Goal: Task Accomplishment & Management: Use online tool/utility

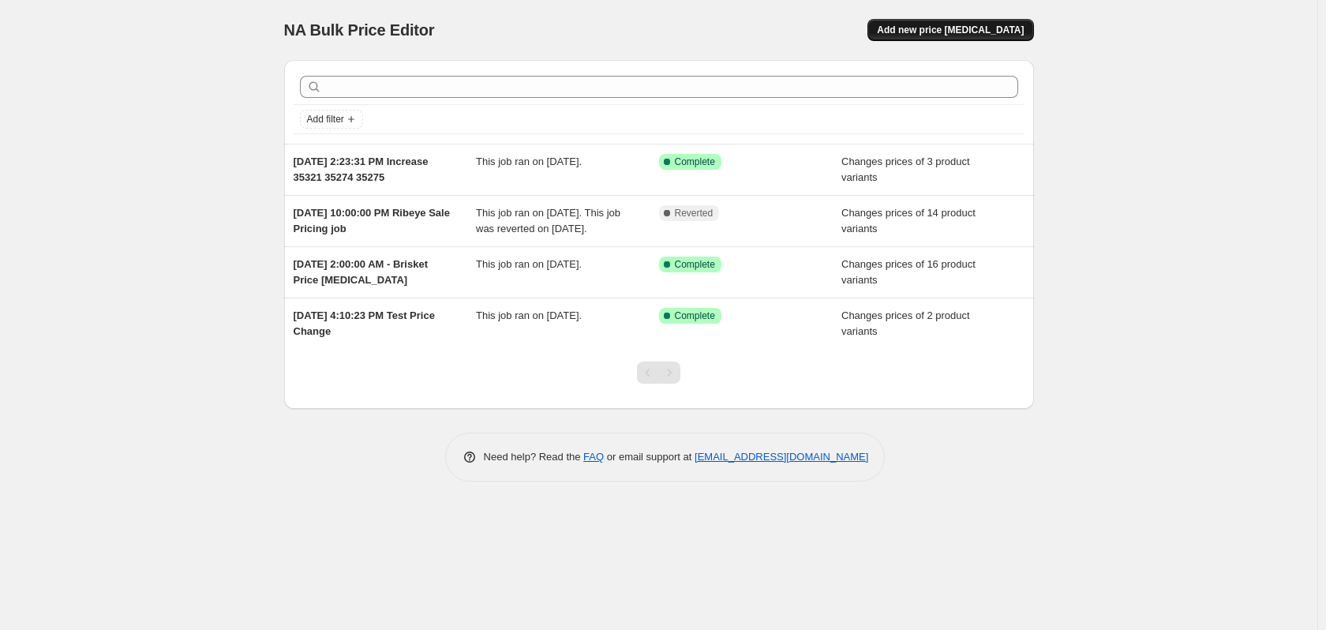
click at [939, 32] on span "Add new price [MEDICAL_DATA]" at bounding box center [950, 30] width 147 height 13
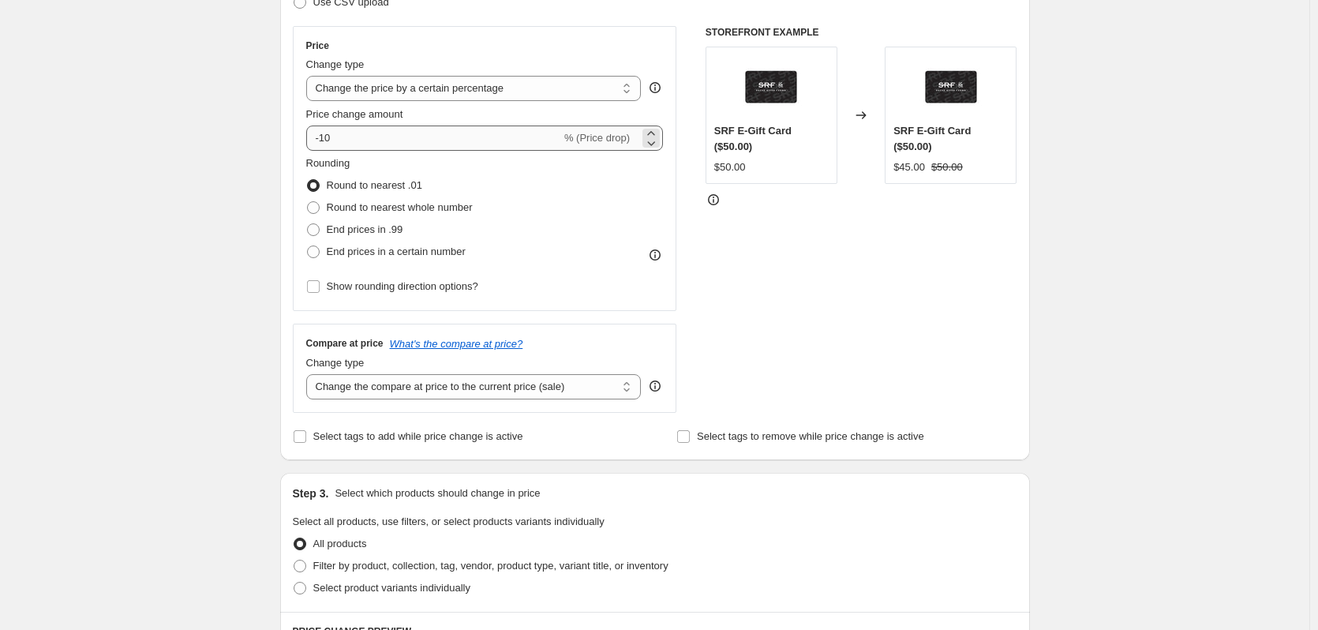
scroll to position [237, 0]
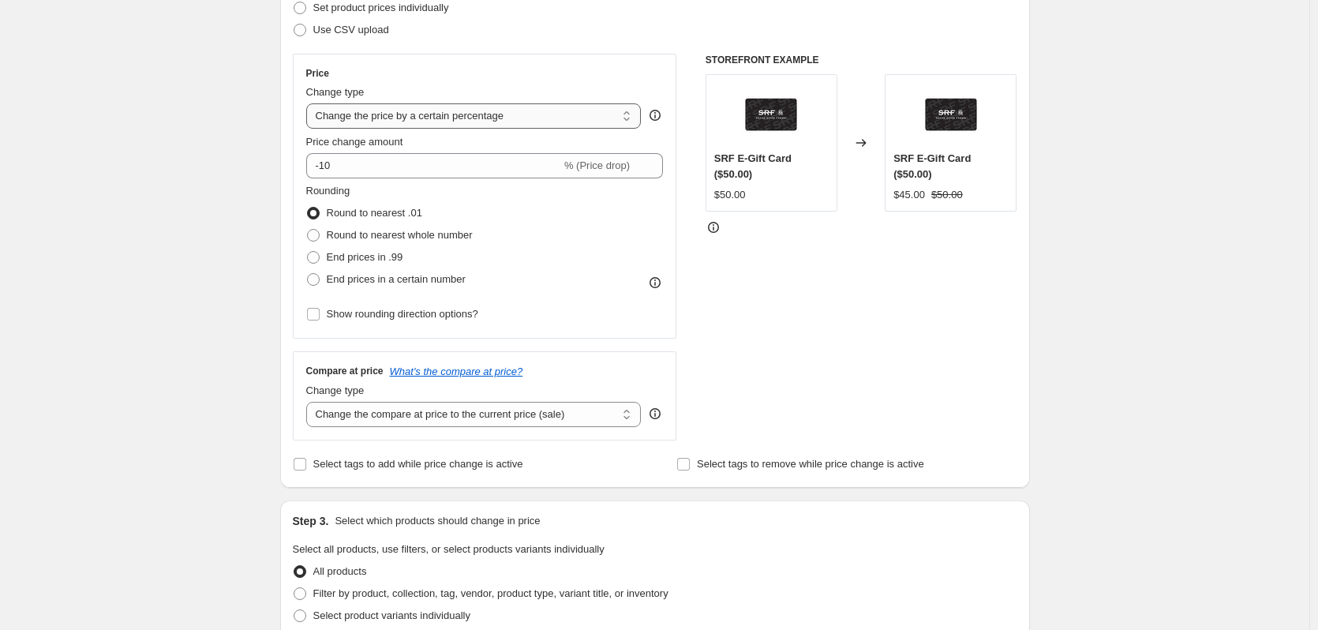
click at [446, 121] on select "Change the price to a certain amount Change the price by a certain amount Chang…" at bounding box center [473, 115] width 335 height 25
click at [182, 214] on div "Create new price change job. This page is ready Create new price change job Dra…" at bounding box center [654, 552] width 1309 height 1578
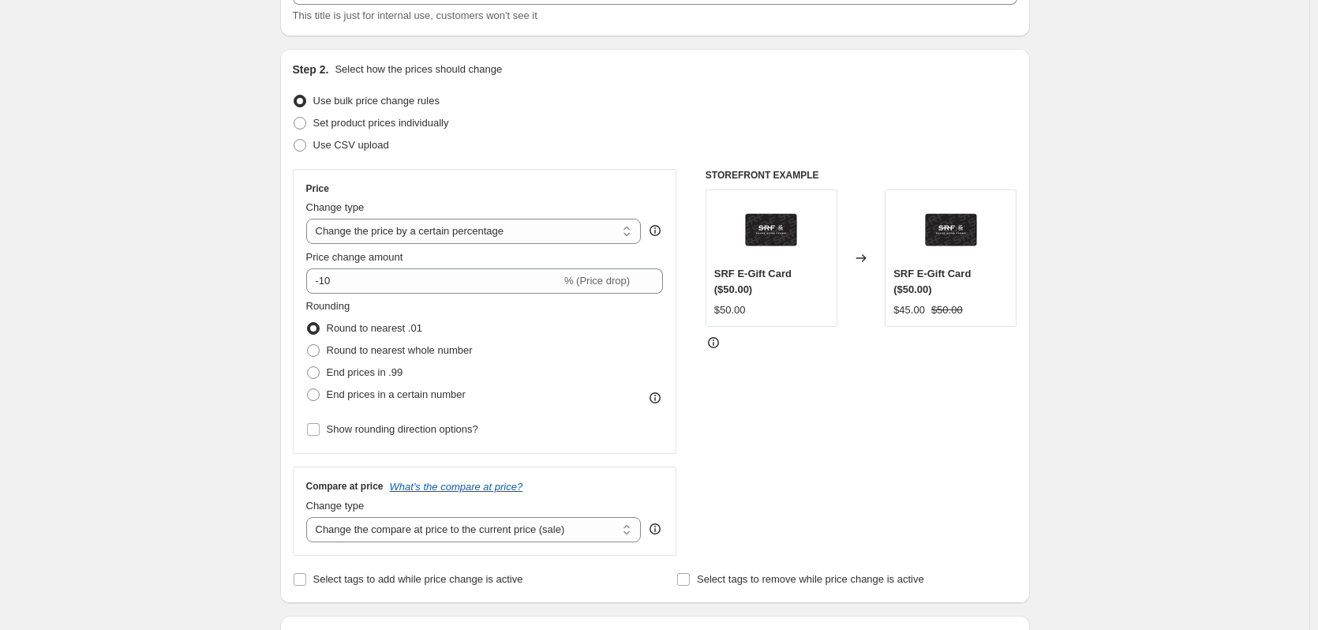
scroll to position [158, 0]
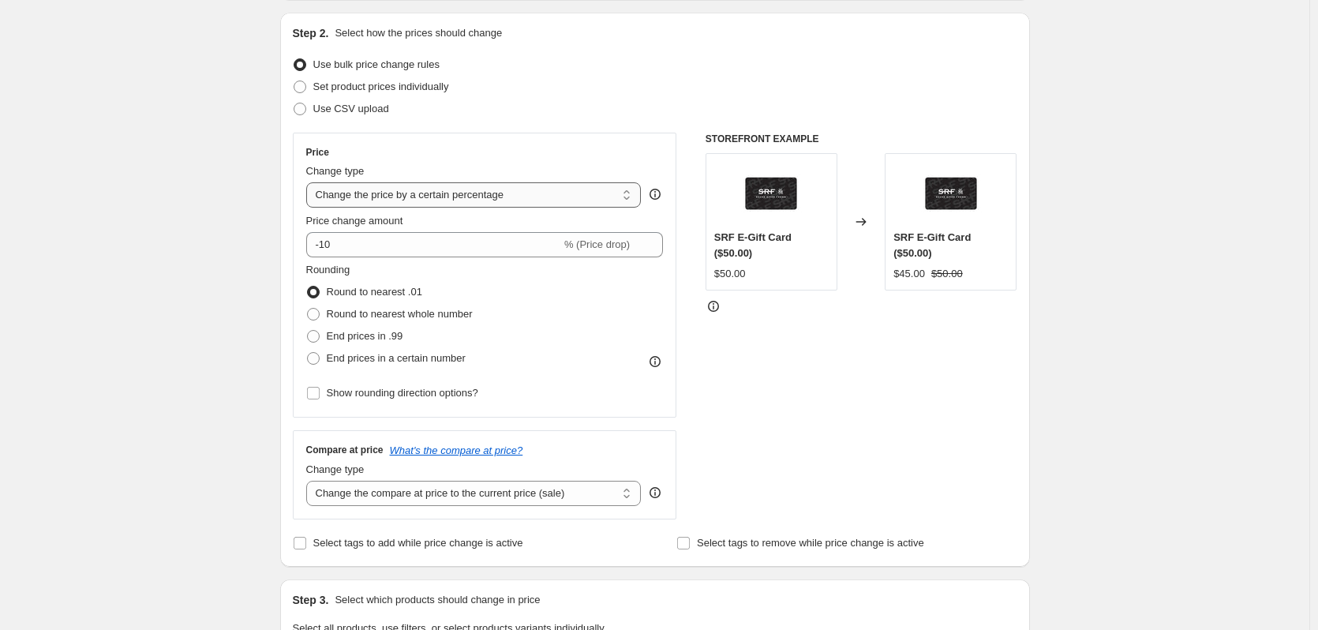
click at [442, 190] on select "Change the price to a certain amount Change the price by a certain amount Chang…" at bounding box center [473, 194] width 335 height 25
click at [663, 192] on icon at bounding box center [655, 194] width 16 height 16
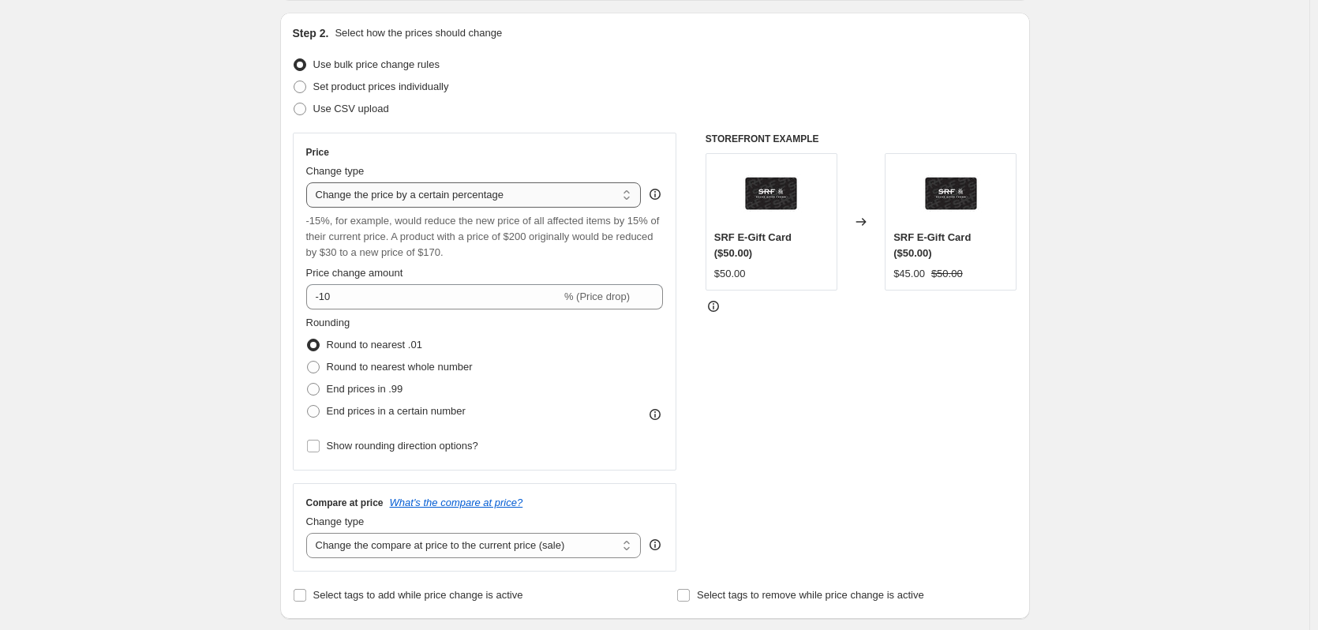
click at [508, 188] on select "Change the price to a certain amount Change the price by a certain amount Chang…" at bounding box center [473, 194] width 335 height 25
click at [309, 182] on select "Change the price to a certain amount Change the price by a certain amount Chang…" at bounding box center [473, 194] width 335 height 25
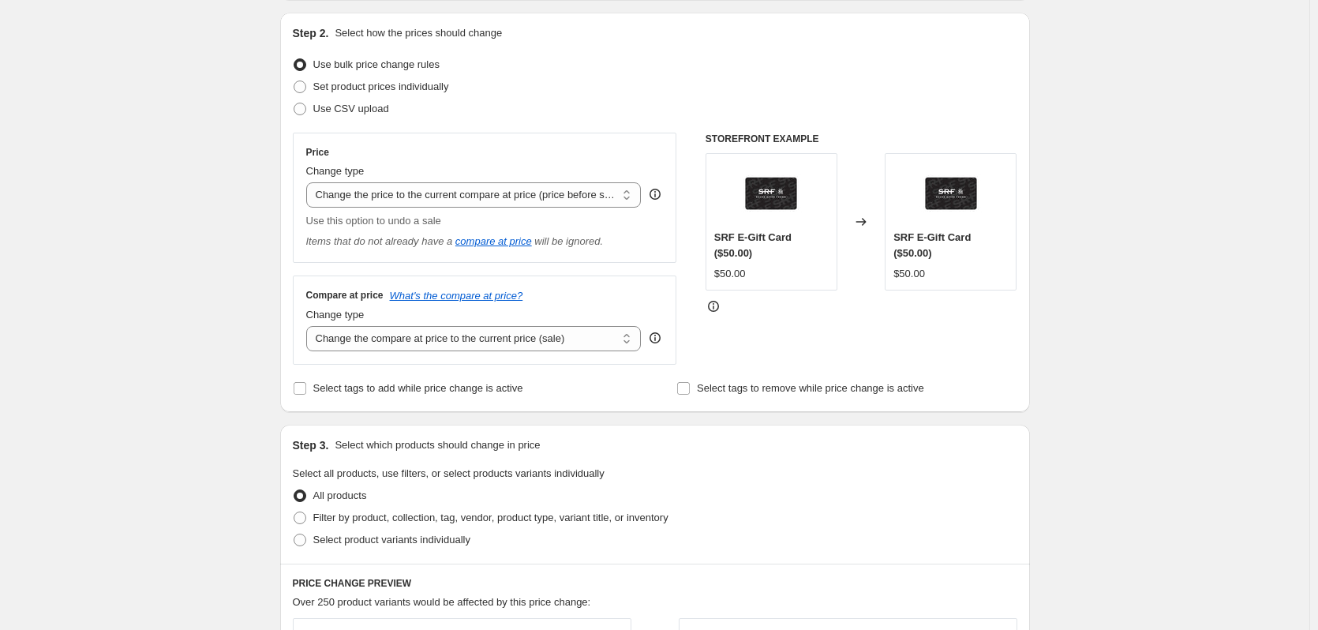
click at [660, 195] on icon at bounding box center [655, 194] width 16 height 16
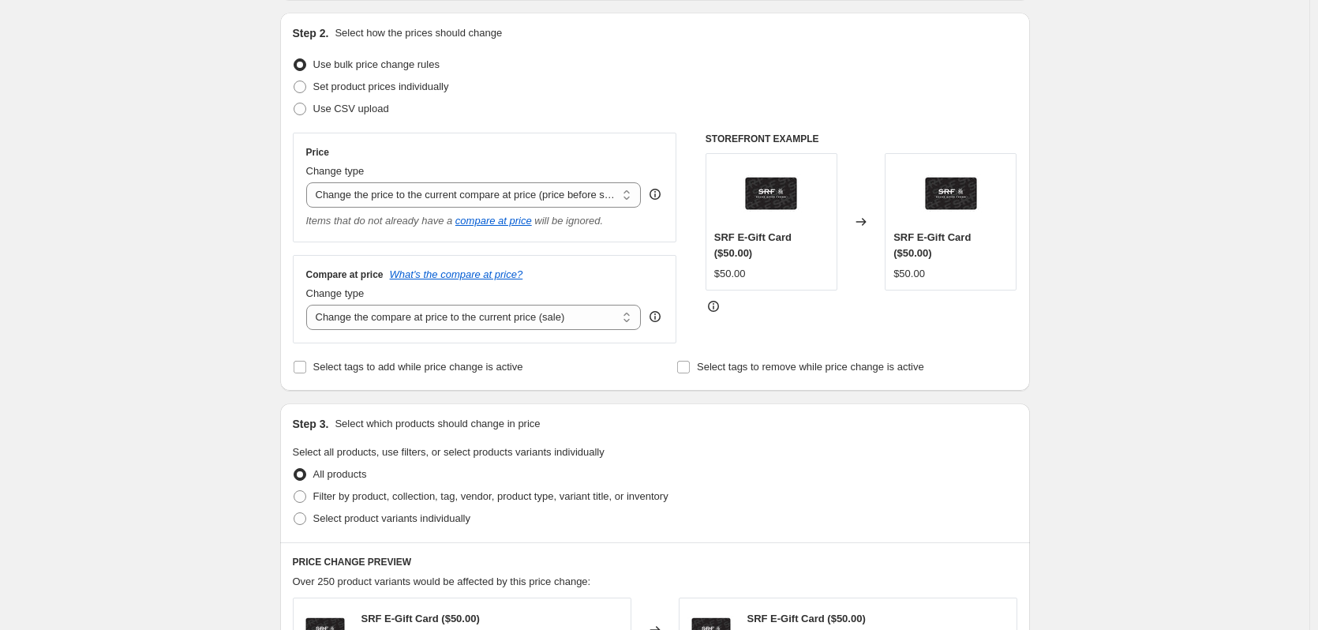
click at [660, 195] on icon at bounding box center [655, 194] width 16 height 16
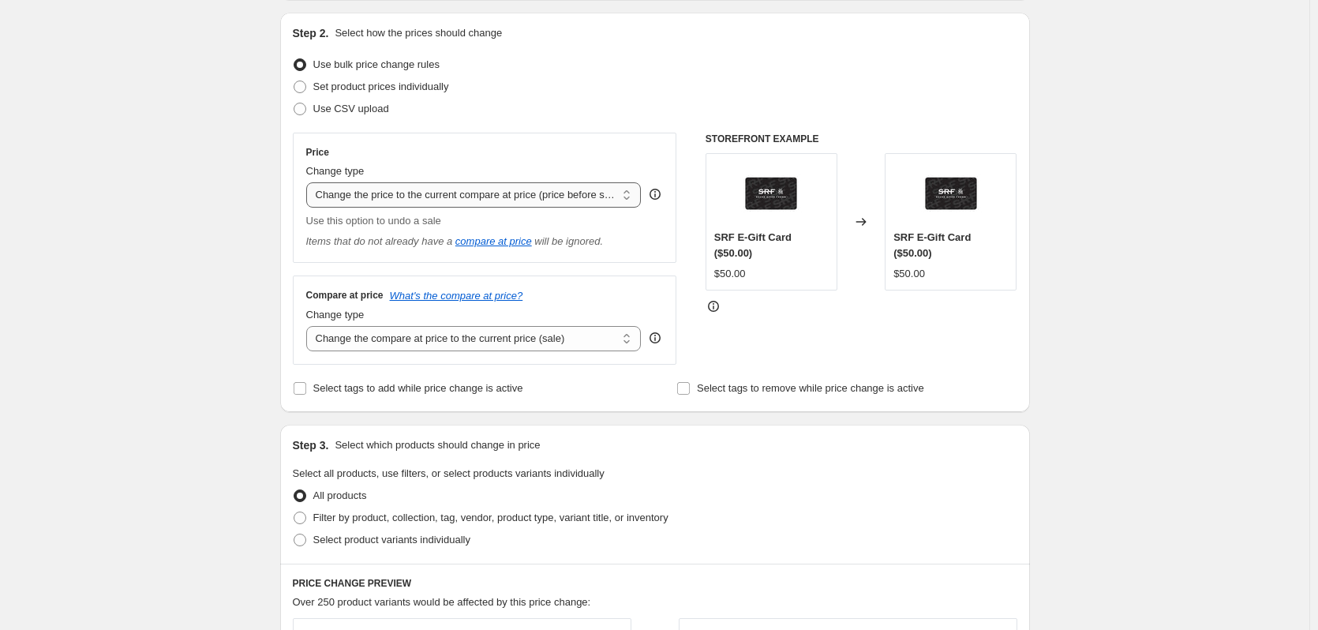
click at [548, 196] on select "Change the price to a certain amount Change the price by a certain amount Chang…" at bounding box center [473, 194] width 335 height 25
click at [309, 182] on select "Change the price to a certain amount Change the price by a certain amount Chang…" at bounding box center [473, 194] width 335 height 25
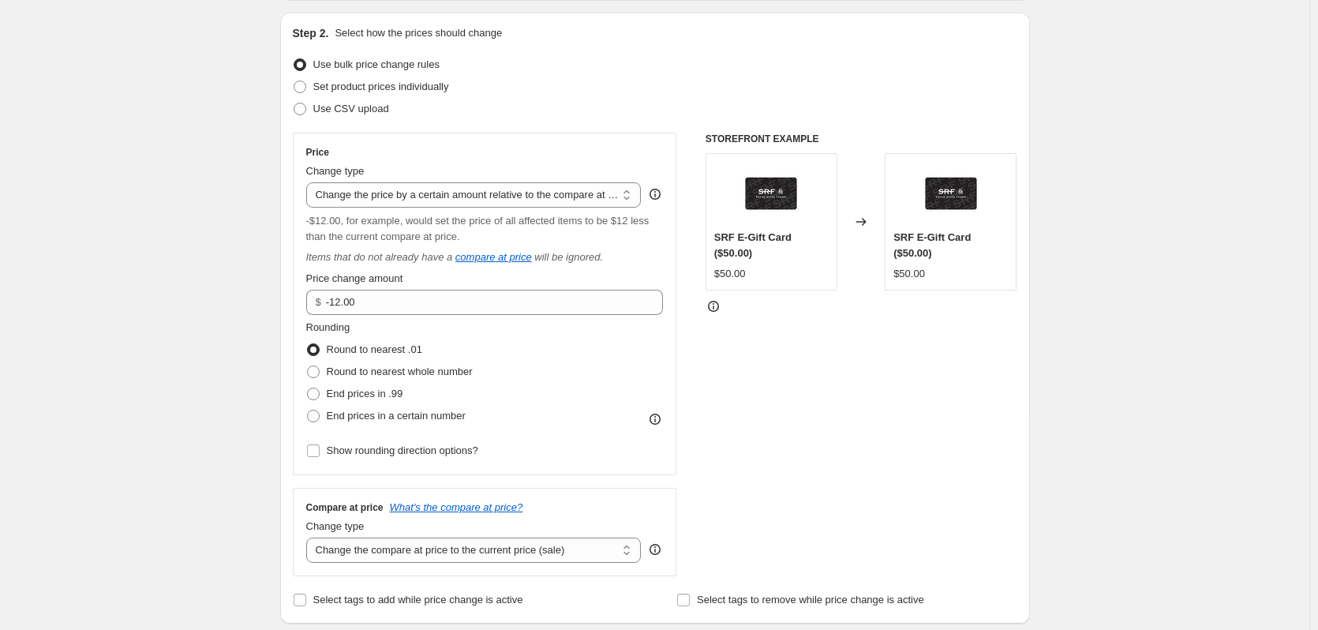
scroll to position [237, 0]
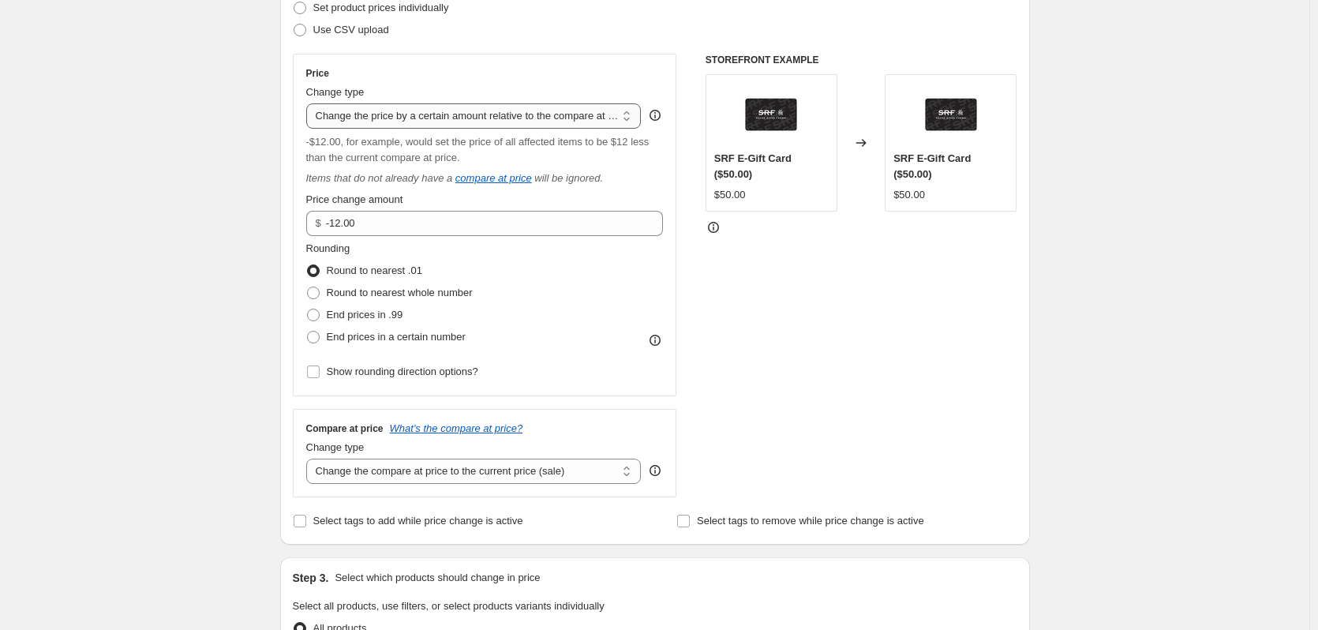
click at [481, 111] on select "Change the price to a certain amount Change the price by a certain amount Chang…" at bounding box center [473, 115] width 335 height 25
select select "pcap"
click at [309, 103] on select "Change the price to a certain amount Change the price by a certain amount Chang…" at bounding box center [473, 115] width 335 height 25
type input "-20"
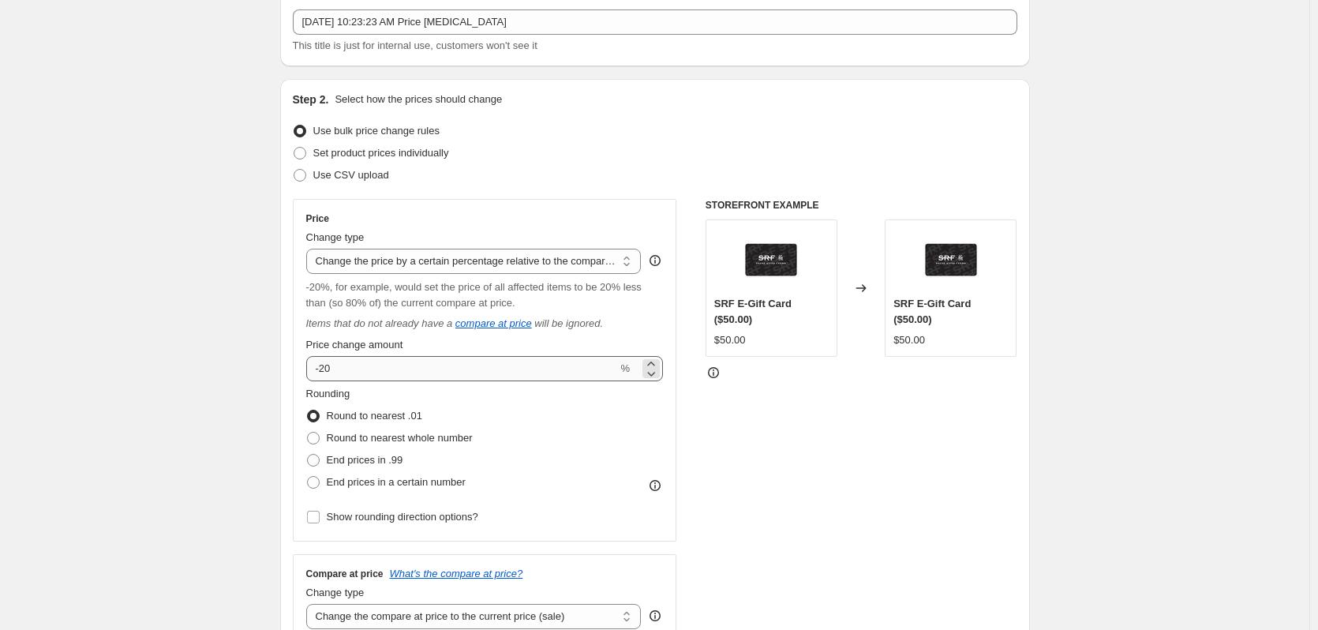
scroll to position [79, 0]
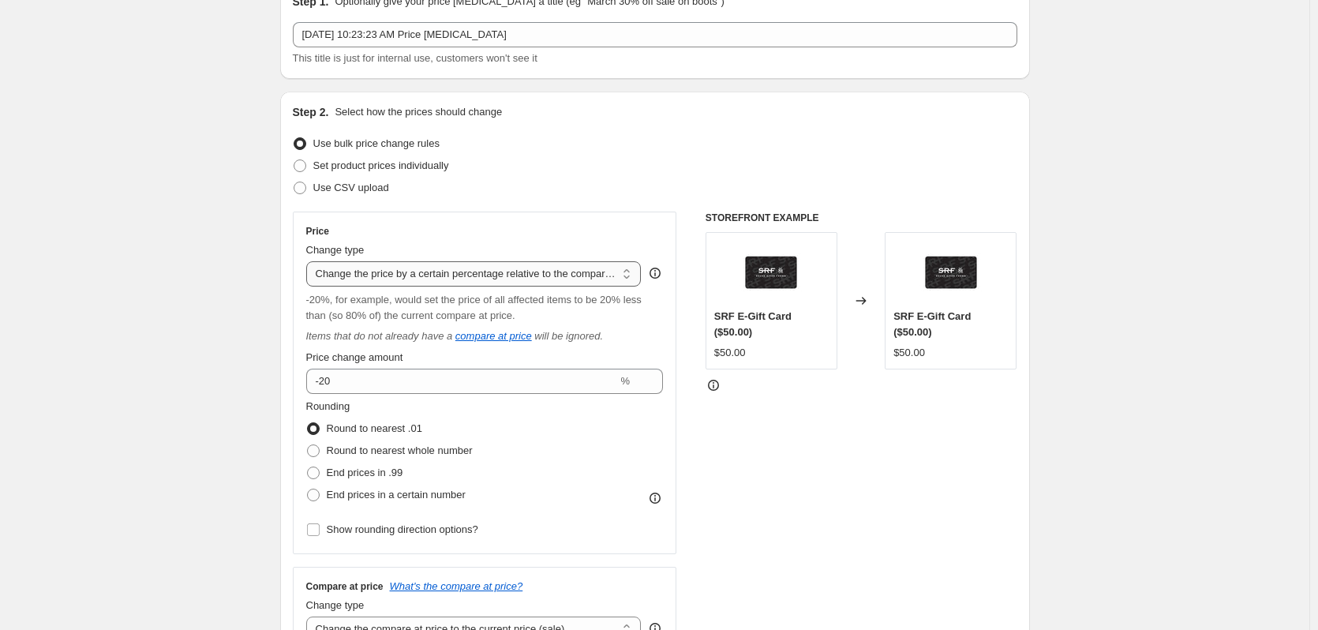
click at [560, 272] on select "Change the price to a certain amount Change the price by a certain amount Chang…" at bounding box center [473, 273] width 335 height 25
click at [309, 261] on select "Change the price to a certain amount Change the price by a certain amount Chang…" at bounding box center [473, 273] width 335 height 25
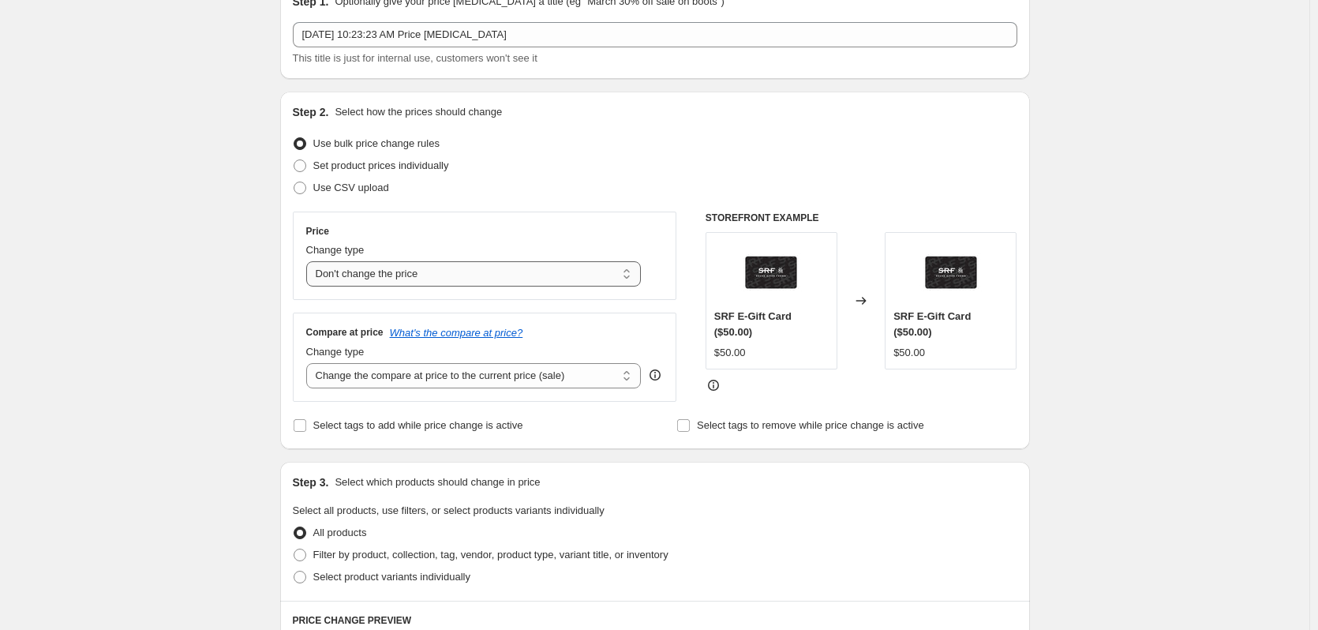
click at [503, 275] on select "Change the price to a certain amount Change the price by a certain amount Chang…" at bounding box center [473, 273] width 335 height 25
select select "ecap"
click at [309, 261] on select "Change the price to a certain amount Change the price by a certain amount Chang…" at bounding box center [473, 273] width 335 height 25
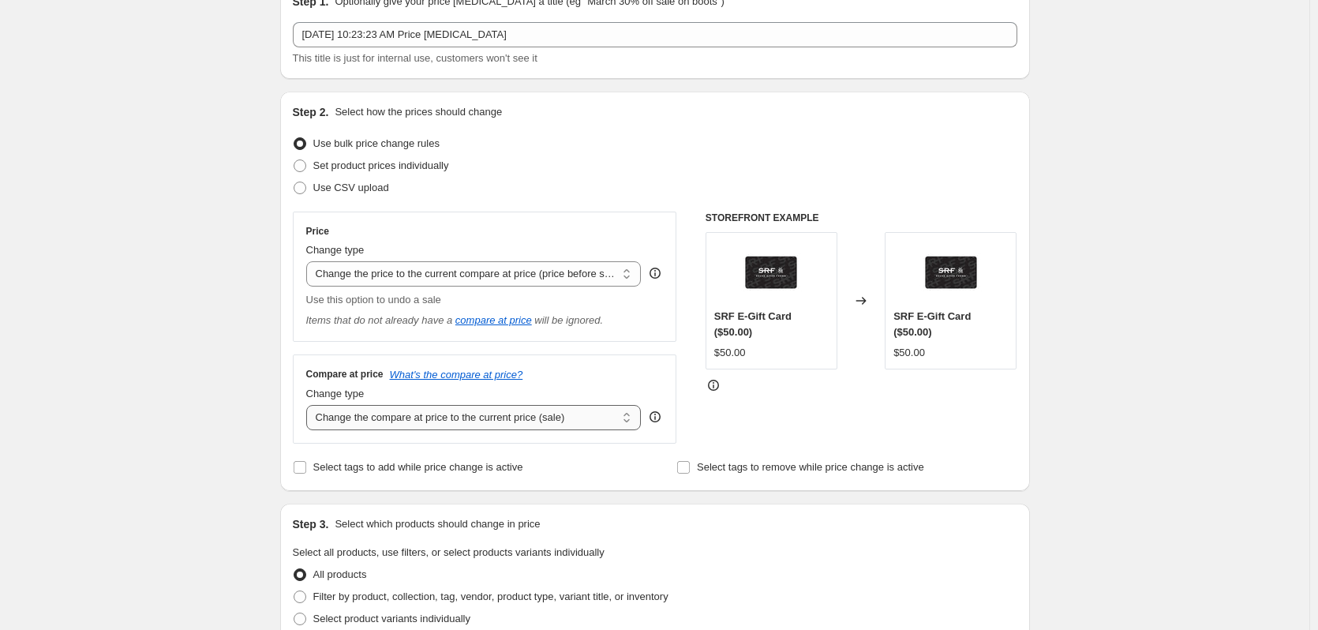
click at [524, 421] on select "Change the compare at price to the current price (sale) Change the compare at p…" at bounding box center [473, 417] width 335 height 25
click at [212, 409] on div "Create new price change job. This page is ready Create new price change job Dra…" at bounding box center [654, 632] width 1309 height 1423
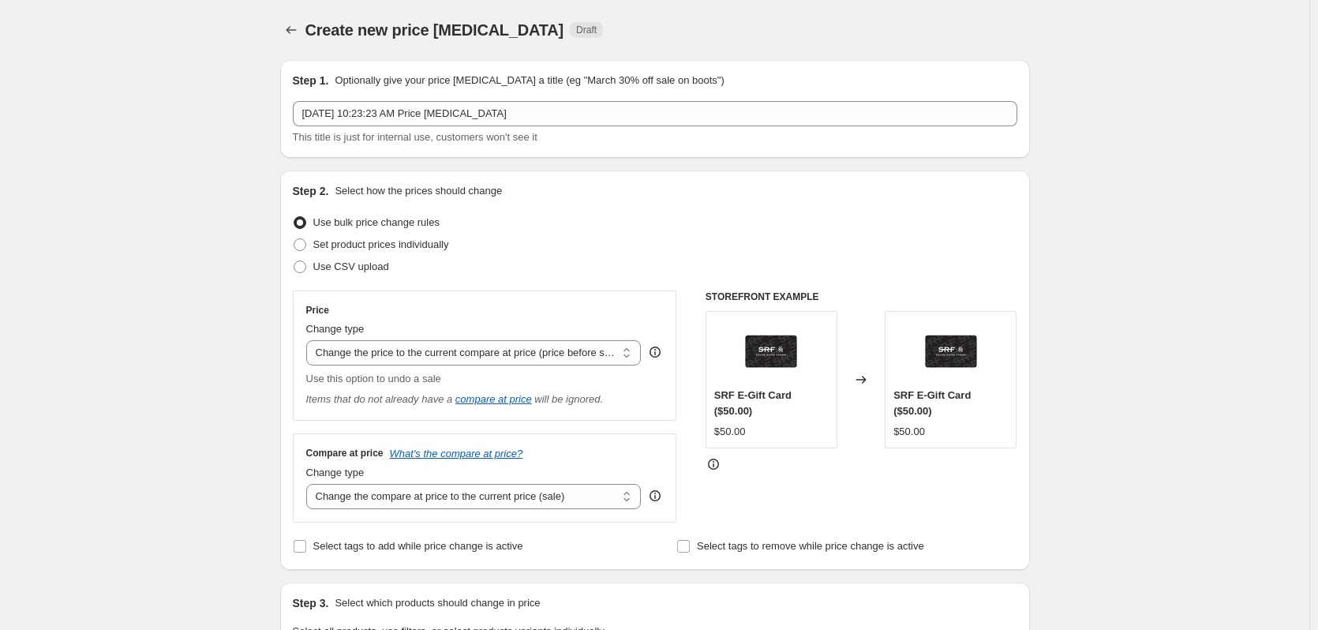
scroll to position [158, 0]
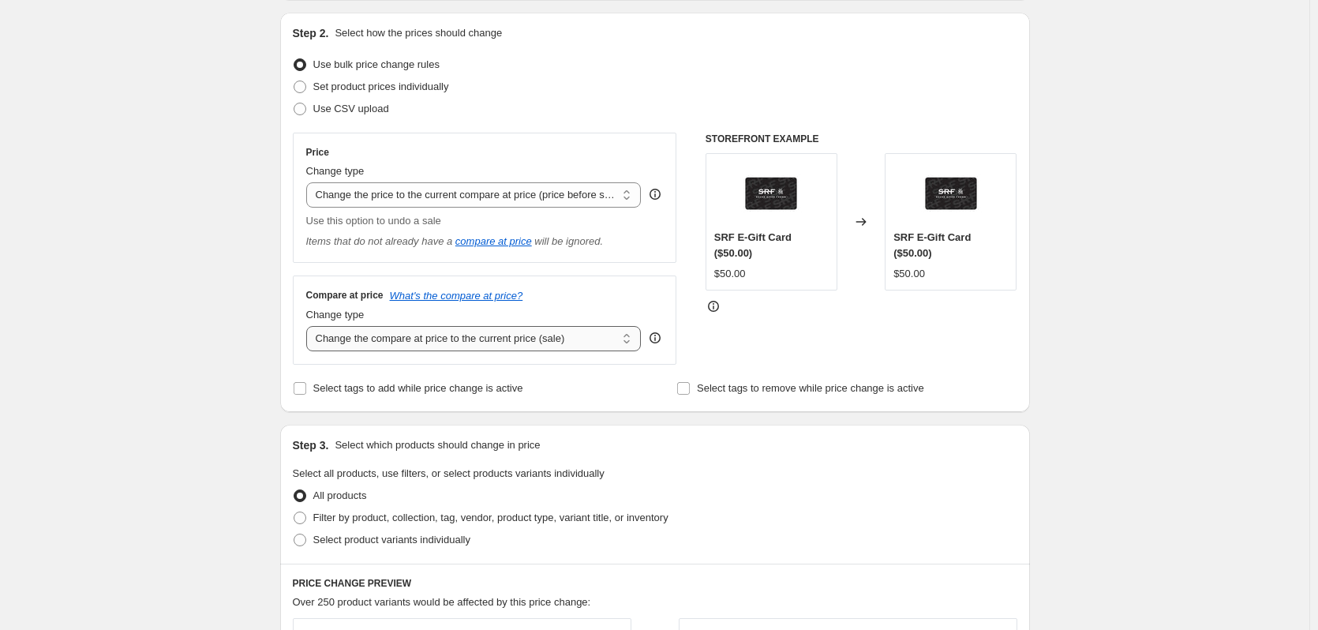
click at [425, 341] on select "Change the compare at price to the current price (sale) Change the compare at p…" at bounding box center [473, 338] width 335 height 25
click at [309, 326] on select "Change the compare at price to the current price (sale) Change the compare at p…" at bounding box center [473, 338] width 335 height 25
click at [716, 305] on icon at bounding box center [714, 306] width 16 height 16
click at [435, 339] on select "Change the compare at price to the current price (sale) Change the compare at p…" at bounding box center [473, 338] width 335 height 25
click at [309, 326] on select "Change the compare at price to the current price (sale) Change the compare at p…" at bounding box center [473, 338] width 335 height 25
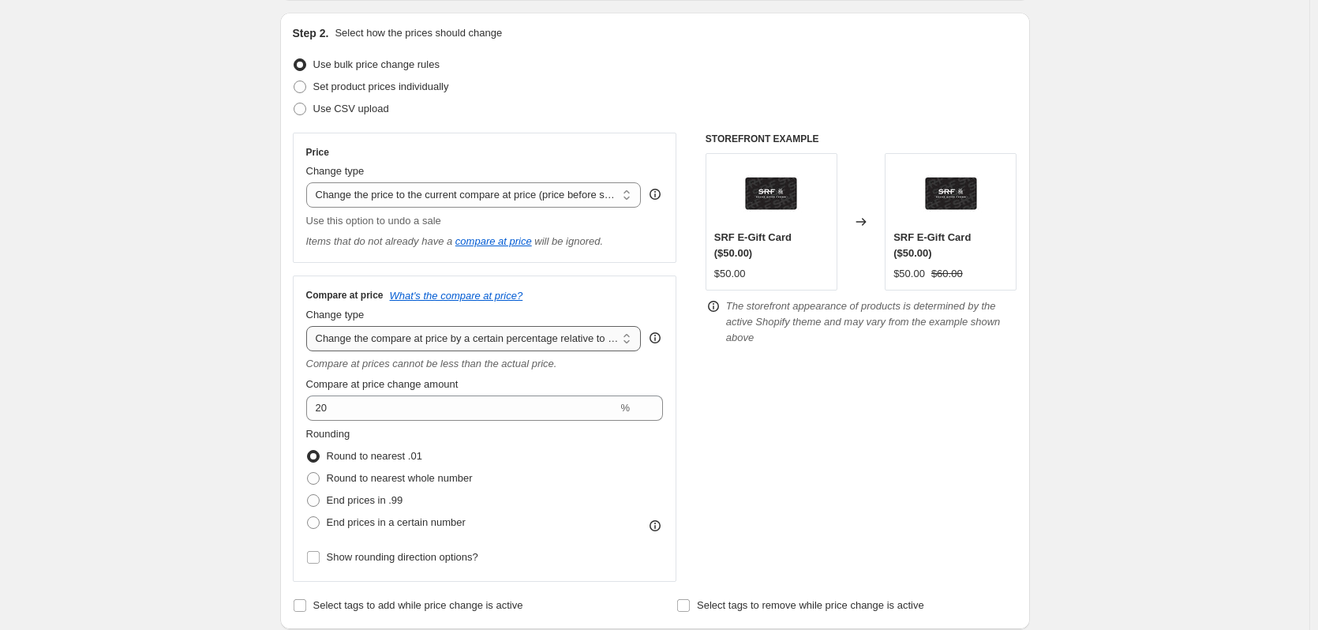
click at [427, 332] on select "Change the compare at price to the current price (sale) Change the compare at p…" at bounding box center [473, 338] width 335 height 25
select select "bp"
click at [309, 326] on select "Change the compare at price to the current price (sale) Change the compare at p…" at bounding box center [473, 338] width 335 height 25
type input "12.00"
click at [414, 333] on select "Change the compare at price to the current price (sale) Change the compare at p…" at bounding box center [473, 338] width 335 height 25
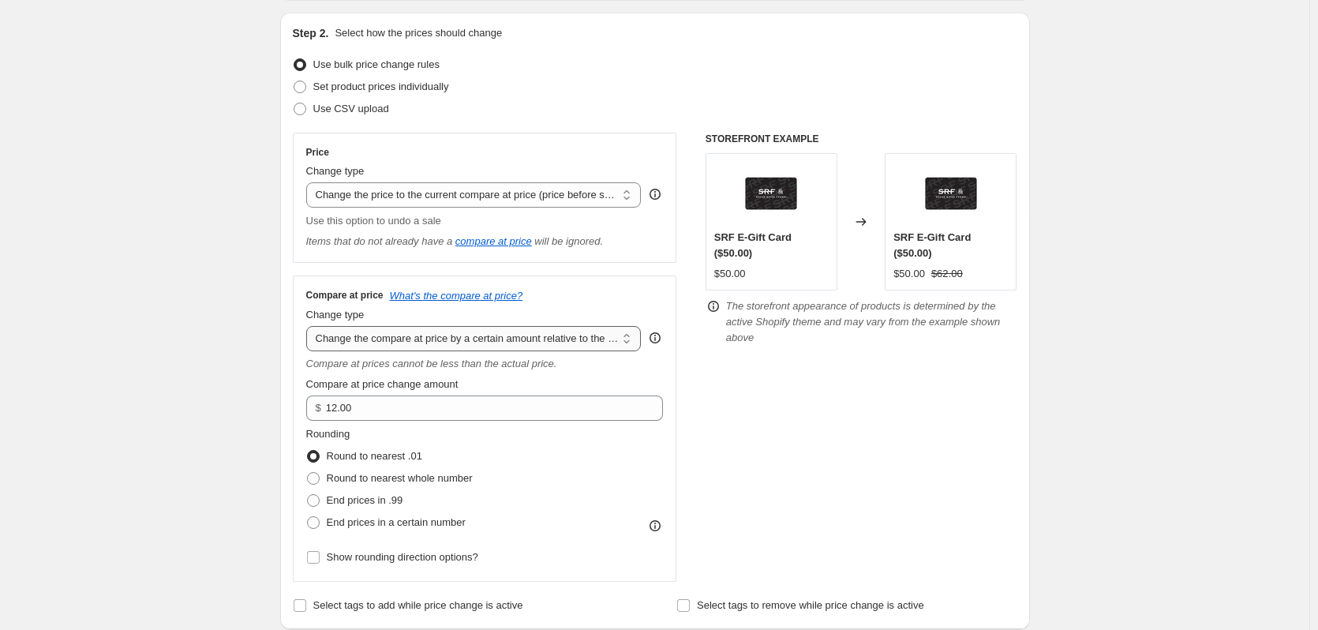
click at [309, 326] on select "Change the compare at price to the current price (sale) Change the compare at p…" at bounding box center [473, 338] width 335 height 25
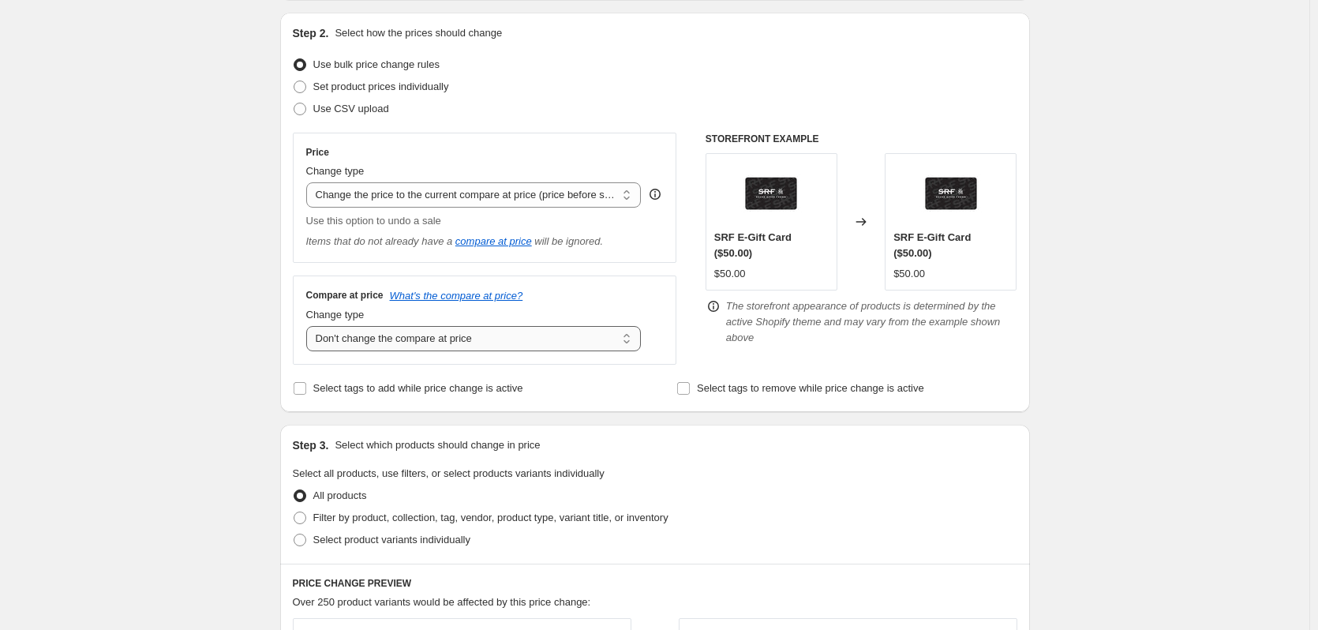
click at [401, 334] on select "Change the compare at price to the current price (sale) Change the compare at p…" at bounding box center [473, 338] width 335 height 25
select select "remove"
click at [309, 326] on select "Change the compare at price to the current price (sale) Change the compare at p…" at bounding box center [473, 338] width 335 height 25
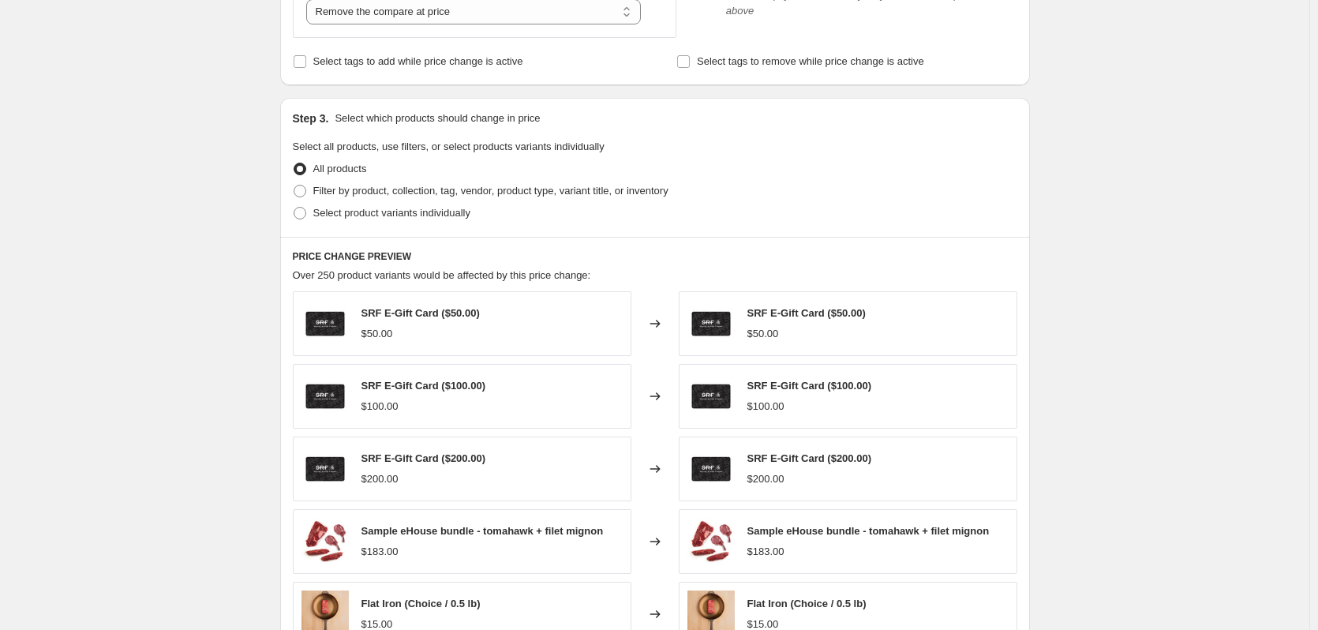
scroll to position [474, 0]
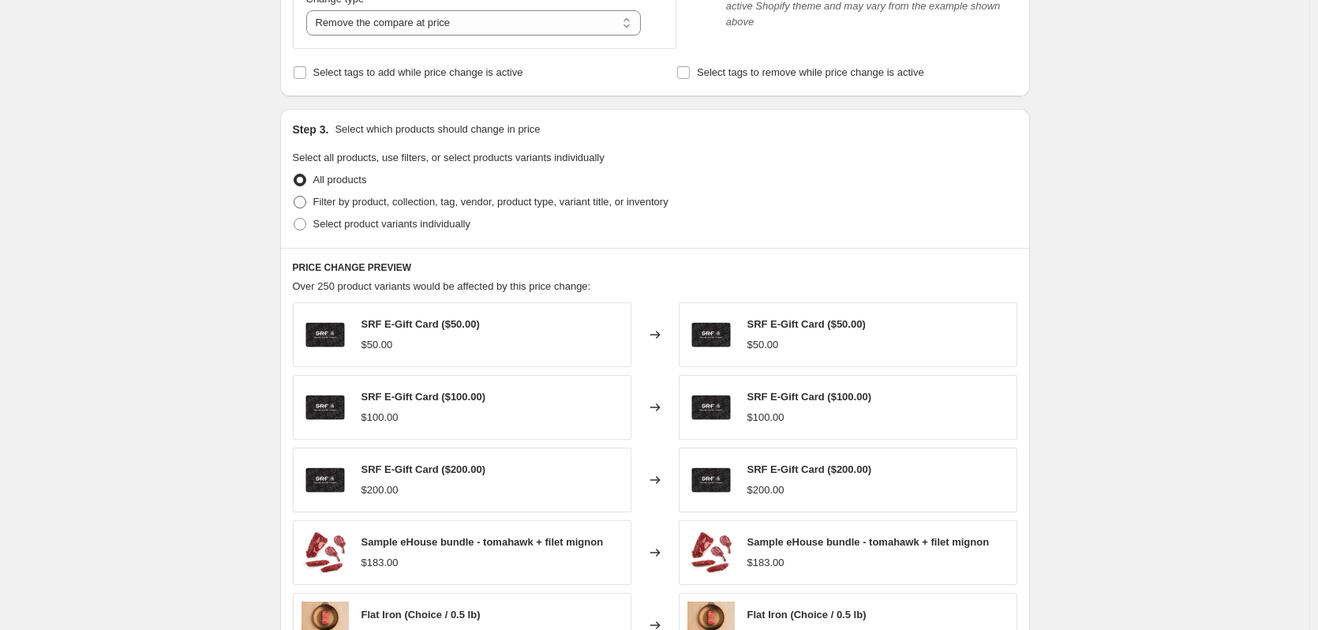
click at [304, 205] on span at bounding box center [300, 202] width 13 height 13
click at [294, 197] on input "Filter by product, collection, tag, vendor, product type, variant title, or inv…" at bounding box center [294, 196] width 1 height 1
radio input "true"
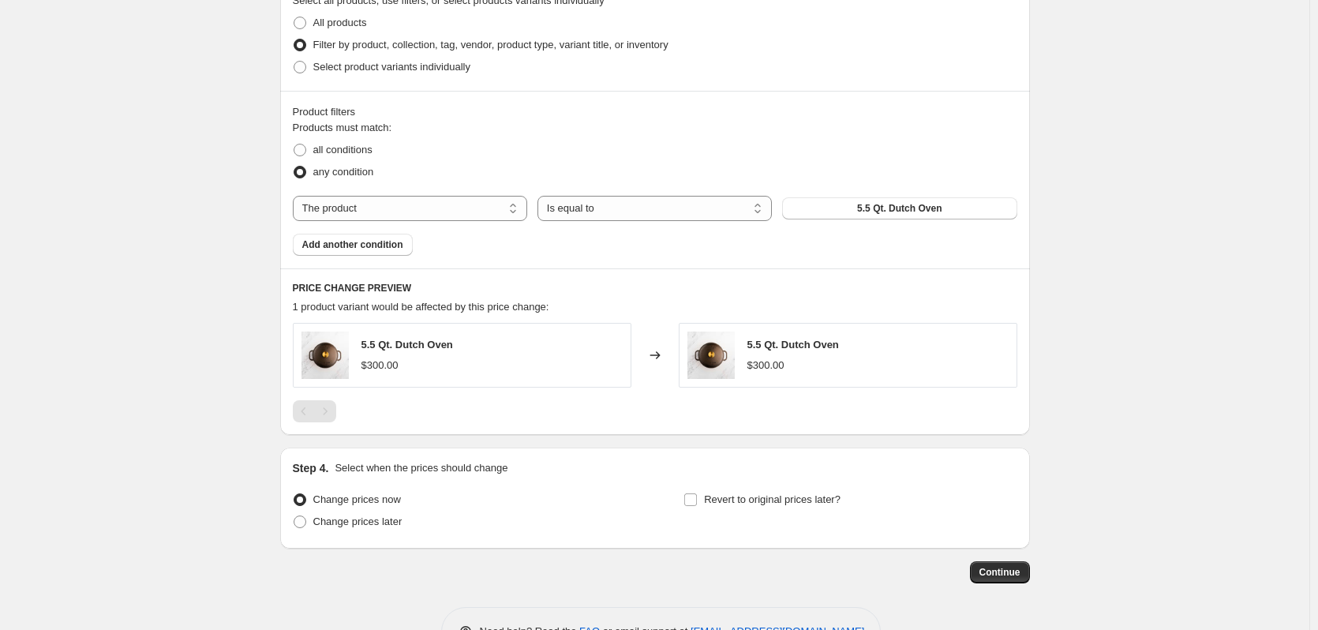
scroll to position [631, 0]
click at [424, 211] on select "The product The product's collection The product's tag The product's vendor The…" at bounding box center [410, 207] width 234 height 25
select select "collection"
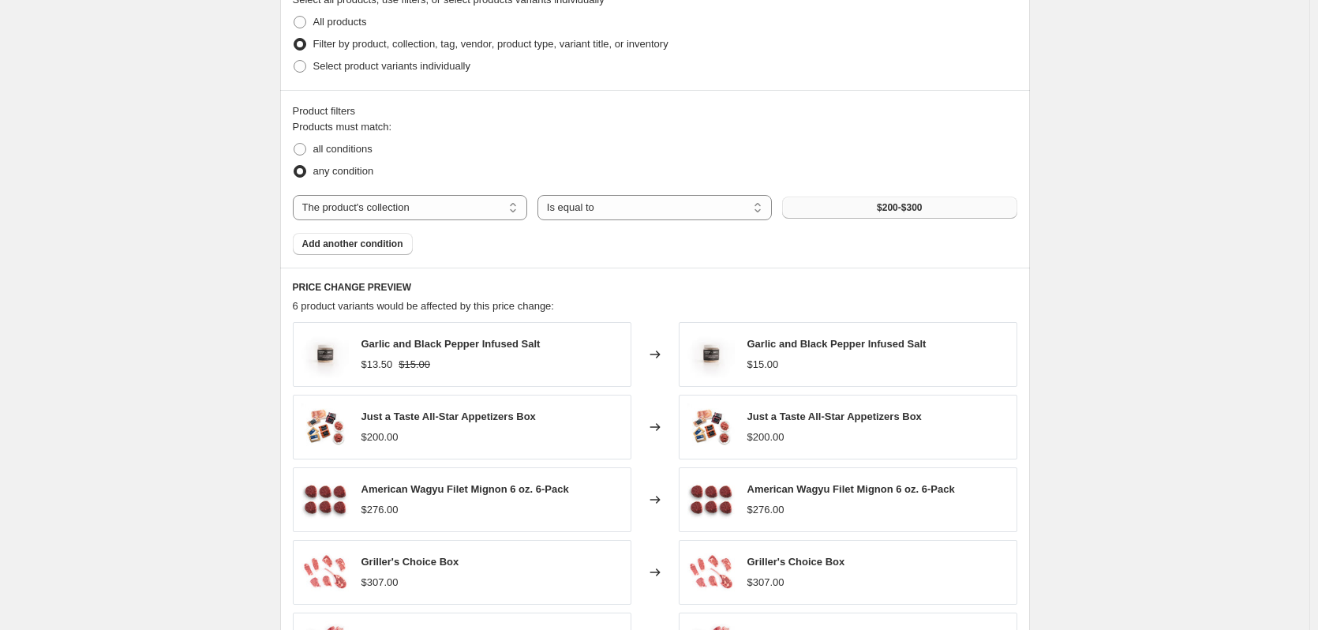
click at [863, 209] on button "$200-$300" at bounding box center [899, 208] width 234 height 22
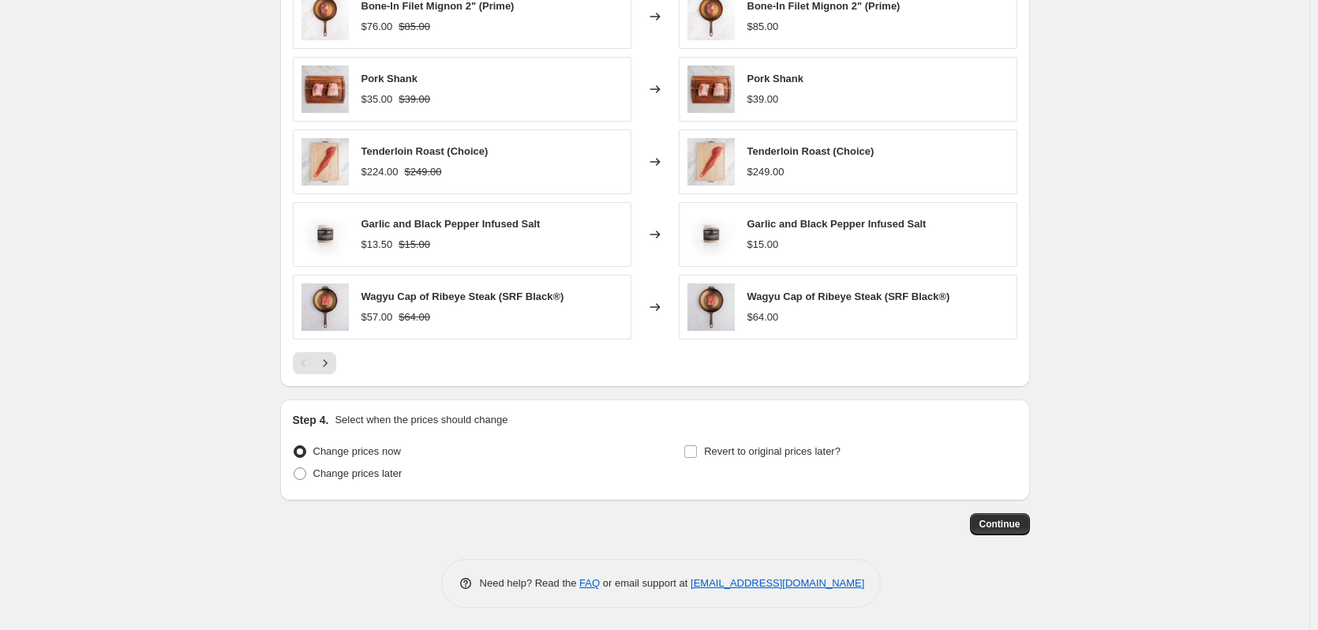
scroll to position [972, 0]
click at [305, 470] on span at bounding box center [300, 472] width 13 height 13
click at [294, 466] on input "Change prices later" at bounding box center [294, 466] width 1 height 1
radio input "true"
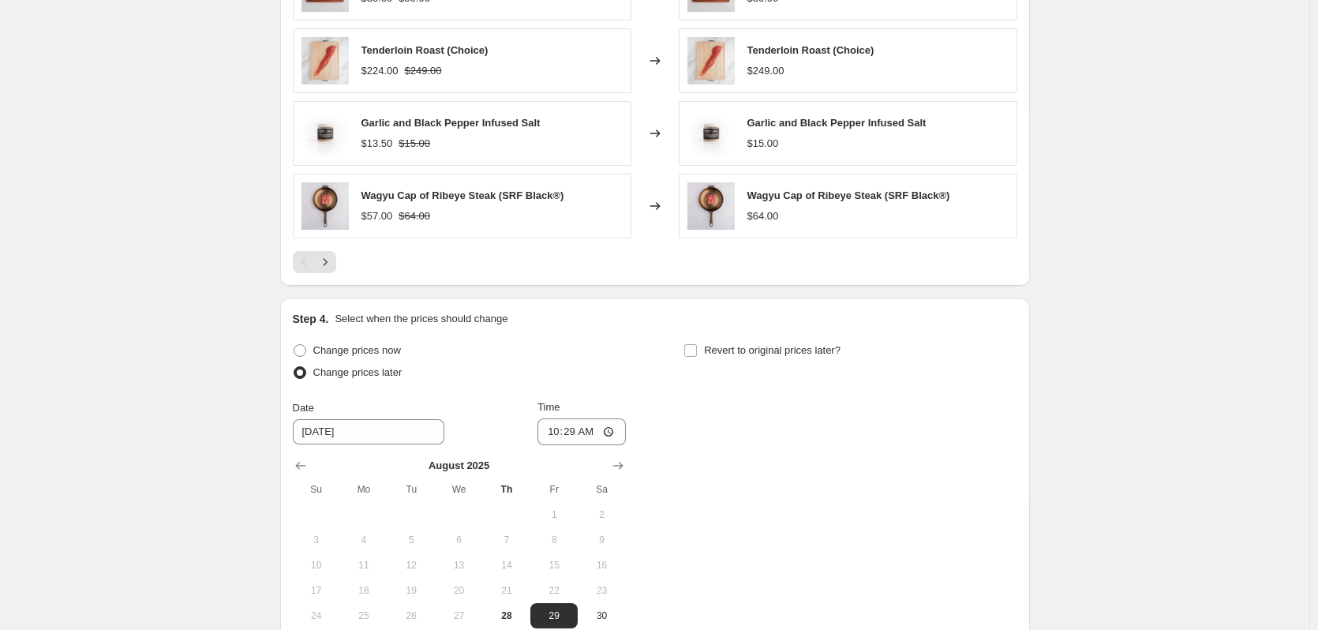
scroll to position [1267, 0]
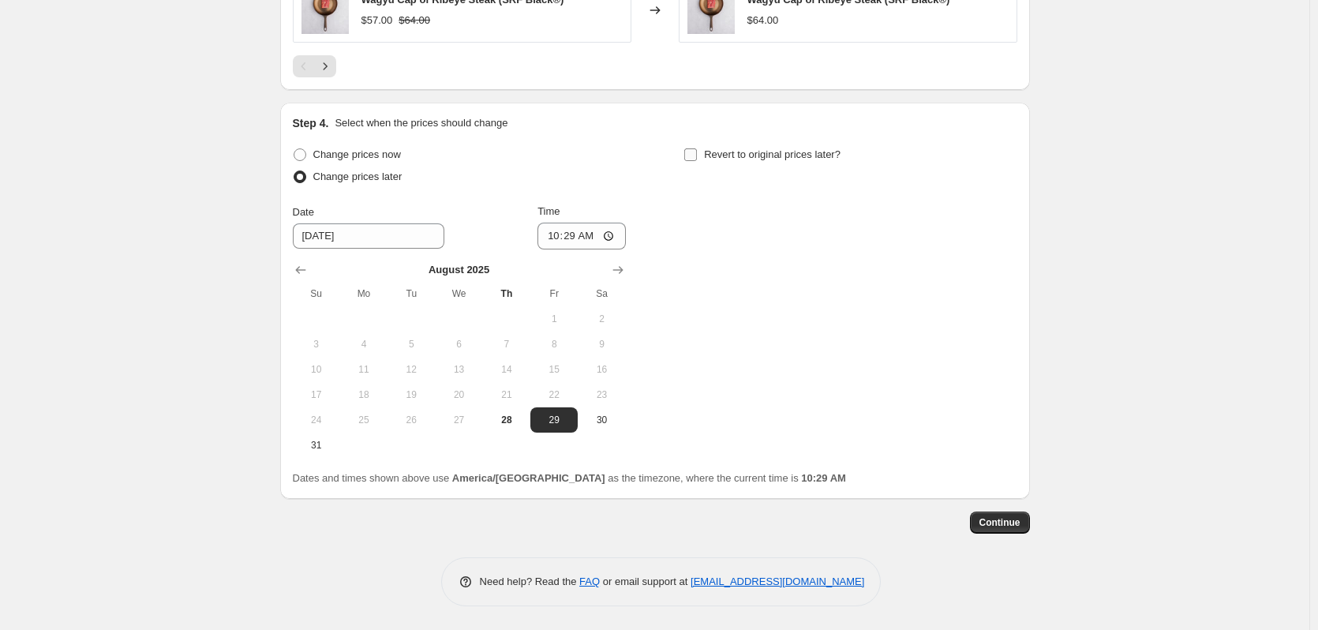
click at [697, 156] on input "Revert to original prices later?" at bounding box center [690, 154] width 13 height 13
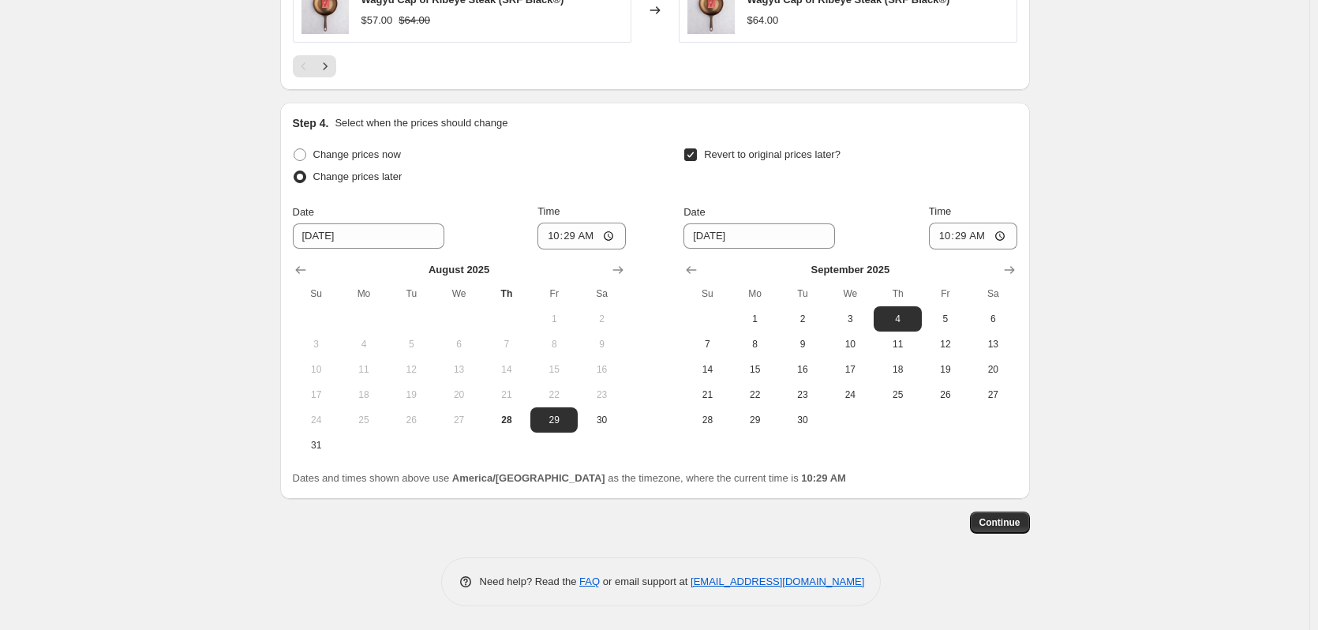
click at [695, 155] on input "Revert to original prices later?" at bounding box center [690, 154] width 13 height 13
checkbox input "false"
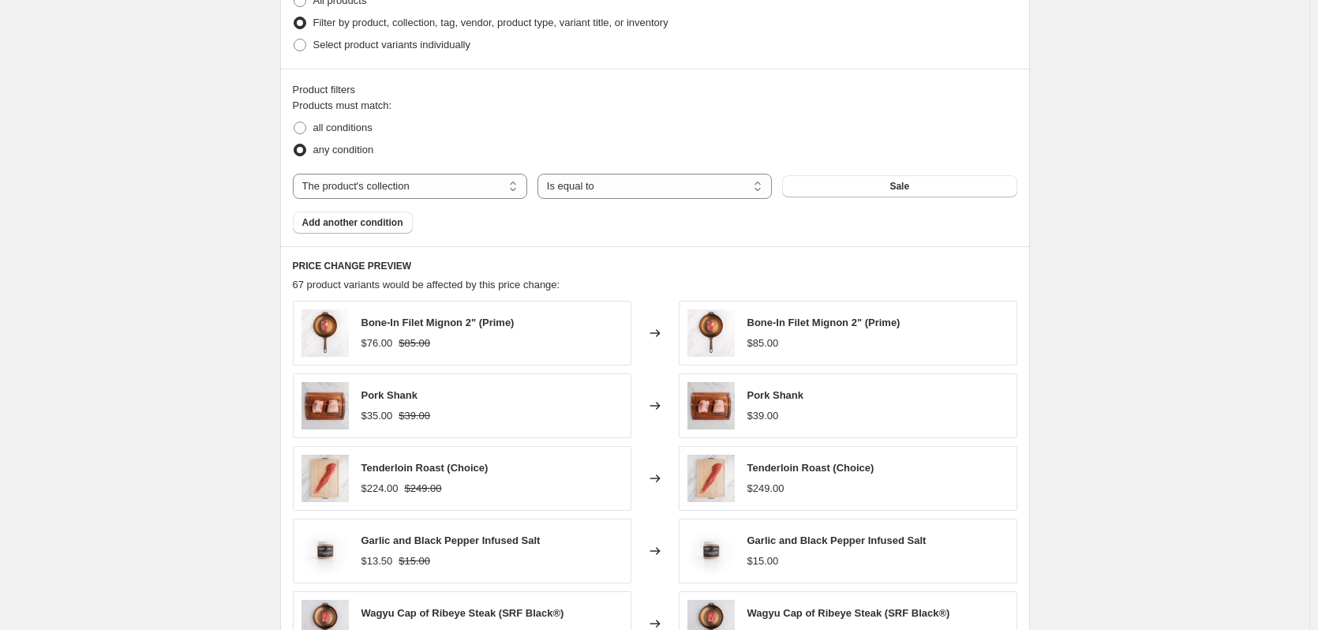
scroll to position [635, 0]
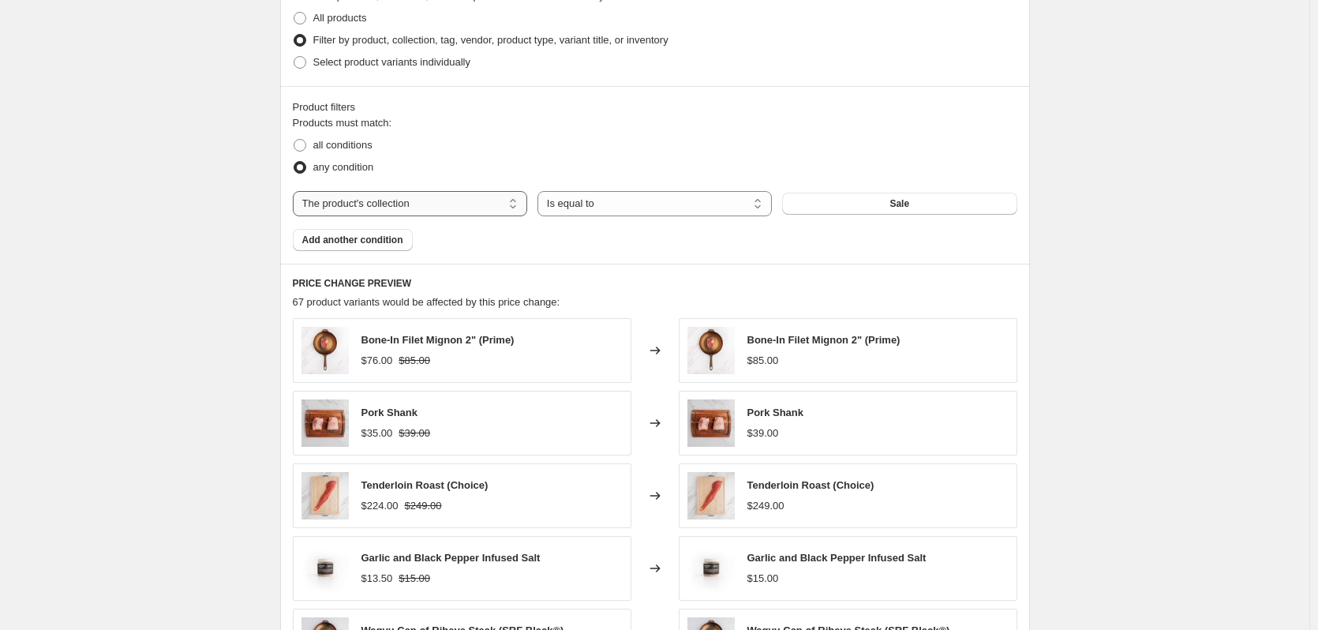
click at [376, 203] on select "The product The product's collection The product's tag The product's vendor The…" at bounding box center [410, 203] width 234 height 25
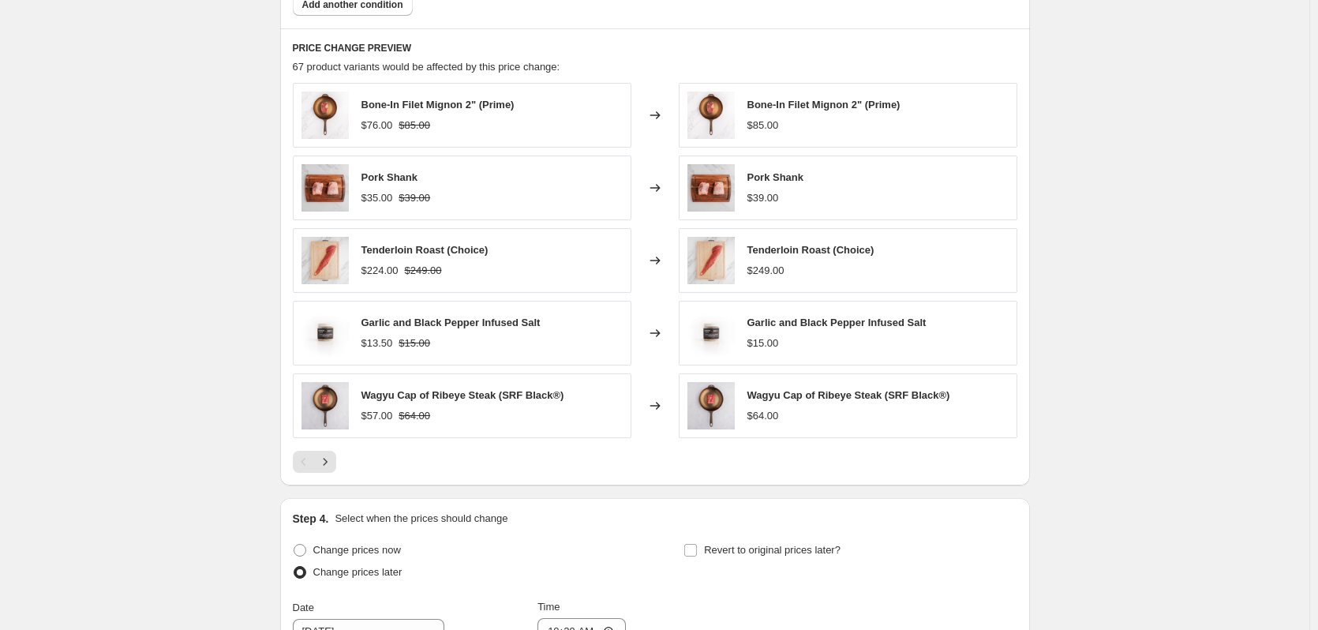
scroll to position [872, 0]
click at [329, 463] on icon "Next" at bounding box center [325, 460] width 16 height 16
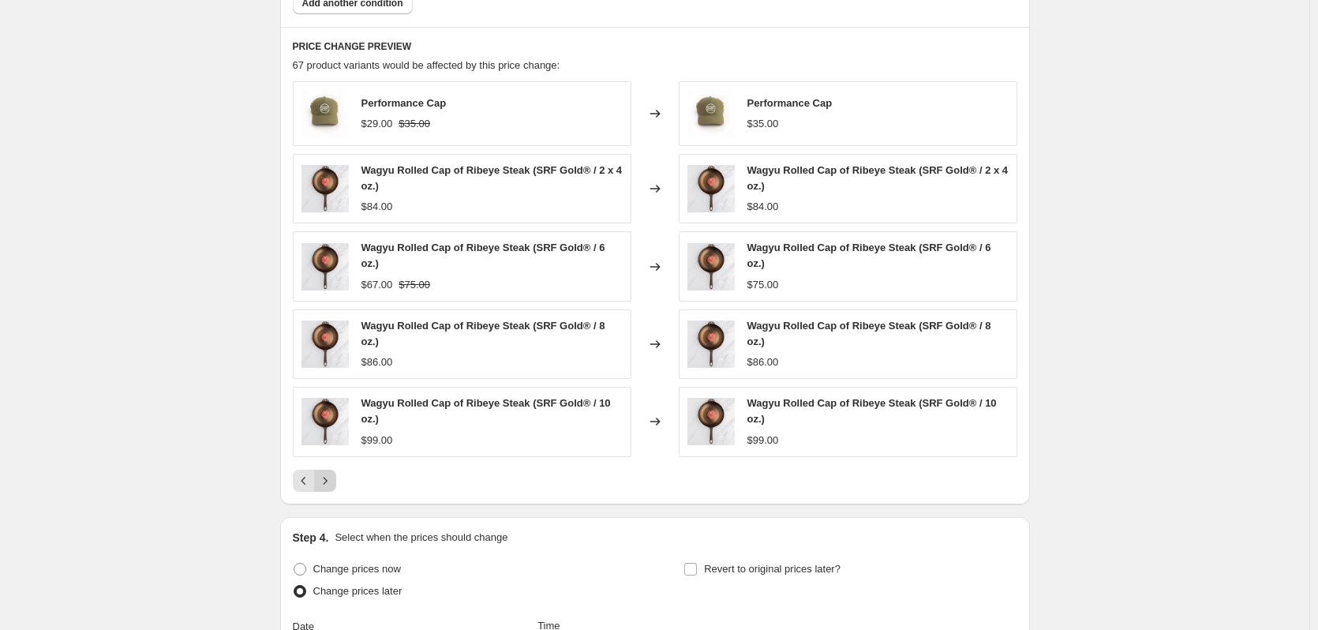
click at [329, 473] on icon "Next" at bounding box center [325, 481] width 16 height 16
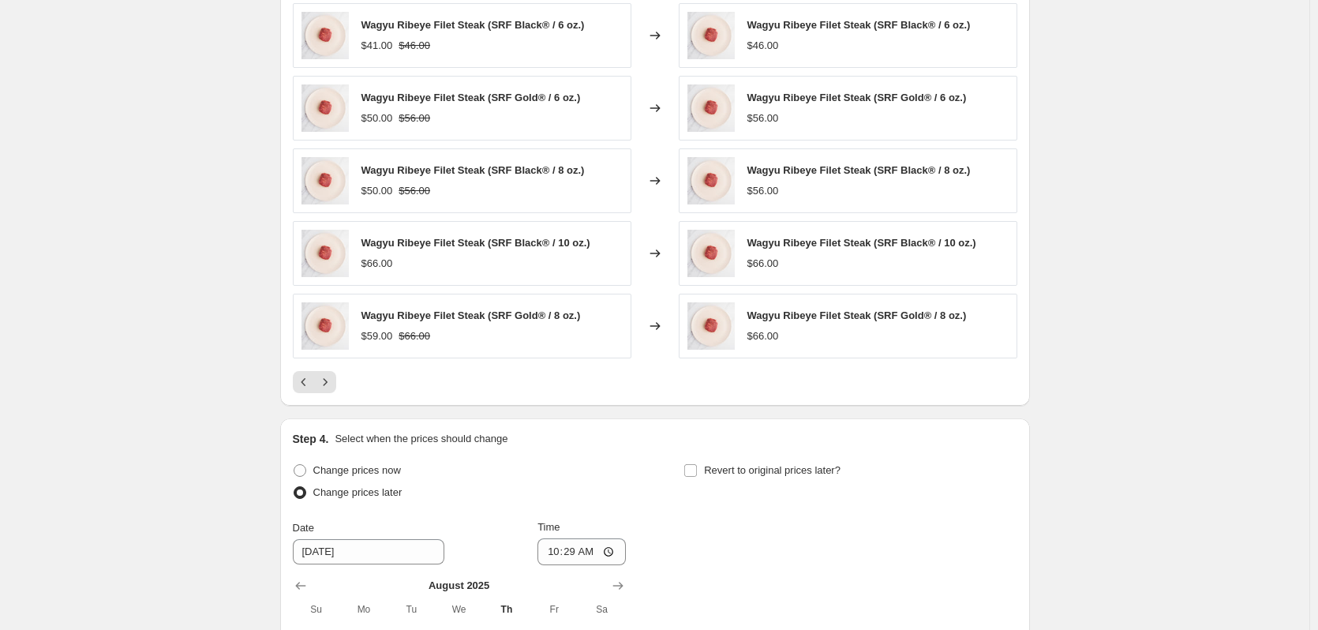
scroll to position [951, 0]
click at [312, 386] on icon "Previous" at bounding box center [304, 381] width 16 height 16
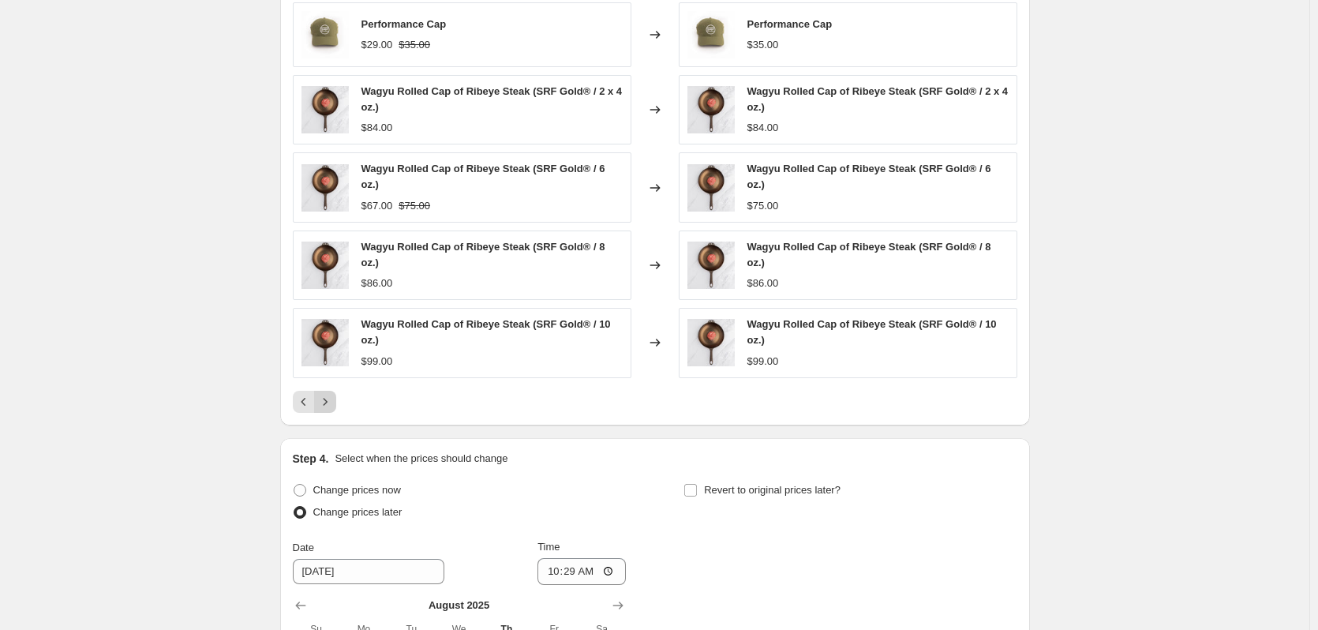
click at [336, 391] on button "Next" at bounding box center [325, 402] width 22 height 22
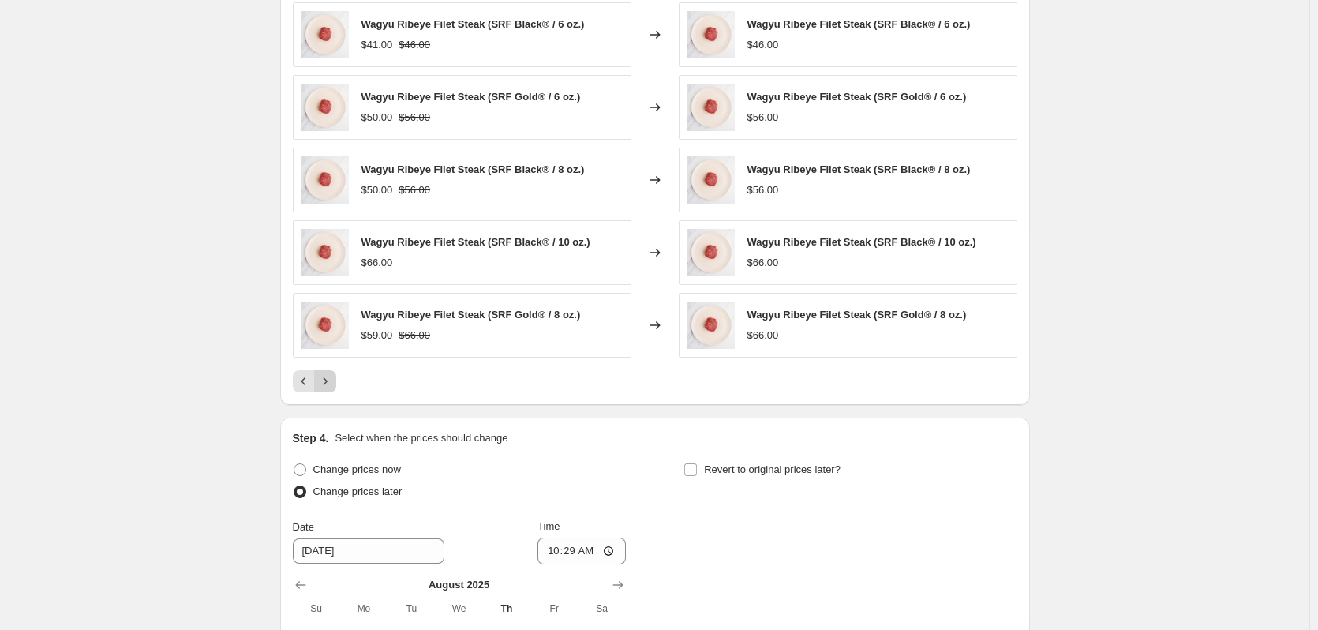
click at [333, 387] on icon "Next" at bounding box center [325, 381] width 16 height 16
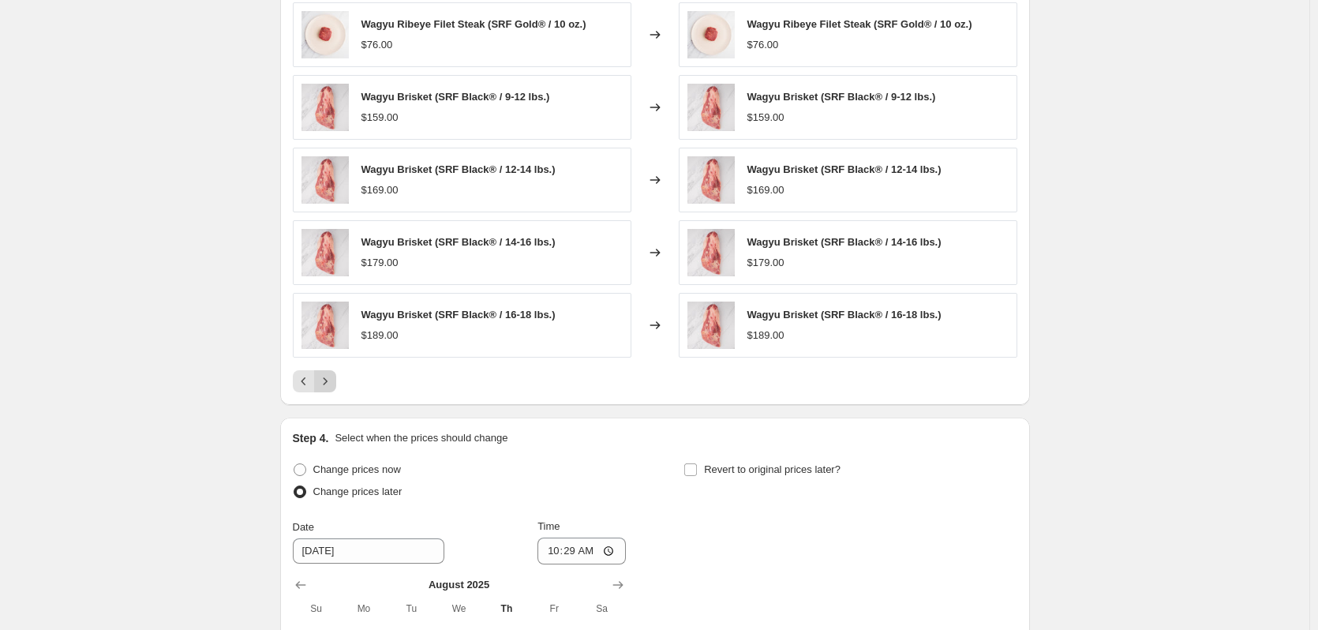
click at [333, 387] on icon "Next" at bounding box center [325, 381] width 16 height 16
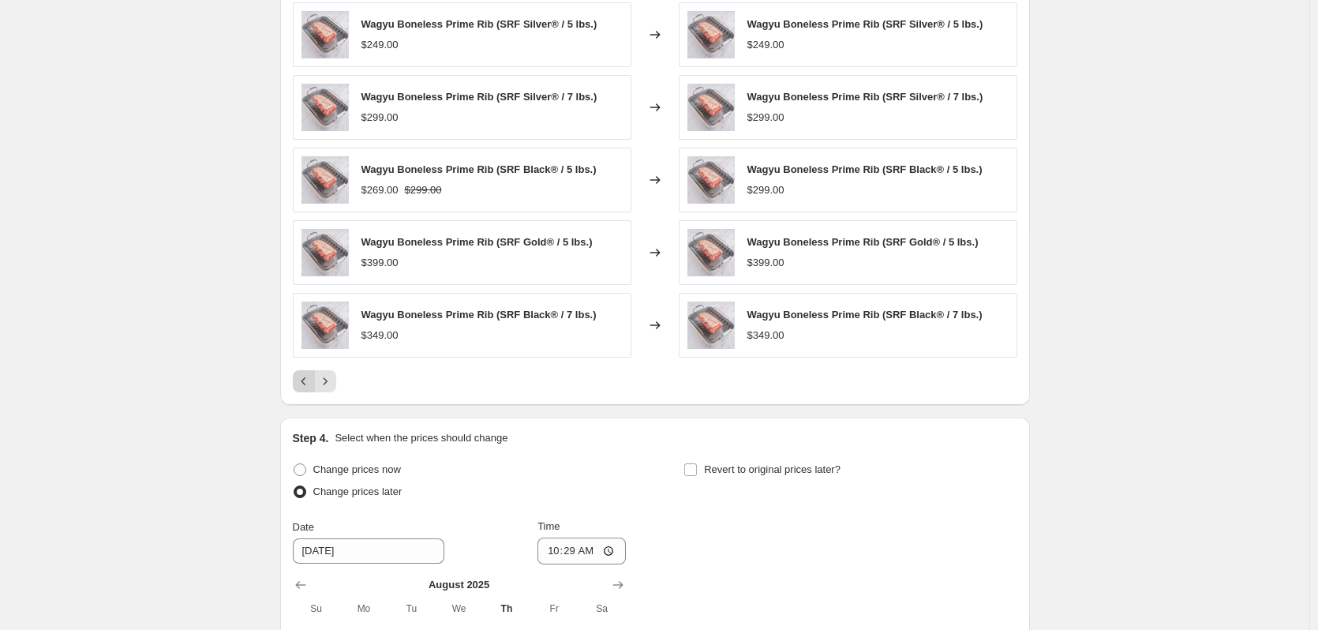
click at [305, 385] on icon "Previous" at bounding box center [304, 381] width 16 height 16
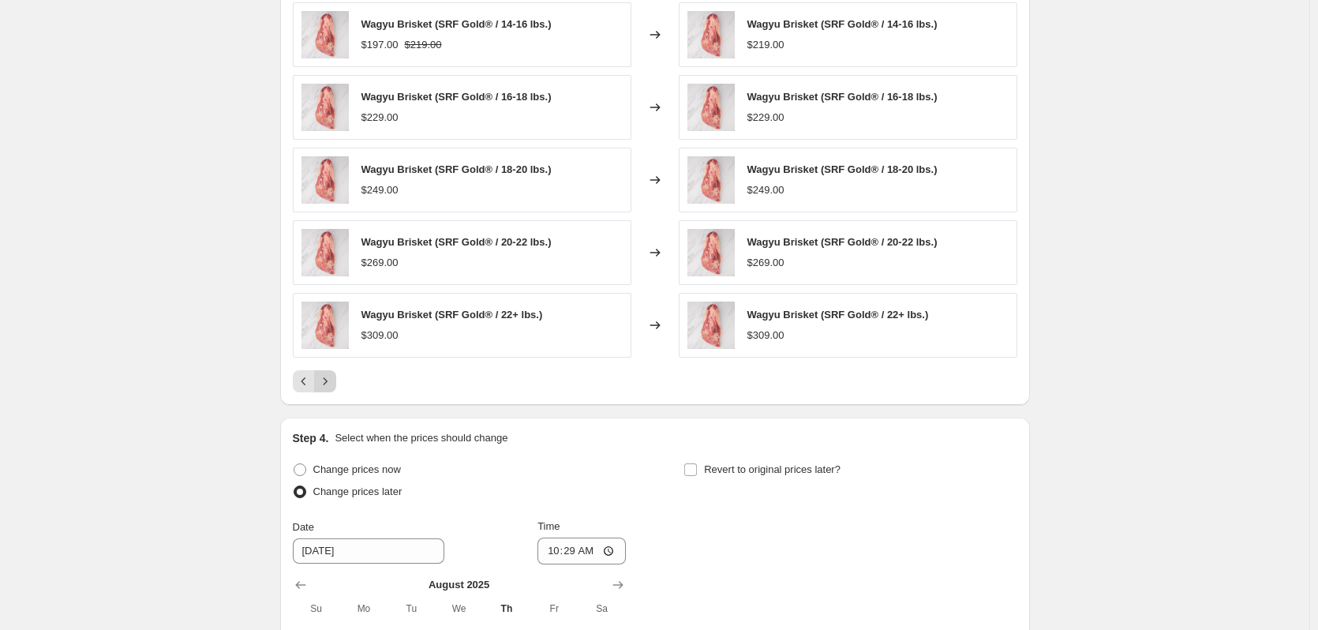
click at [333, 385] on icon "Next" at bounding box center [325, 381] width 16 height 16
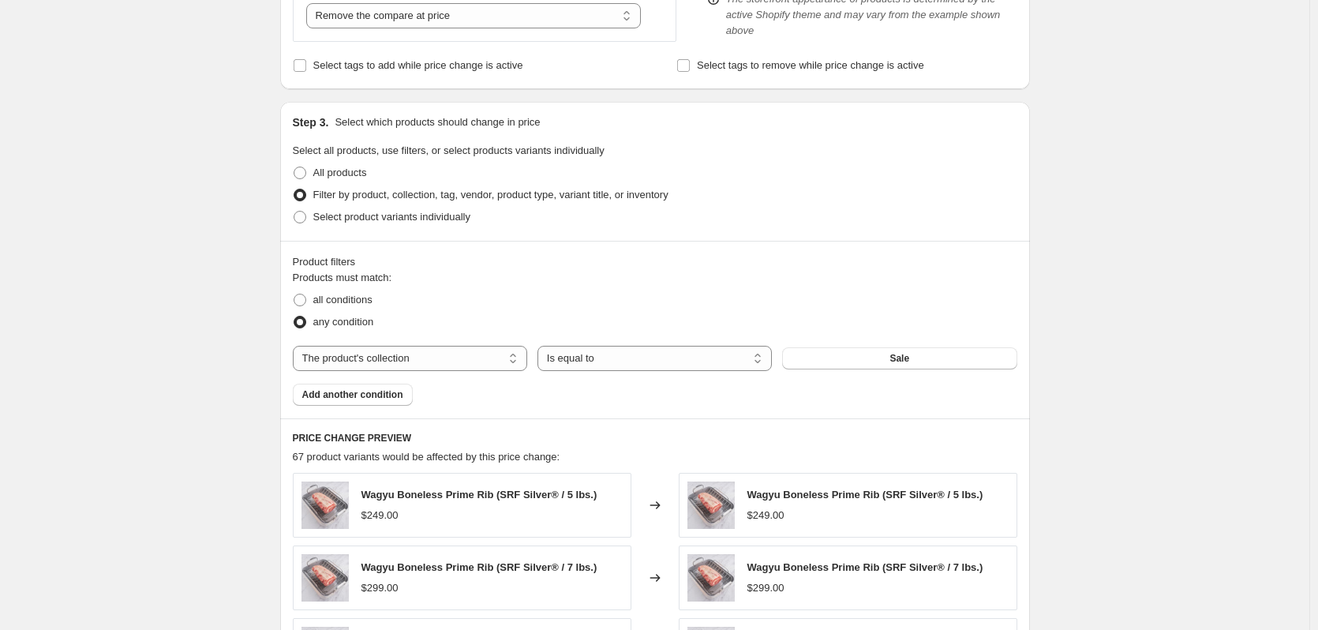
scroll to position [478, 0]
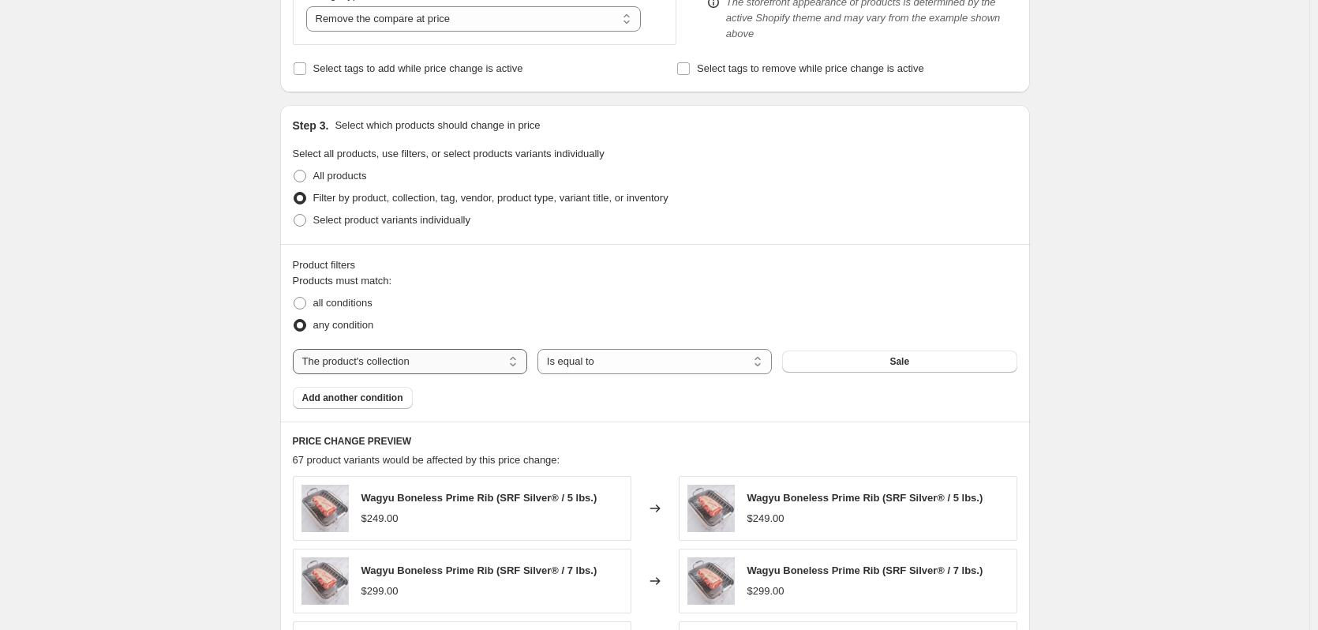
click at [409, 366] on select "The product The product's collection The product's tag The product's vendor The…" at bounding box center [410, 361] width 234 height 25
click at [892, 360] on button "Sale" at bounding box center [899, 361] width 234 height 22
click at [1144, 409] on div "Create new price change job. This page is ready Create new price change job Dra…" at bounding box center [654, 470] width 1309 height 1896
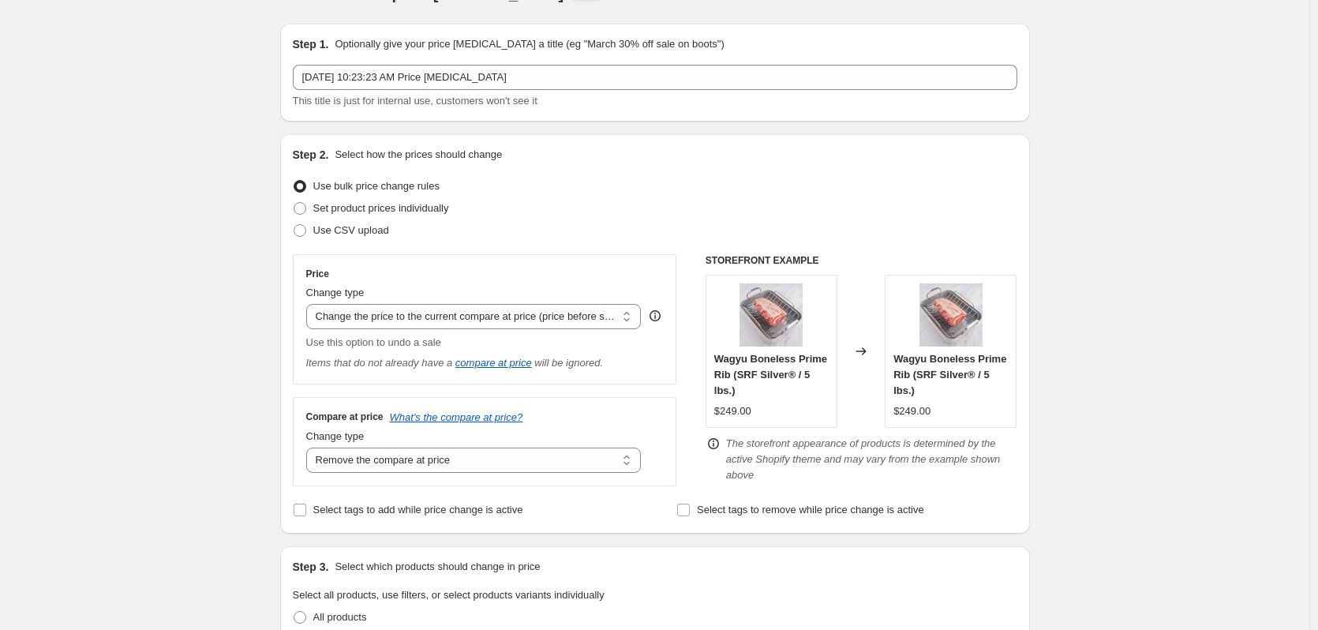
scroll to position [0, 0]
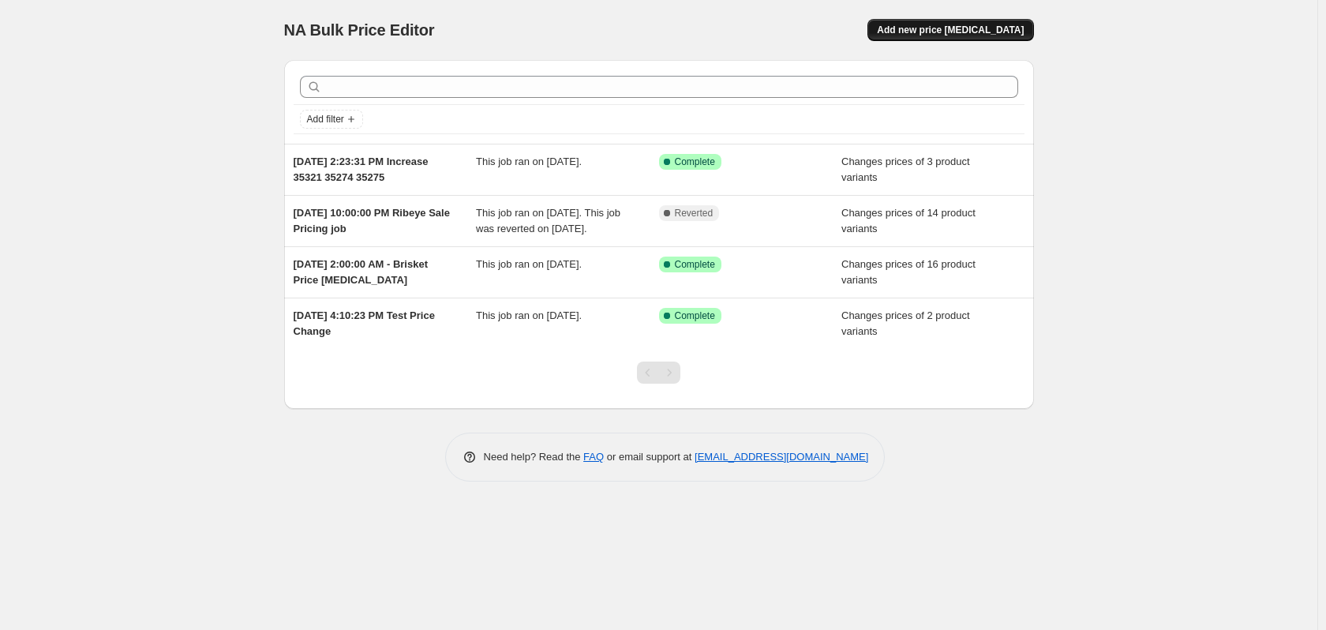
click at [946, 32] on span "Add new price [MEDICAL_DATA]" at bounding box center [950, 30] width 147 height 13
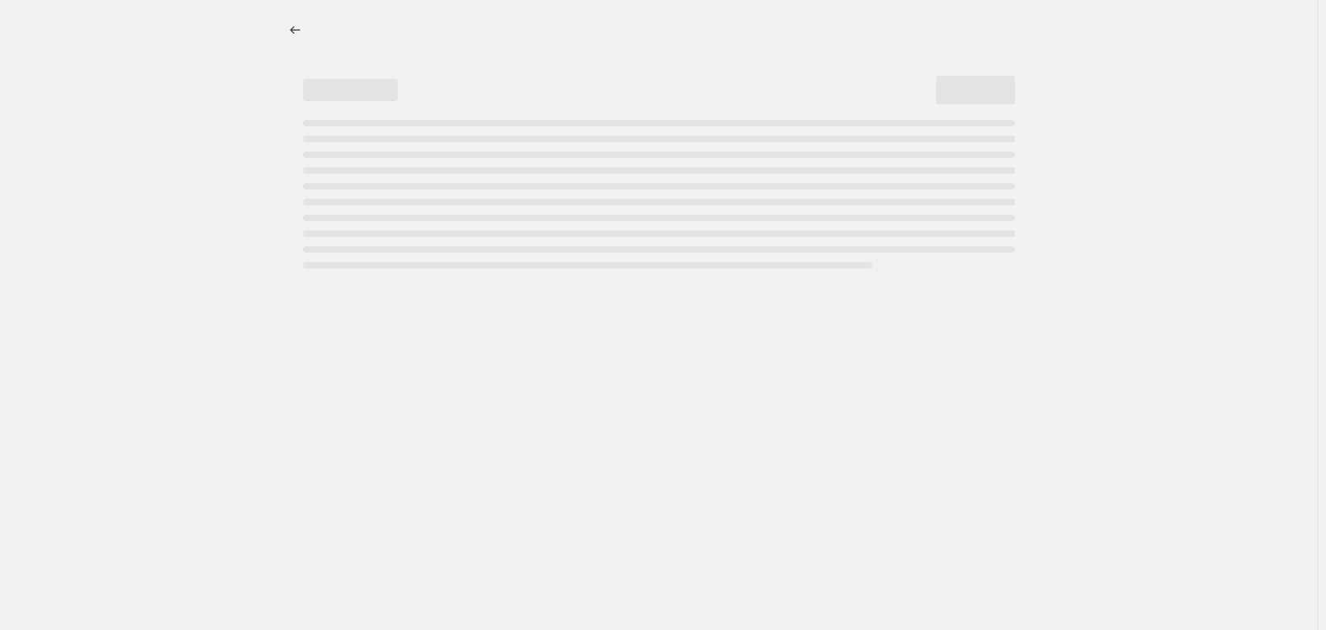
select select "percentage"
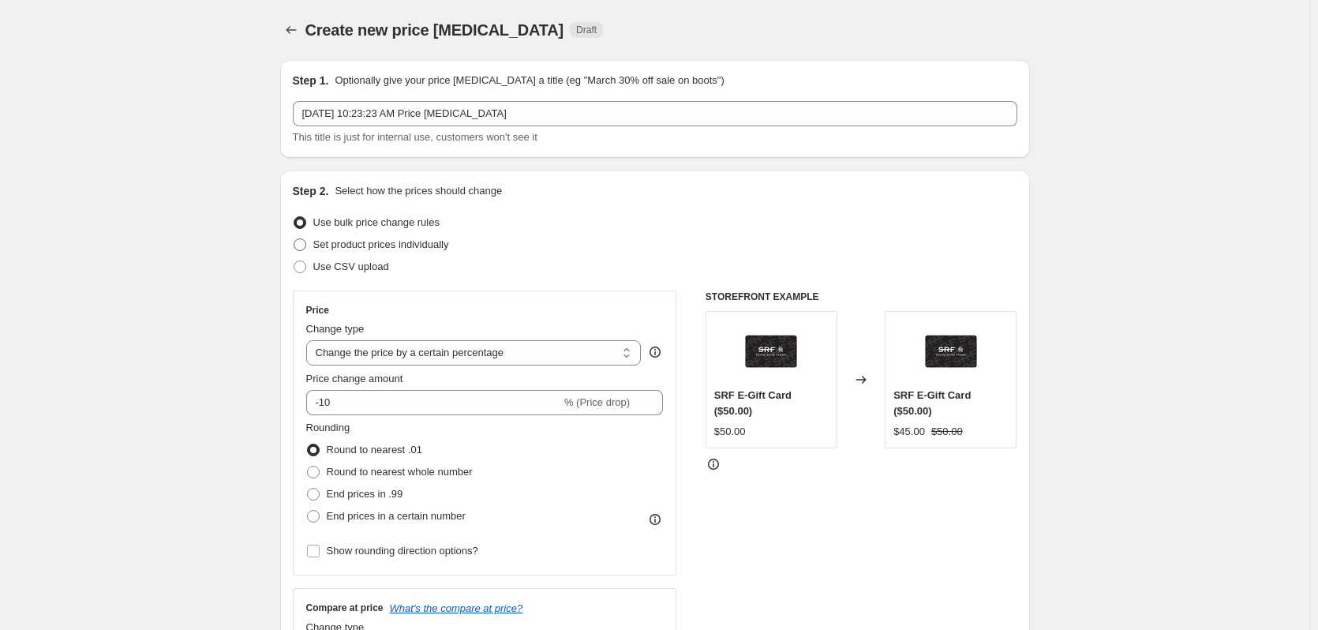
click at [299, 247] on span at bounding box center [300, 244] width 13 height 13
click at [294, 239] on input "Set product prices individually" at bounding box center [294, 238] width 1 height 1
radio input "true"
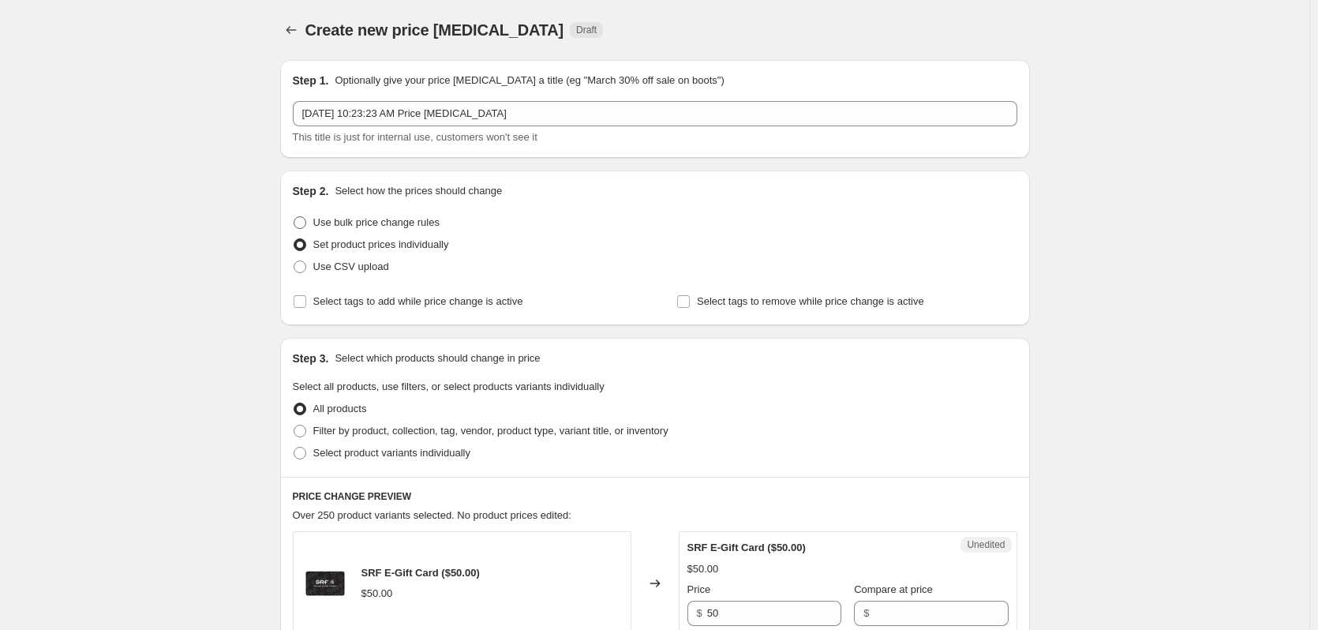
click at [306, 227] on span at bounding box center [300, 222] width 13 height 13
click at [294, 217] on input "Use bulk price change rules" at bounding box center [294, 216] width 1 height 1
radio input "true"
select select "percentage"
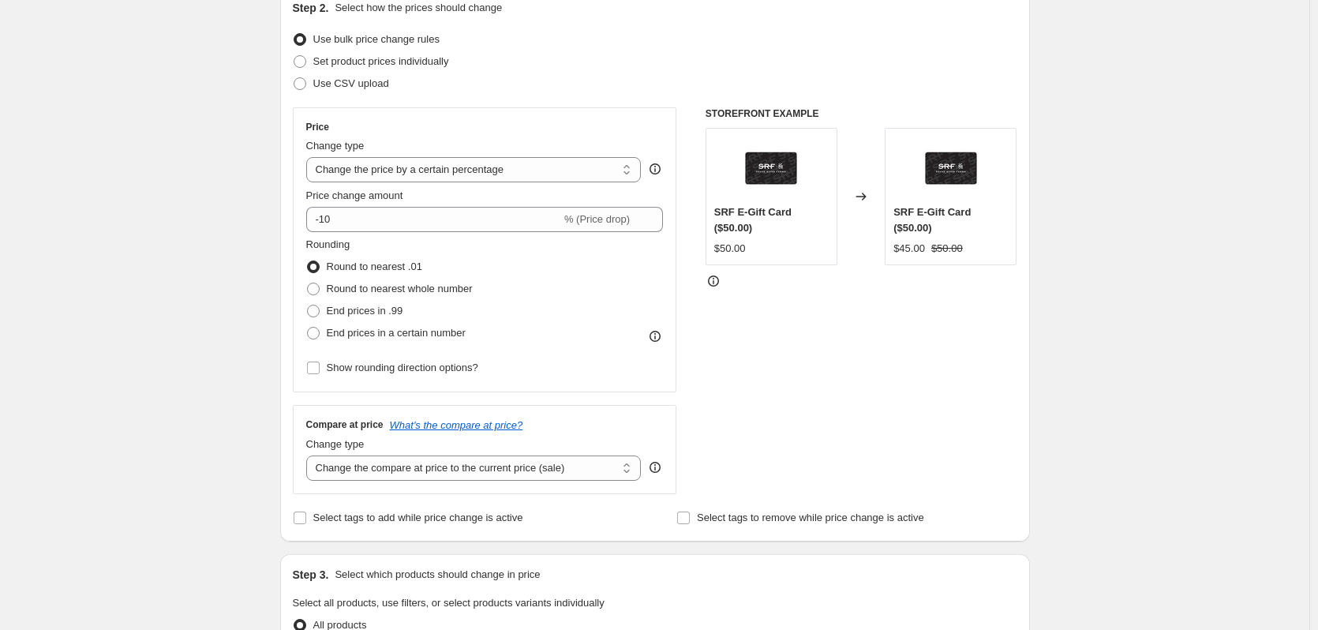
scroll to position [158, 0]
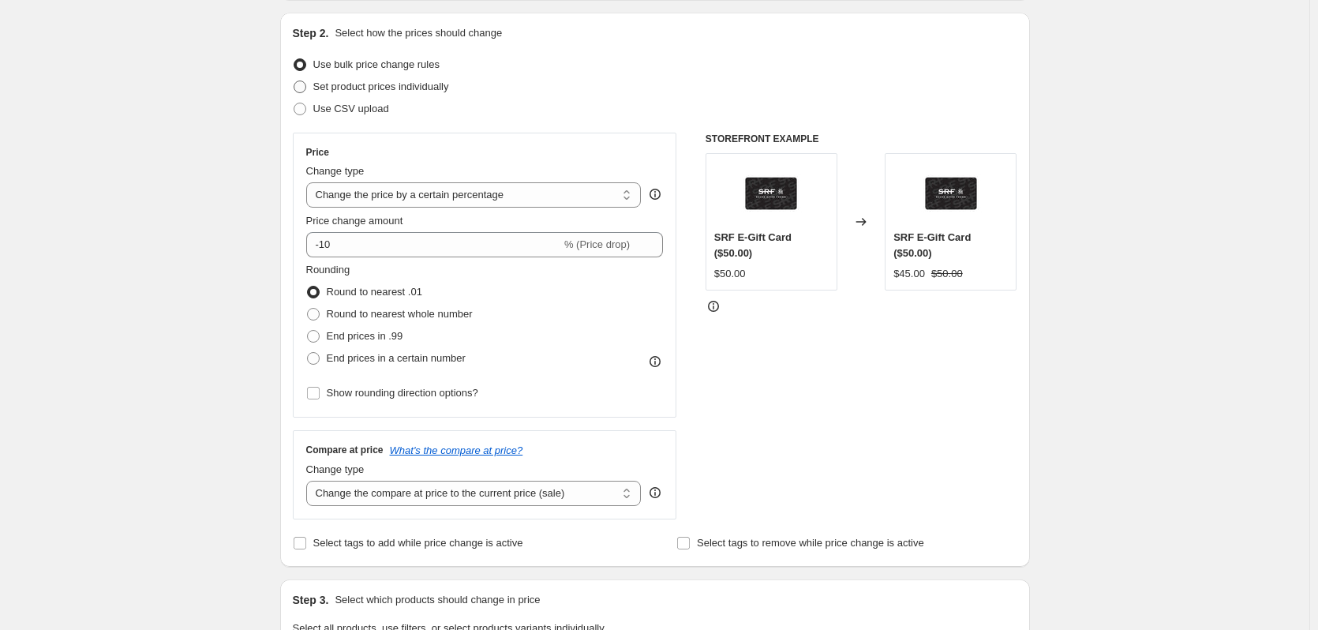
click at [306, 84] on span at bounding box center [300, 87] width 13 height 13
click at [294, 81] on input "Set product prices individually" at bounding box center [294, 81] width 1 height 1
radio input "true"
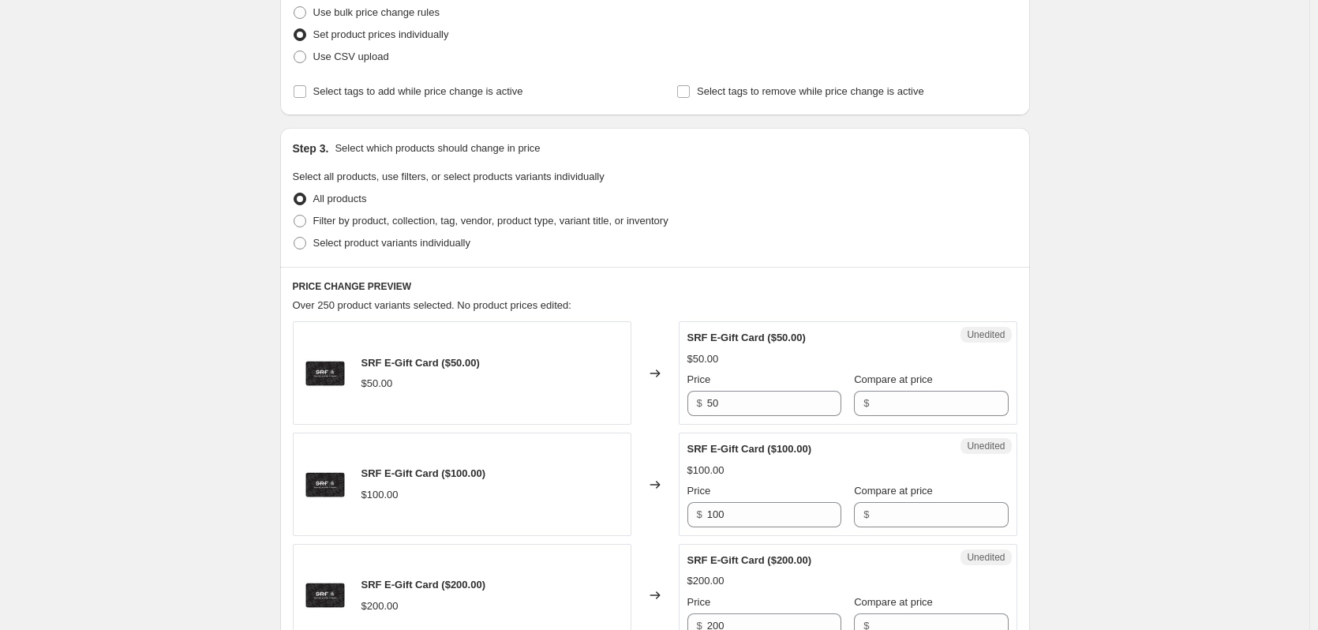
scroll to position [237, 0]
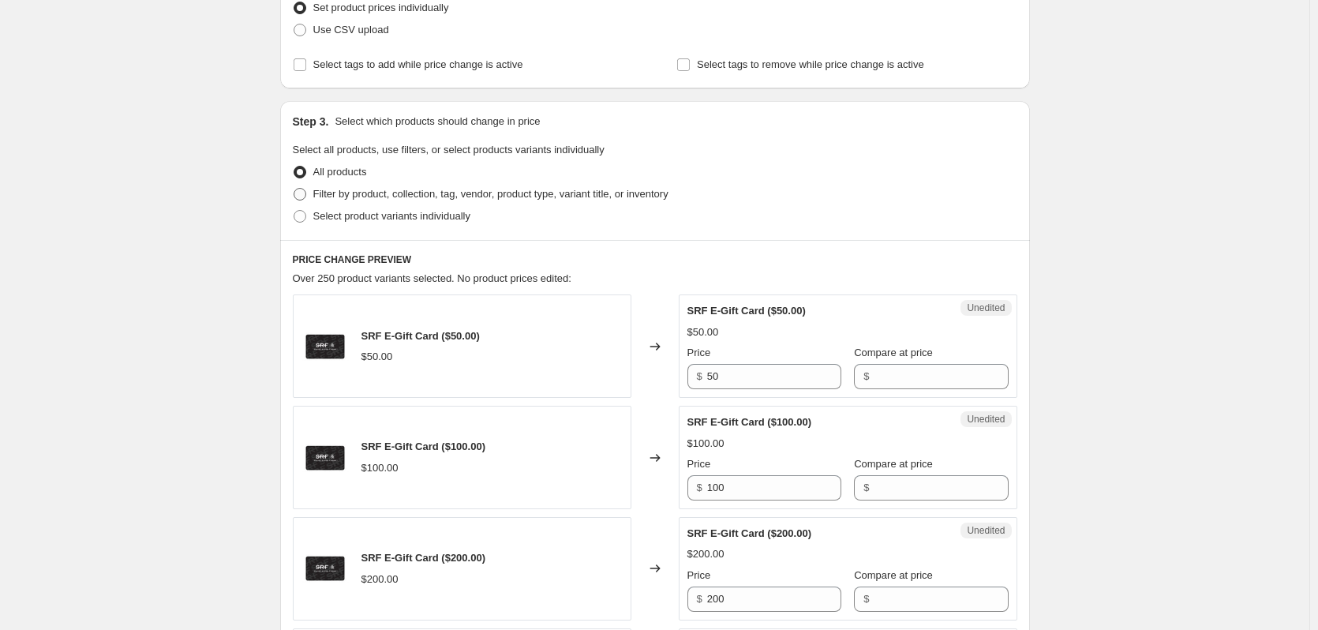
click at [302, 195] on span at bounding box center [300, 194] width 13 height 13
click at [294, 189] on input "Filter by product, collection, tag, vendor, product type, variant title, or inv…" at bounding box center [294, 188] width 1 height 1
radio input "true"
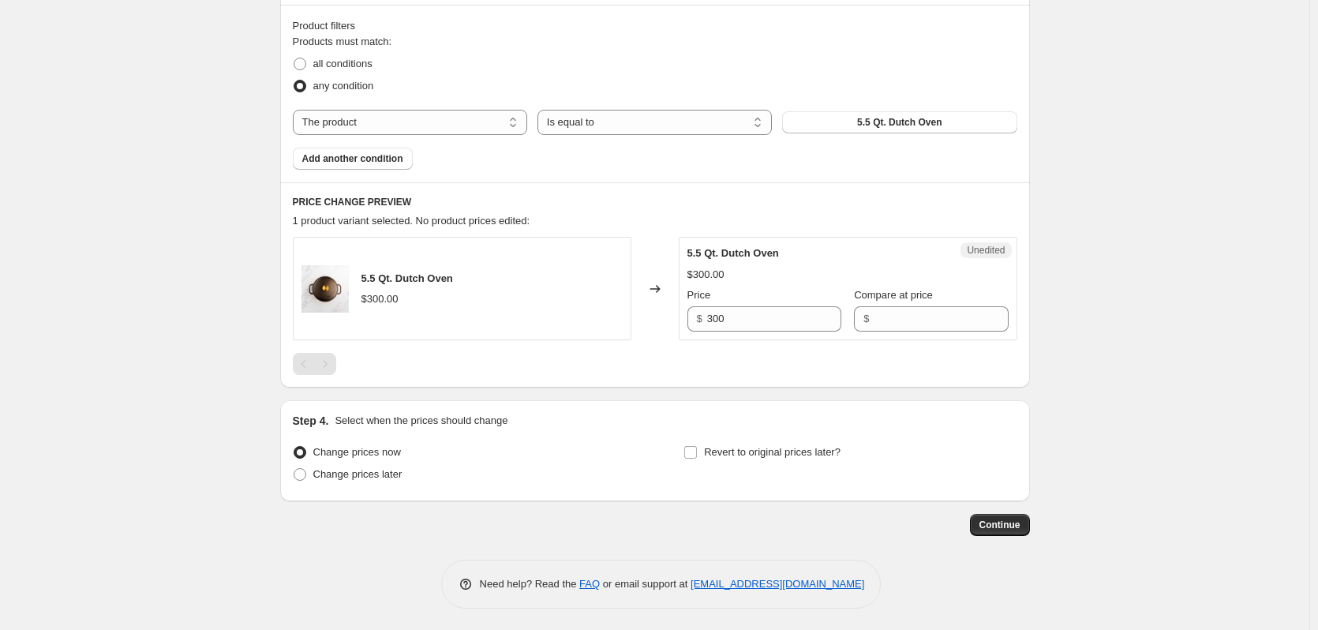
scroll to position [474, 0]
click at [476, 118] on select "The product The product's collection The product's tag The product's vendor The…" at bounding box center [410, 120] width 234 height 25
select select "collection"
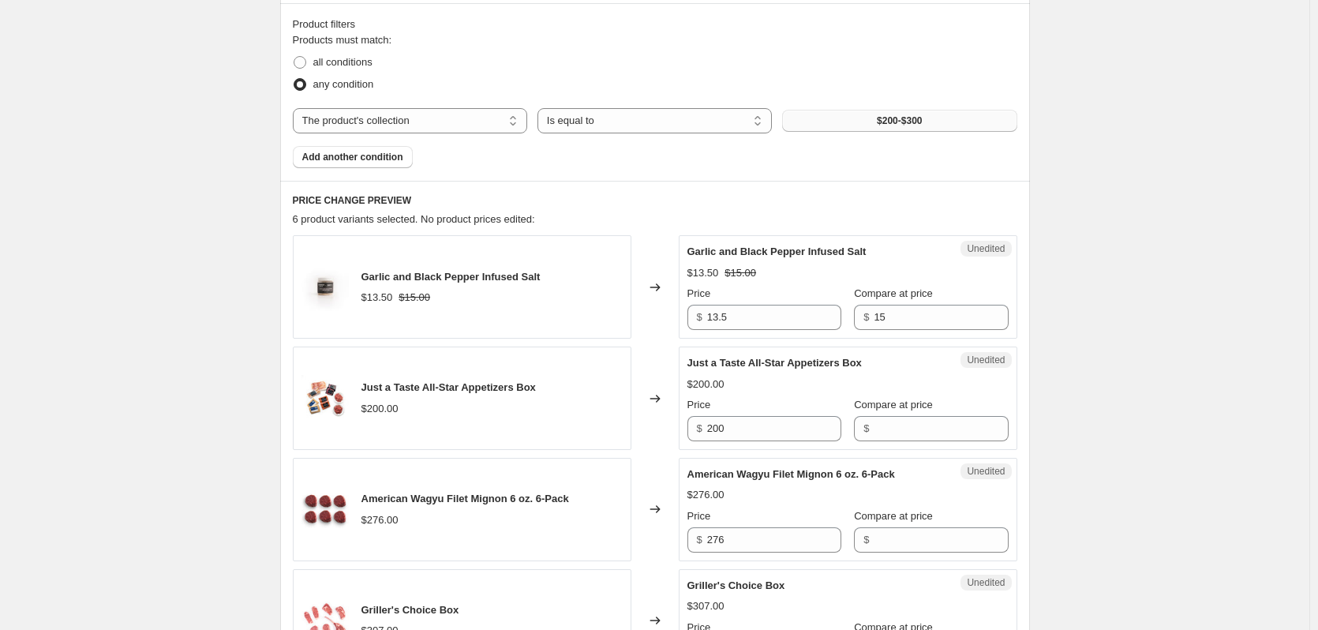
click at [908, 127] on button "$200-$300" at bounding box center [899, 121] width 234 height 22
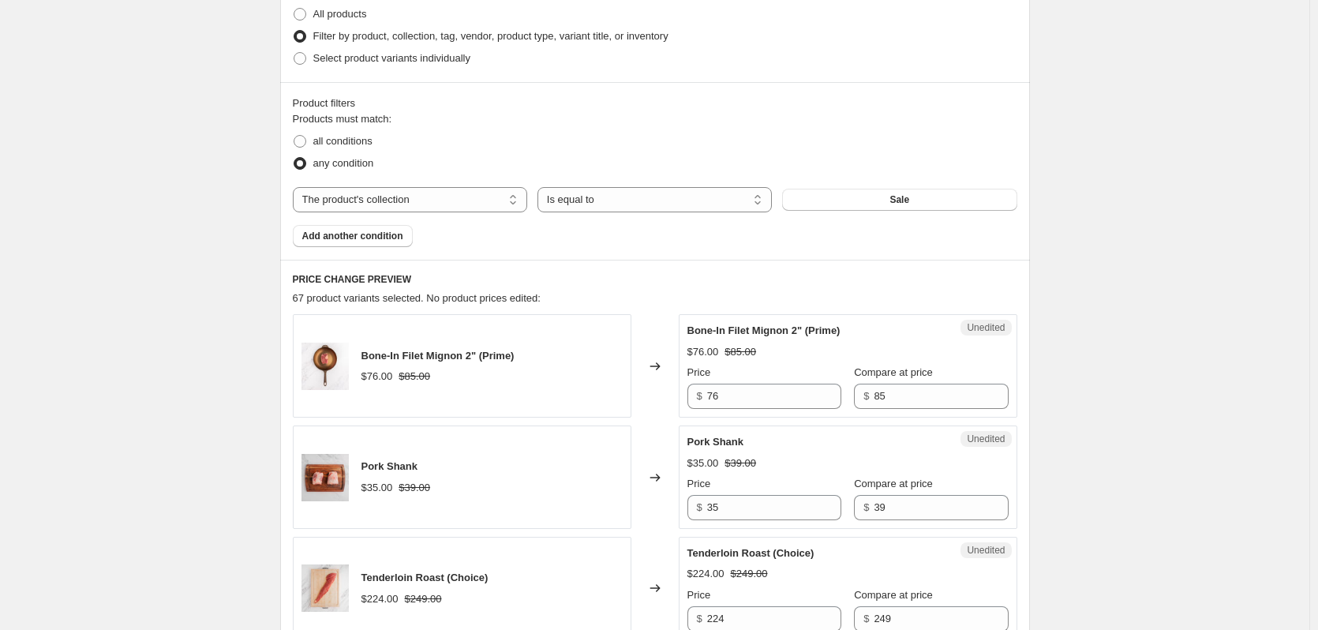
scroll to position [0, 0]
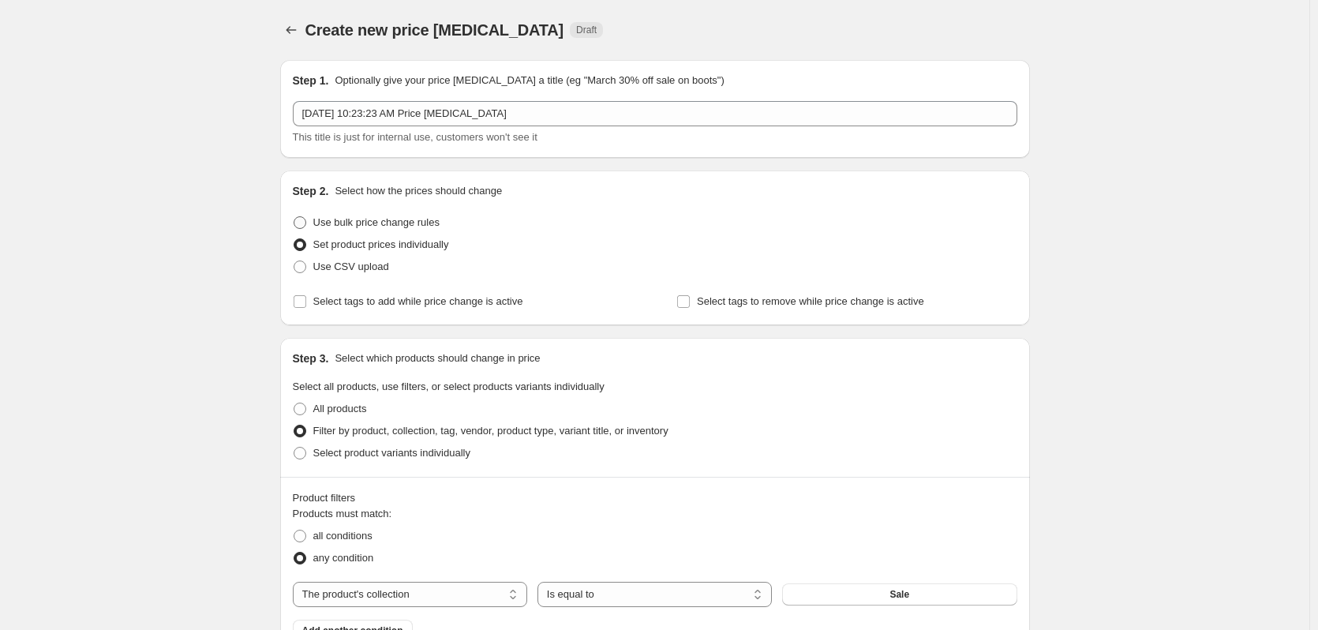
click at [306, 223] on span at bounding box center [300, 222] width 13 height 13
click at [294, 217] on input "Use bulk price change rules" at bounding box center [294, 216] width 1 height 1
radio input "true"
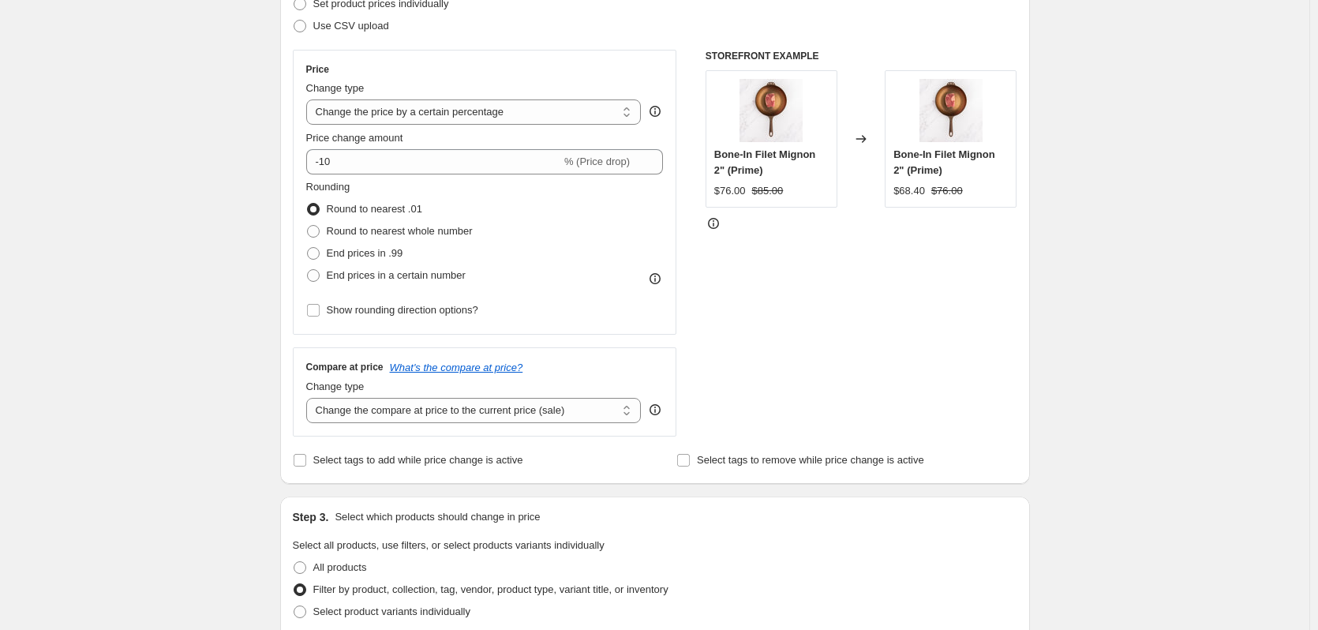
scroll to position [237, 0]
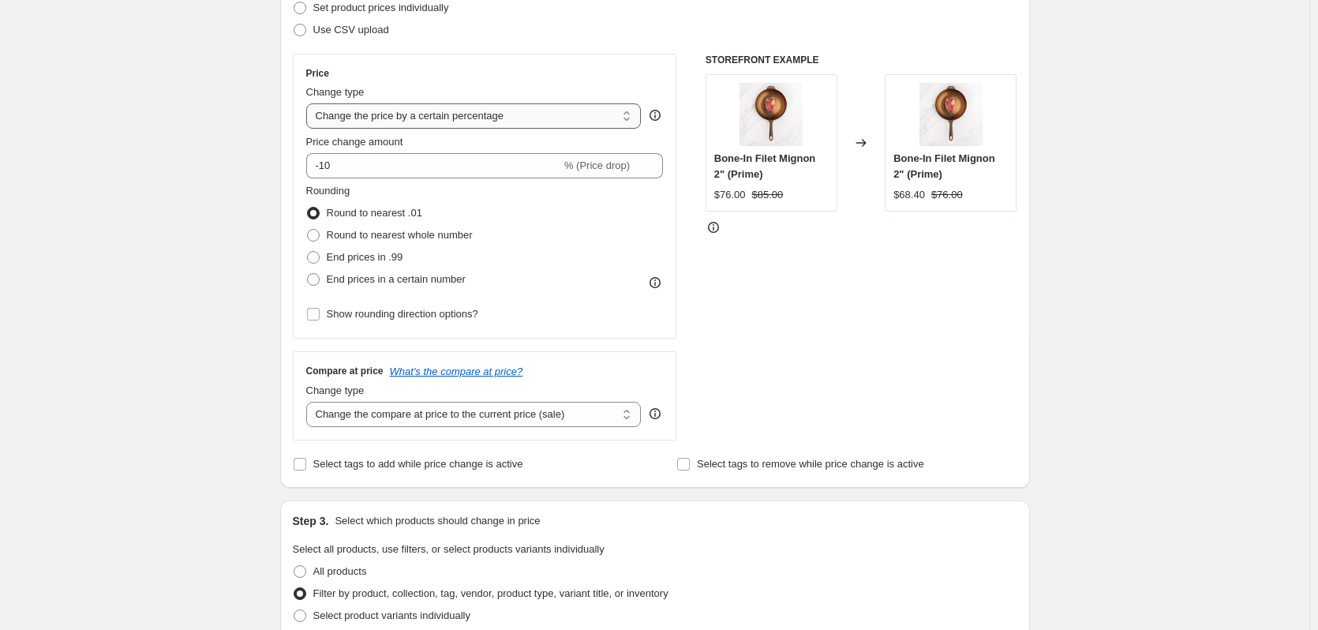
click at [421, 118] on select "Change the price to a certain amount Change the price by a certain amount Chang…" at bounding box center [473, 115] width 335 height 25
click at [96, 195] on div "Create new price change job. This page is ready Create new price change job Dra…" at bounding box center [654, 640] width 1309 height 1755
click at [420, 121] on select "Change the price to a certain amount Change the price by a certain amount Chang…" at bounding box center [473, 115] width 335 height 25
select select "by"
click at [309, 103] on select "Change the price to a certain amount Change the price by a certain amount Chang…" at bounding box center [473, 115] width 335 height 25
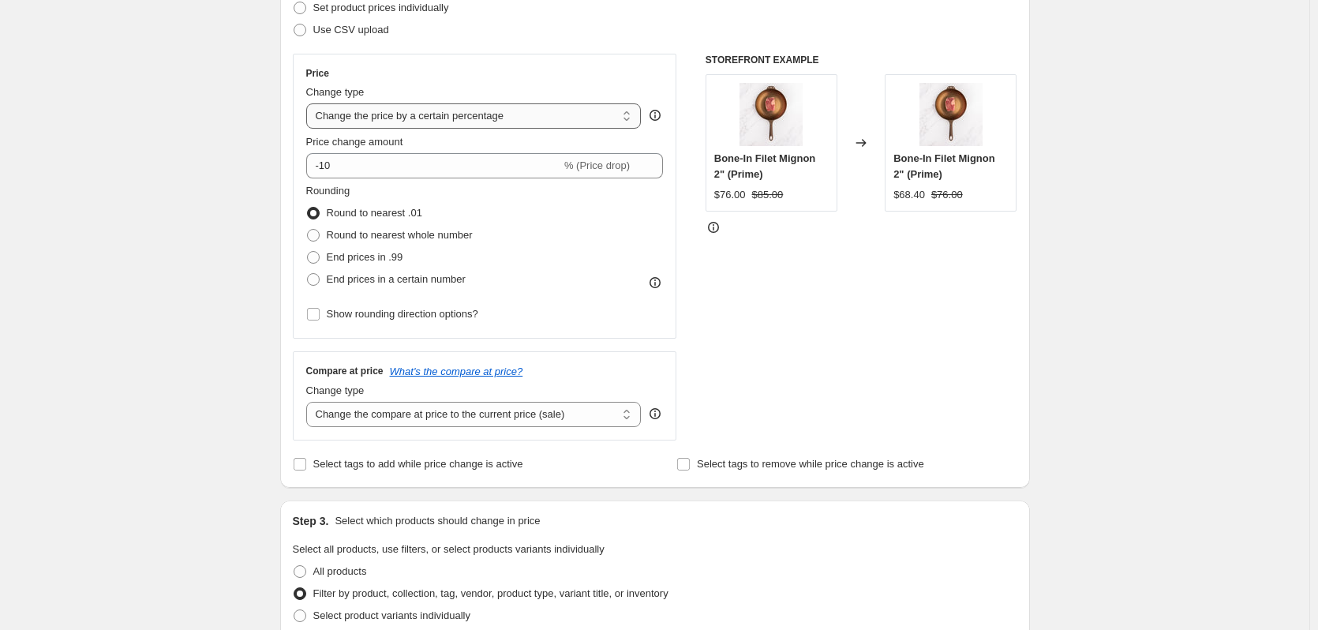
type input "-10.00"
click at [437, 118] on select "Change the price to a certain amount Change the price by a certain amount Chang…" at bounding box center [473, 115] width 335 height 25
click at [397, 114] on select "Change the price to a certain amount Change the price by a certain amount Chang…" at bounding box center [473, 115] width 335 height 25
click at [309, 103] on select "Change the price to a certain amount Change the price by a certain amount Chang…" at bounding box center [473, 115] width 335 height 25
click at [414, 418] on select "Change the compare at price to the current price (sale) Change the compare at p…" at bounding box center [473, 414] width 335 height 25
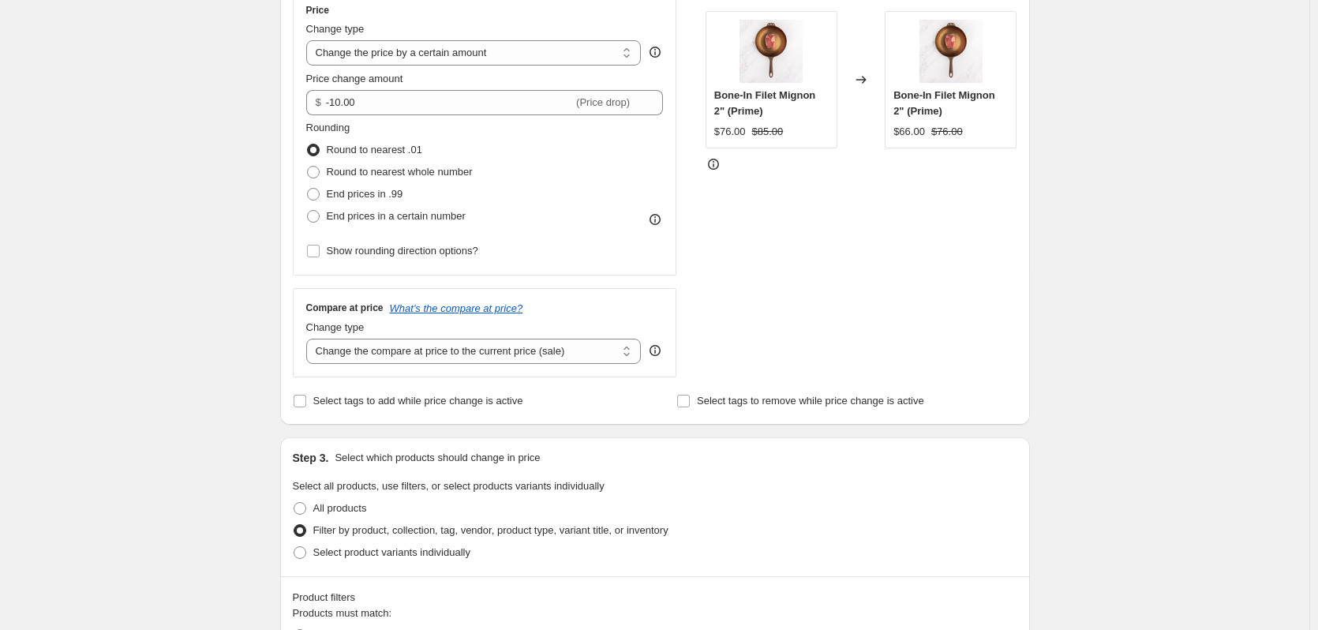
scroll to position [395, 0]
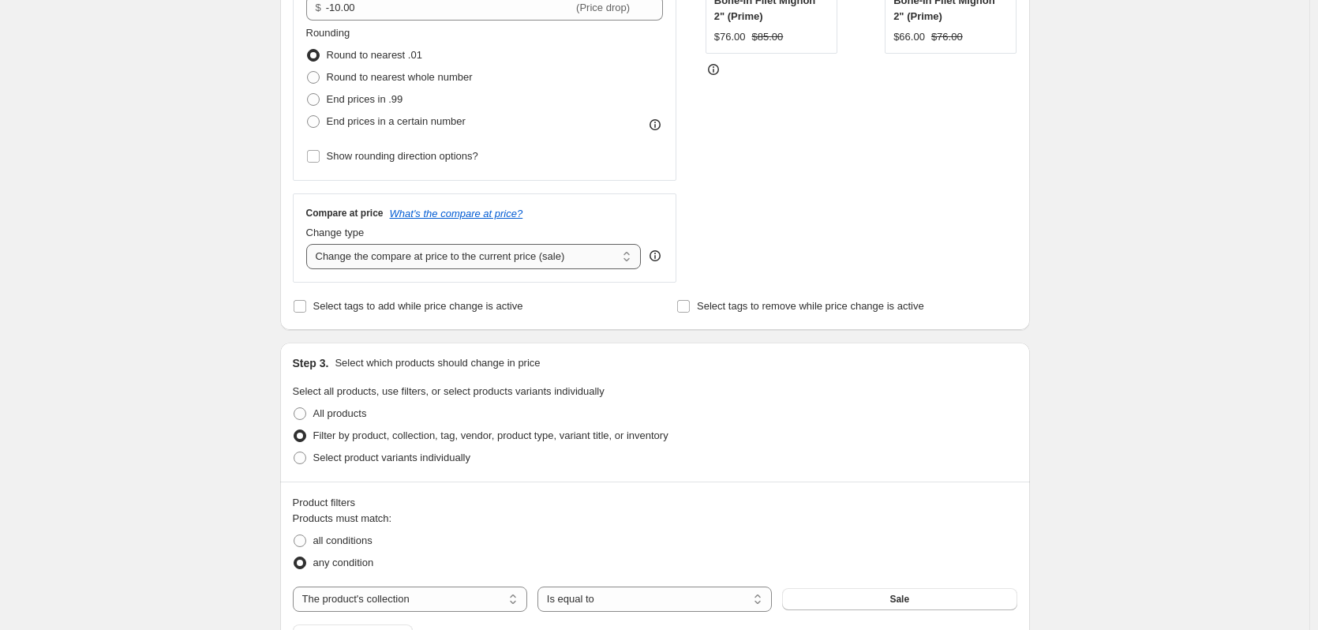
click at [419, 261] on select "Change the compare at price to the current price (sale) Change the compare at p…" at bounding box center [473, 256] width 335 height 25
click at [309, 244] on select "Change the compare at price to the current price (sale) Change the compare at p…" at bounding box center [473, 256] width 335 height 25
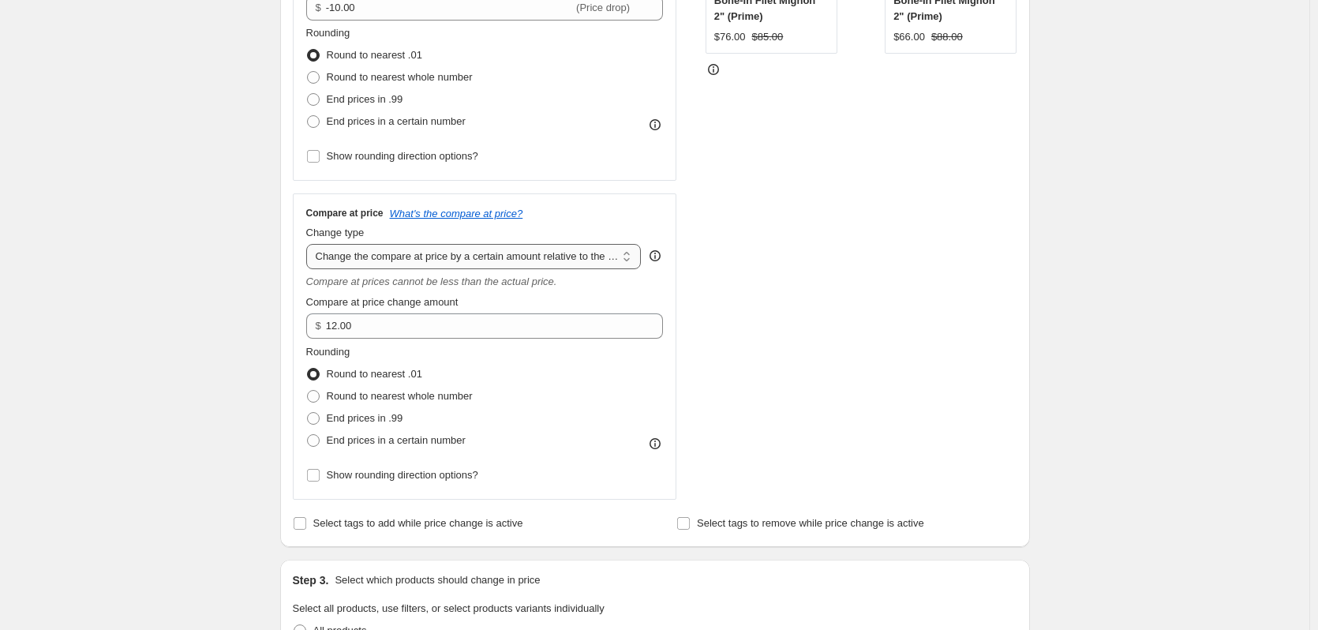
click at [466, 258] on select "Change the compare at price to the current price (sale) Change the compare at p…" at bounding box center [473, 256] width 335 height 25
select select "pp"
click at [309, 244] on select "Change the compare at price to the current price (sale) Change the compare at p…" at bounding box center [473, 256] width 335 height 25
type input "20"
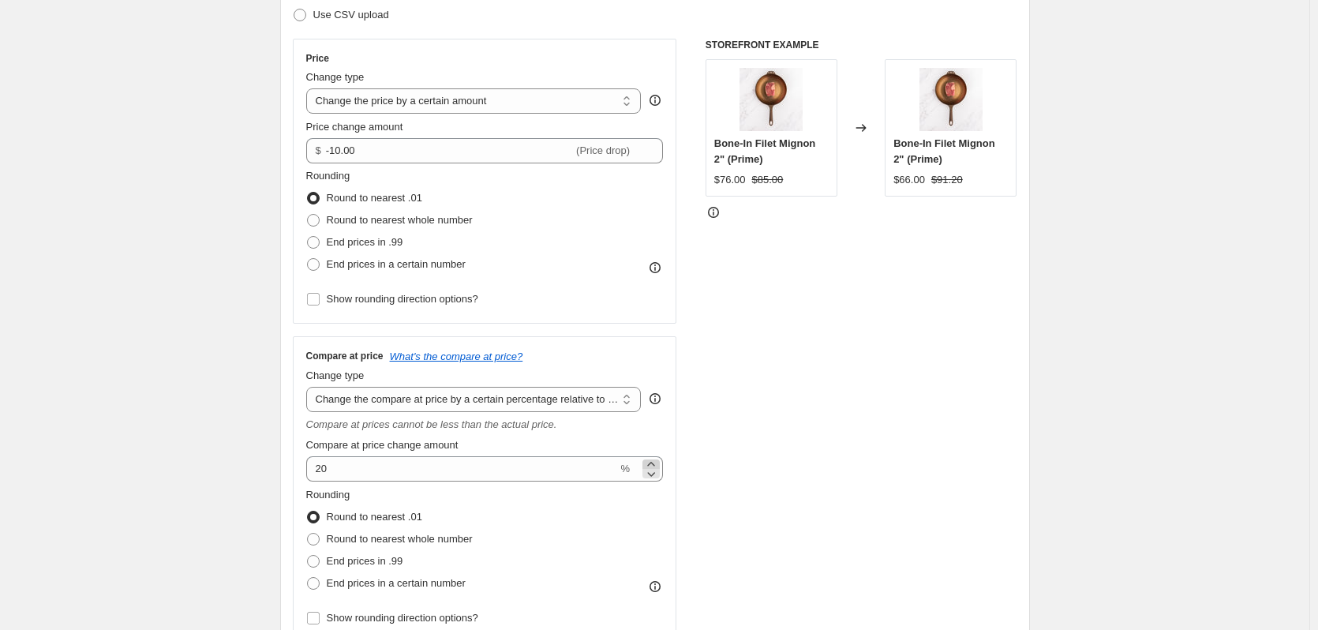
scroll to position [237, 0]
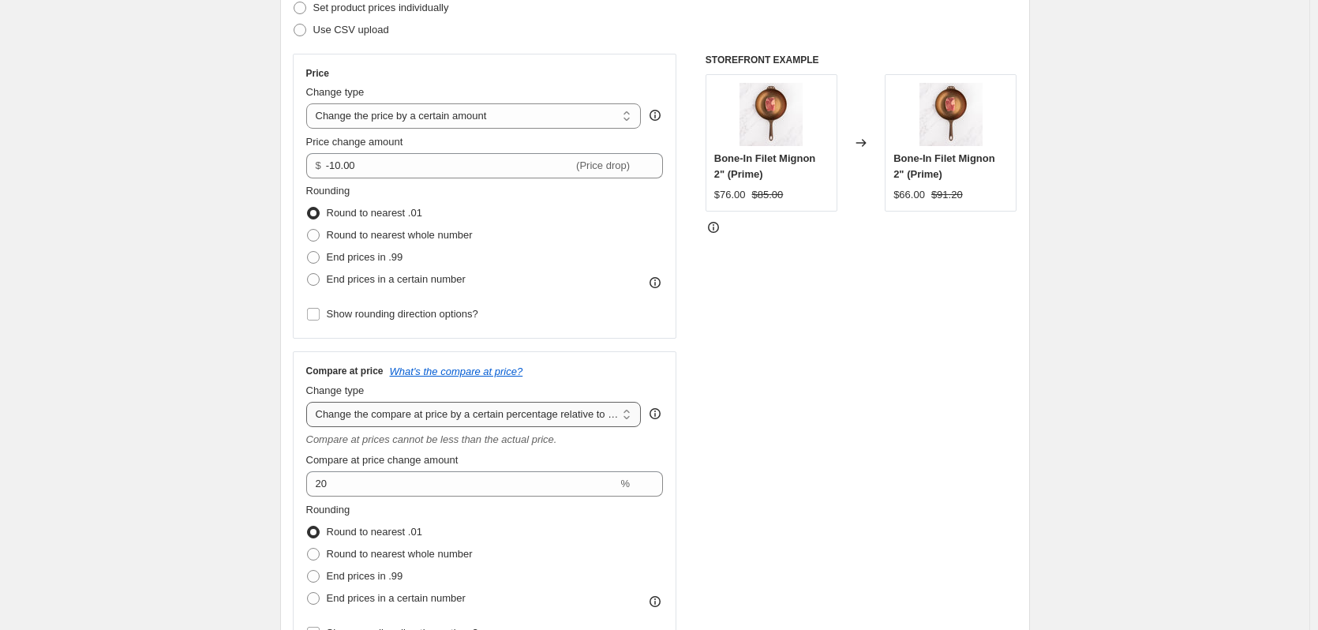
click at [455, 417] on select "Change the compare at price to the current price (sale) Change the compare at p…" at bounding box center [473, 414] width 335 height 25
select select "no_change"
click at [309, 402] on select "Change the compare at price to the current price (sale) Change the compare at p…" at bounding box center [473, 414] width 335 height 25
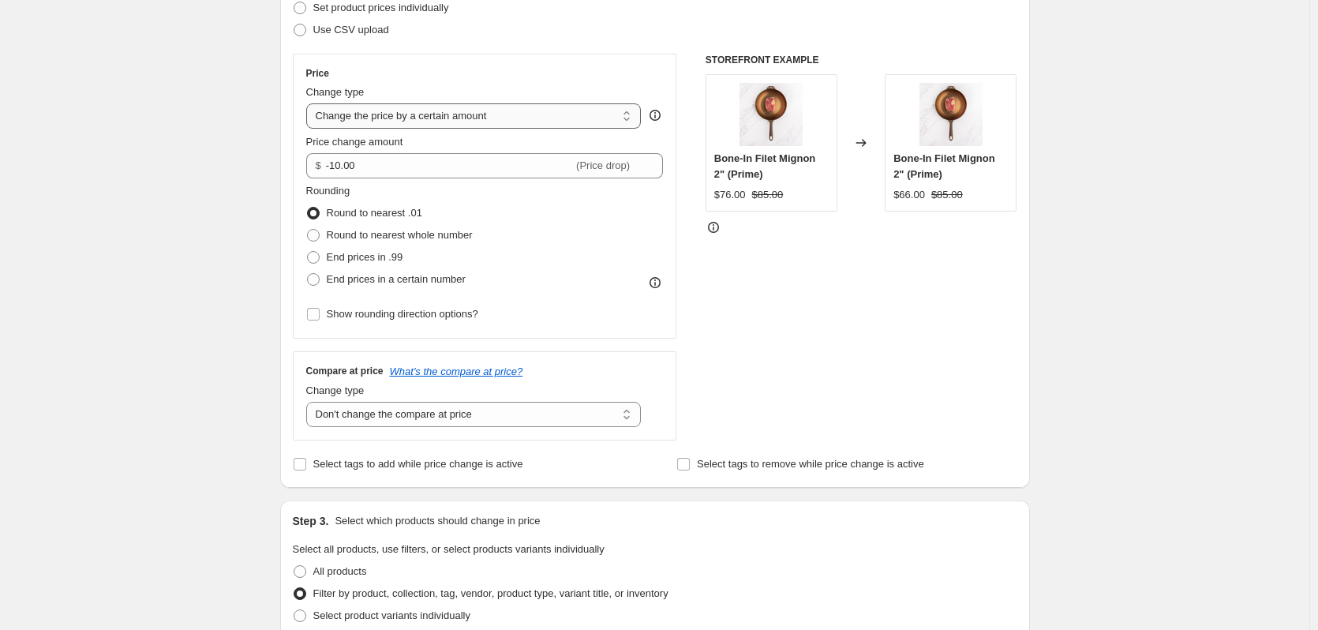
click at [545, 116] on select "Change the price to a certain amount Change the price by a certain amount Chang…" at bounding box center [473, 115] width 335 height 25
select select "ecap"
click at [309, 103] on select "Change the price to a certain amount Change the price by a certain amount Chang…" at bounding box center [473, 115] width 335 height 25
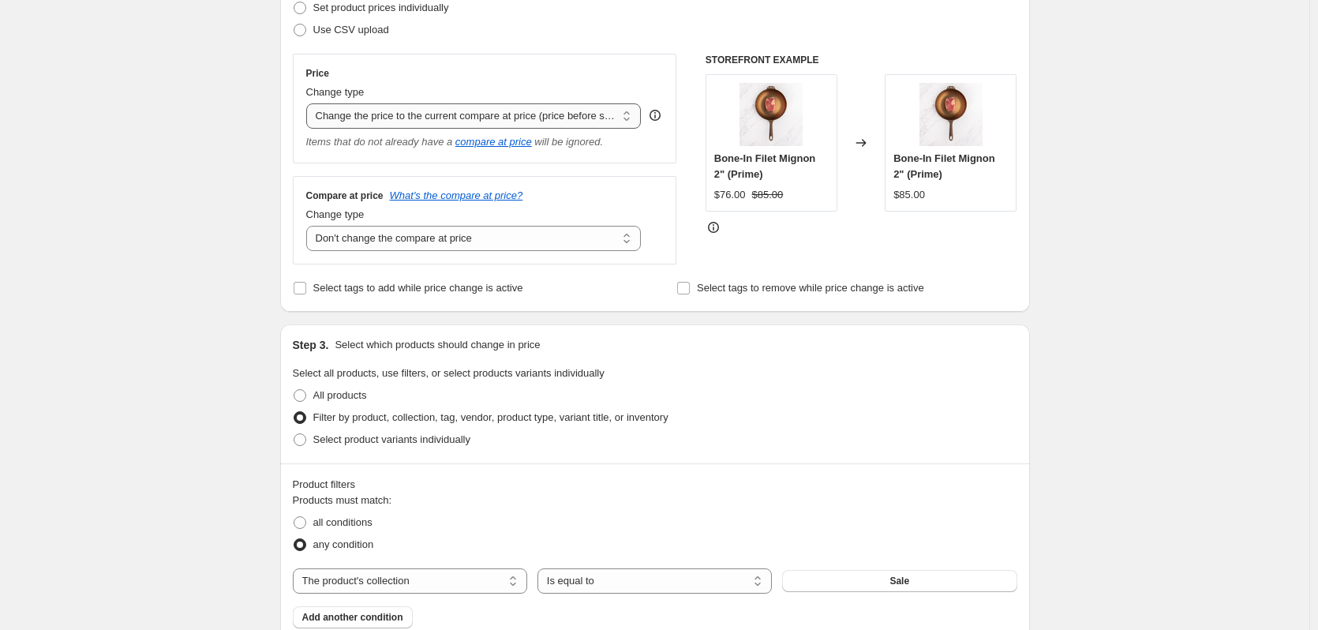
click at [523, 117] on select "Change the price to a certain amount Change the price by a certain amount Chang…" at bounding box center [473, 115] width 335 height 25
click at [144, 229] on div "Create new price change job. This page is ready Create new price change job Dra…" at bounding box center [654, 553] width 1309 height 1580
click at [468, 237] on select "Change the compare at price to the current price (sale) Change the compare at p…" at bounding box center [473, 238] width 335 height 25
select select "remove"
click at [309, 227] on select "Change the compare at price to the current price (sale) Change the compare at p…" at bounding box center [473, 238] width 335 height 25
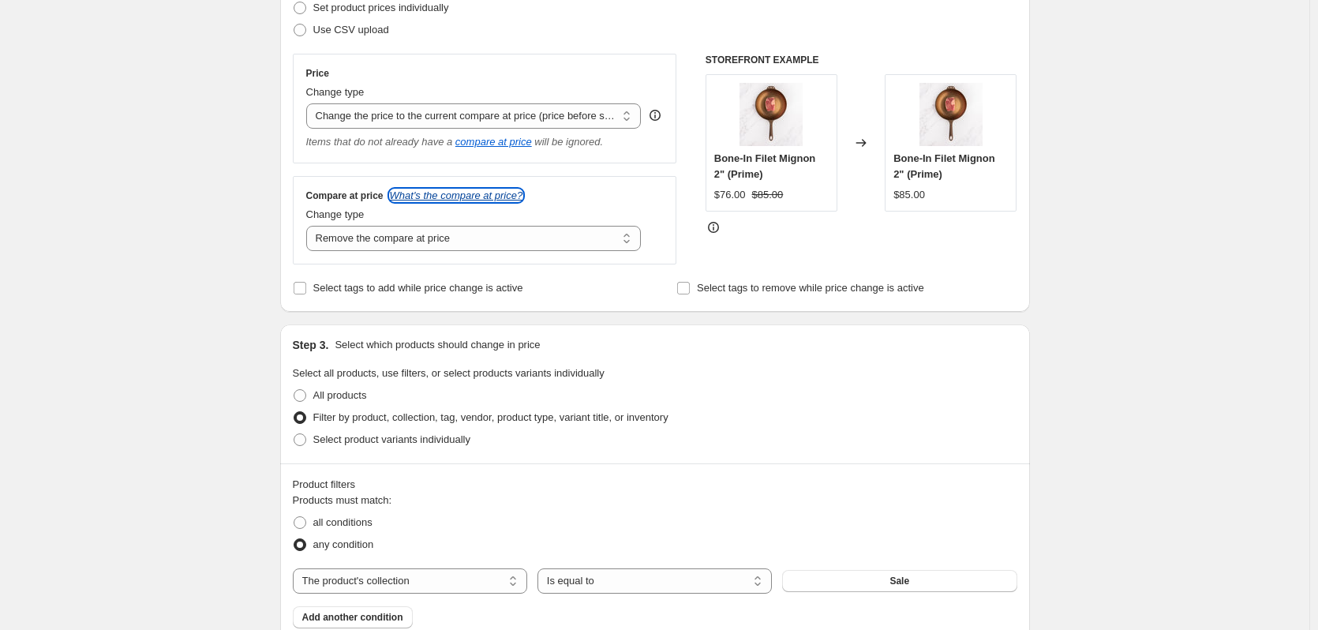
click at [485, 197] on icon "What's the compare at price?" at bounding box center [456, 195] width 133 height 12
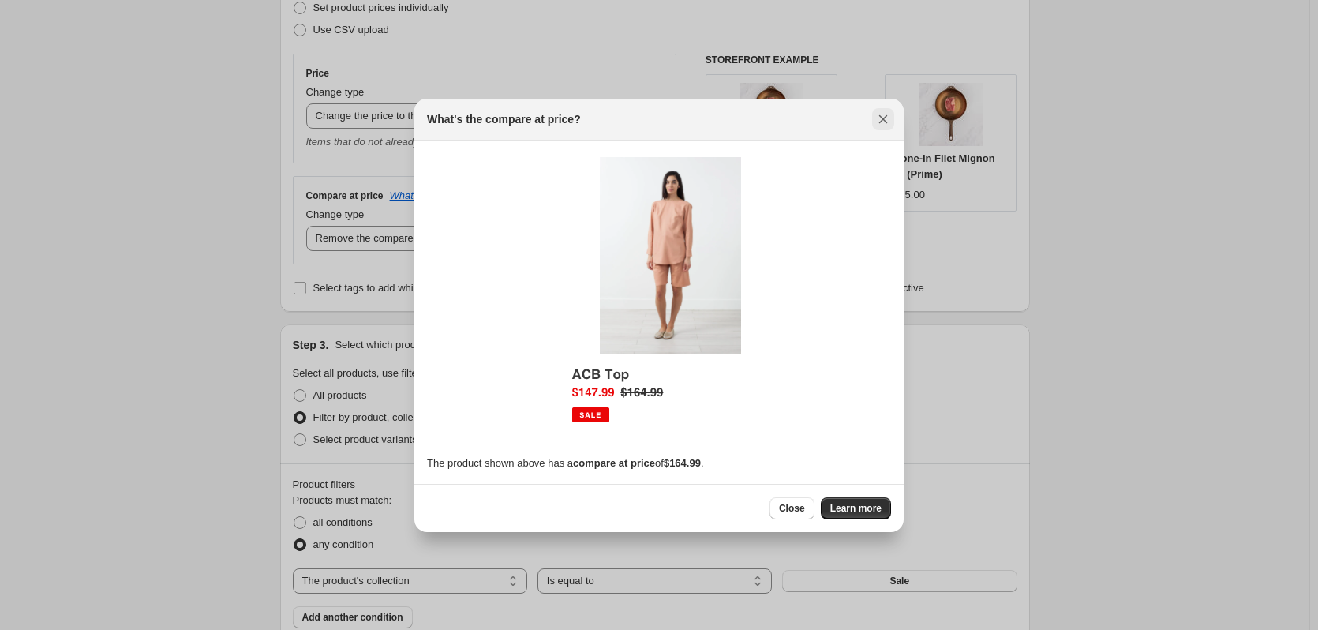
click at [875, 121] on icon "Close" at bounding box center [883, 119] width 16 height 16
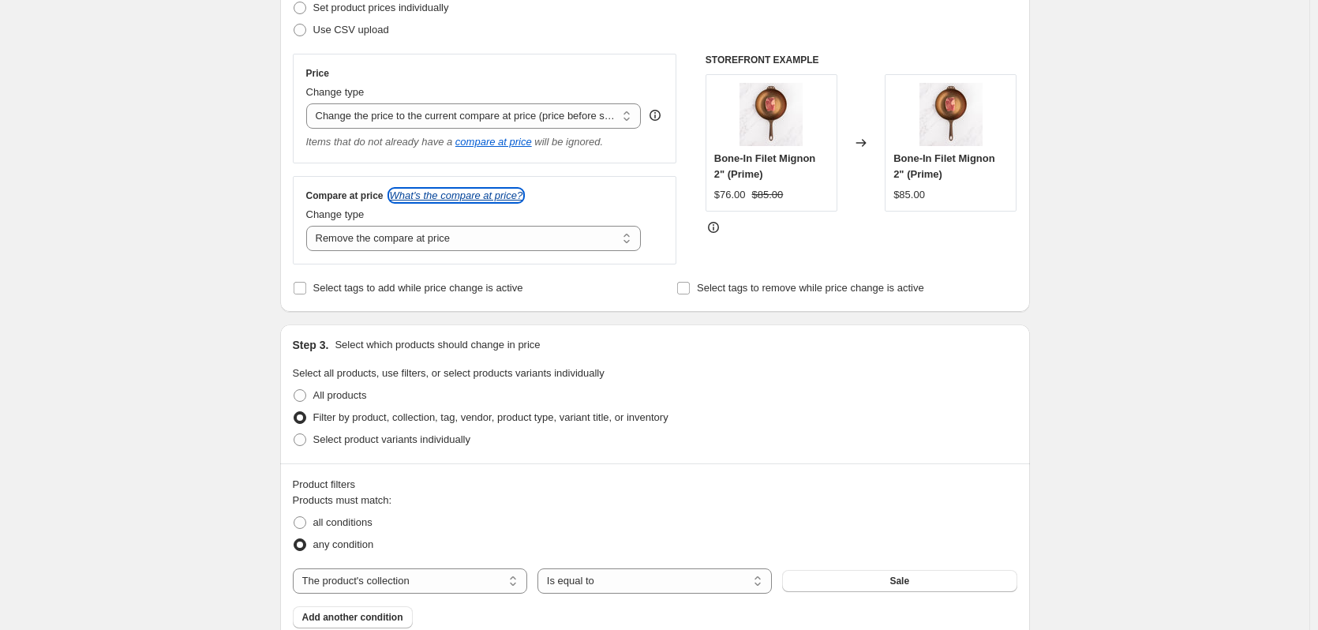
click at [485, 199] on icon "What's the compare at price?" at bounding box center [456, 195] width 133 height 12
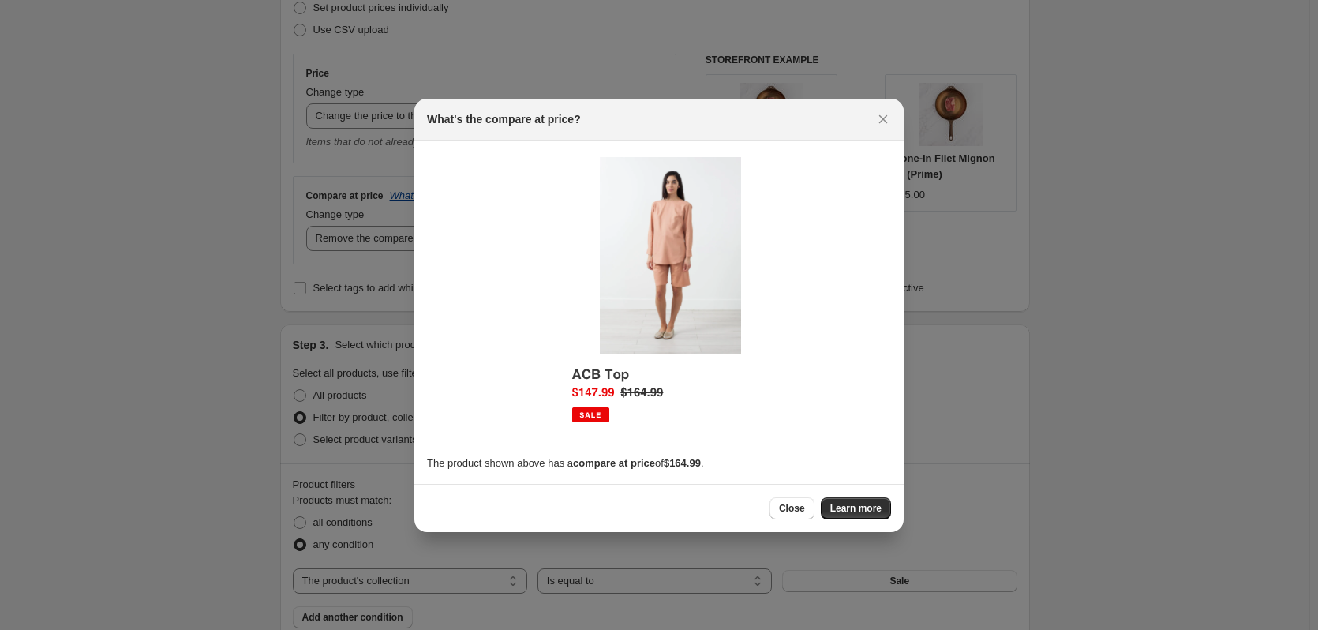
scroll to position [0, 0]
click at [863, 515] on link "Learn more" at bounding box center [856, 508] width 70 height 22
drag, startPoint x: 884, startPoint y: 122, endPoint x: 835, endPoint y: 172, distance: 69.8
click at [884, 122] on icon "Close" at bounding box center [883, 119] width 16 height 16
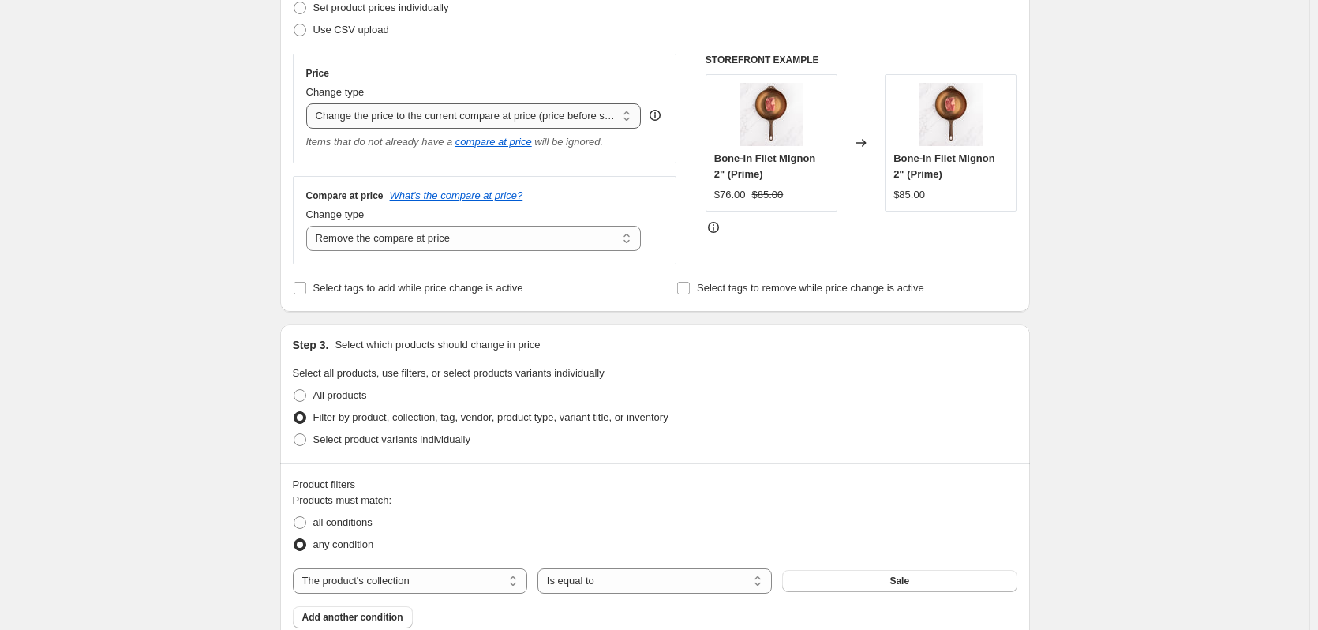
click at [416, 115] on select "Change the price to a certain amount Change the price by a certain amount Chang…" at bounding box center [473, 115] width 335 height 25
click at [309, 103] on select "Change the price to a certain amount Change the price by a certain amount Chang…" at bounding box center [473, 115] width 335 height 25
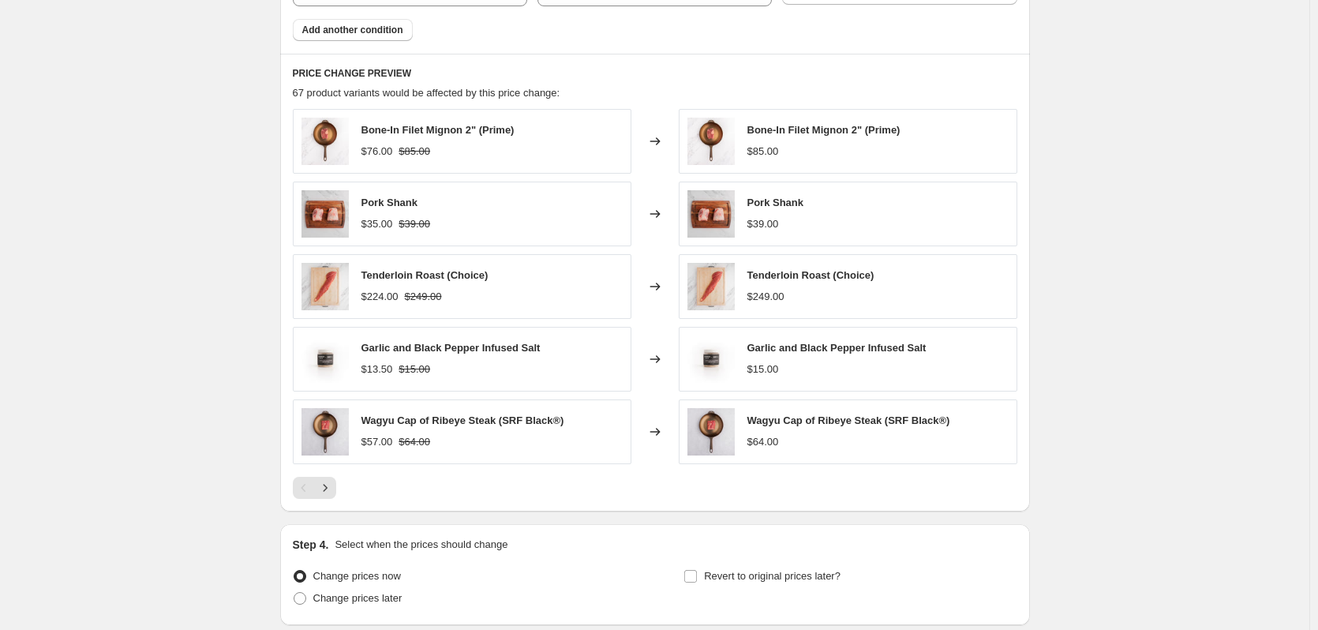
scroll to position [951, 0]
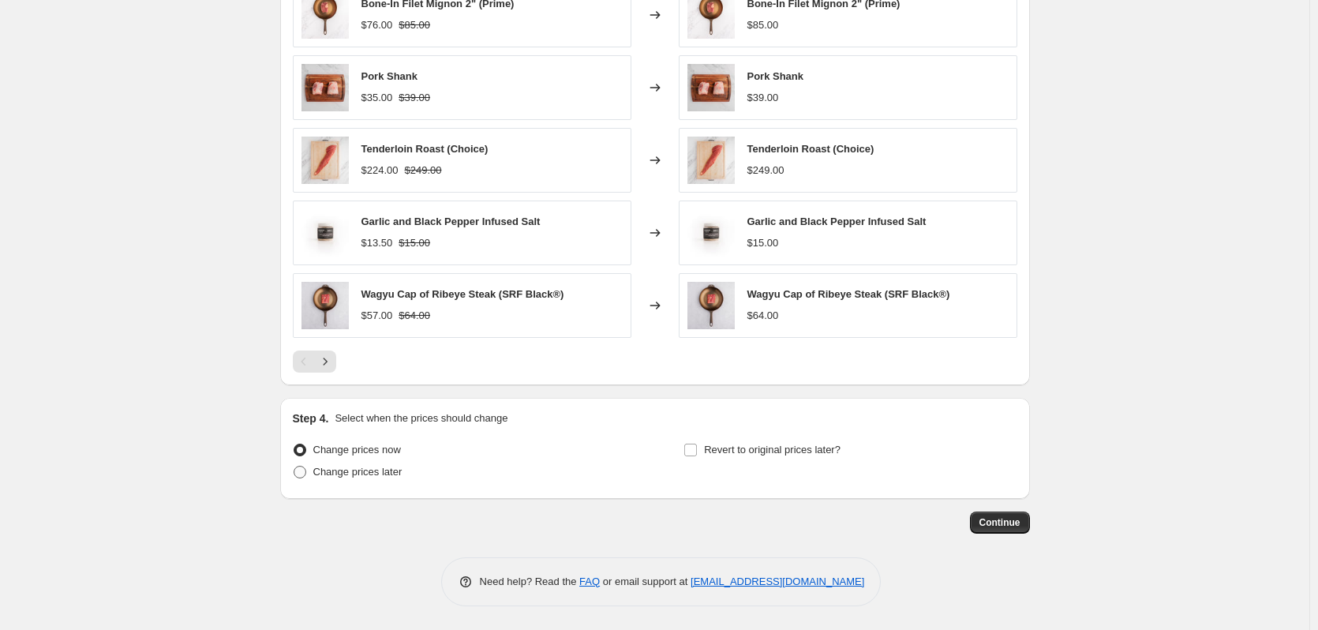
click at [306, 475] on span at bounding box center [300, 472] width 13 height 13
click at [294, 466] on input "Change prices later" at bounding box center [294, 466] width 1 height 1
radio input "true"
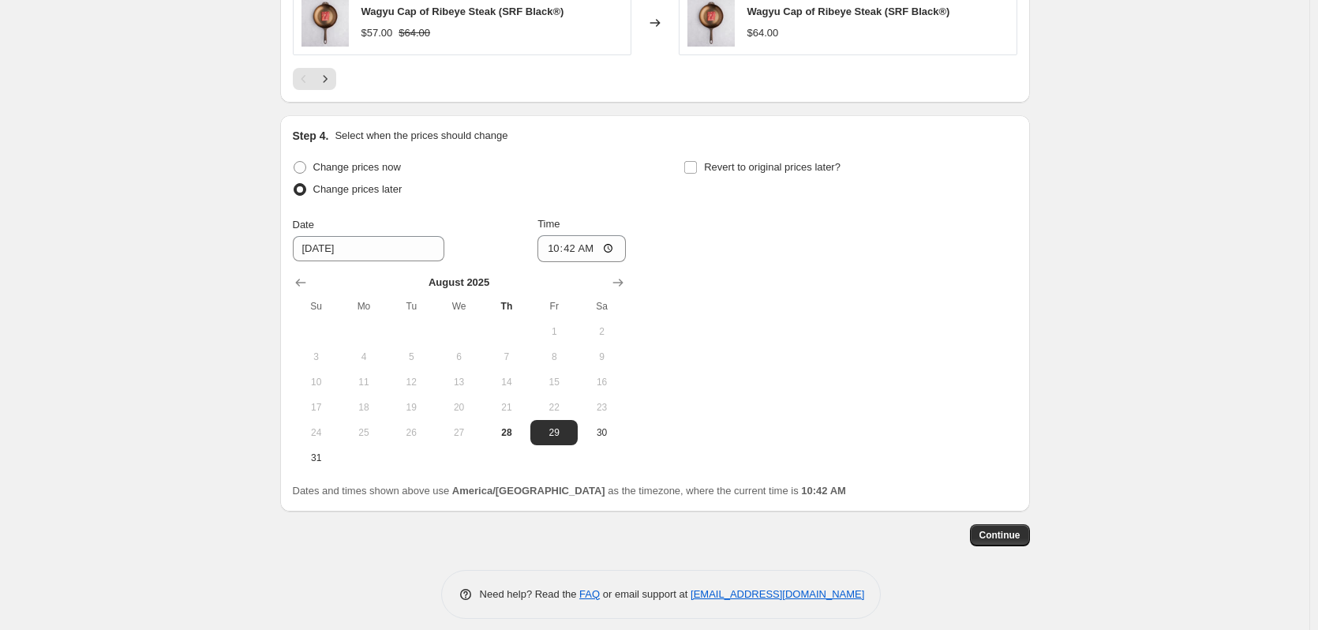
scroll to position [1246, 0]
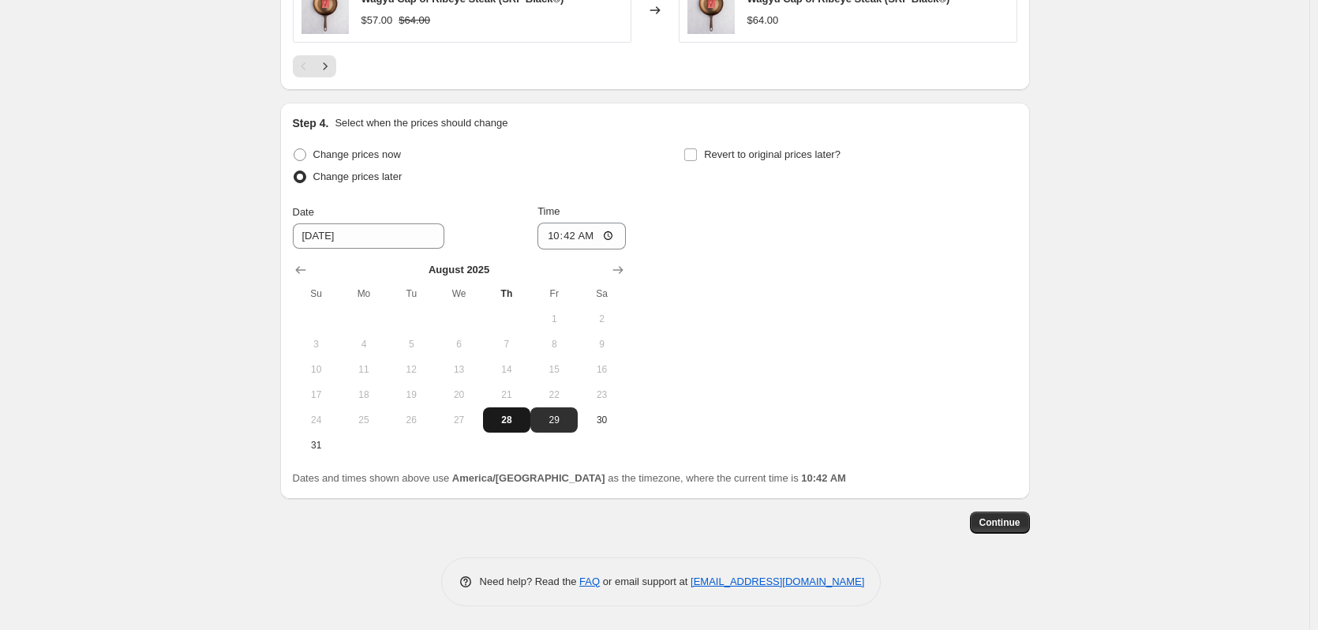
click at [509, 425] on span "28" at bounding box center [506, 420] width 35 height 13
type input "8/28/2025"
click at [614, 236] on input "10:42" at bounding box center [582, 236] width 88 height 27
type input "23:59"
click at [817, 280] on div "Change prices now Change prices later Date 8/28/2025 Time 23:59 August 2025 Su …" at bounding box center [655, 301] width 725 height 314
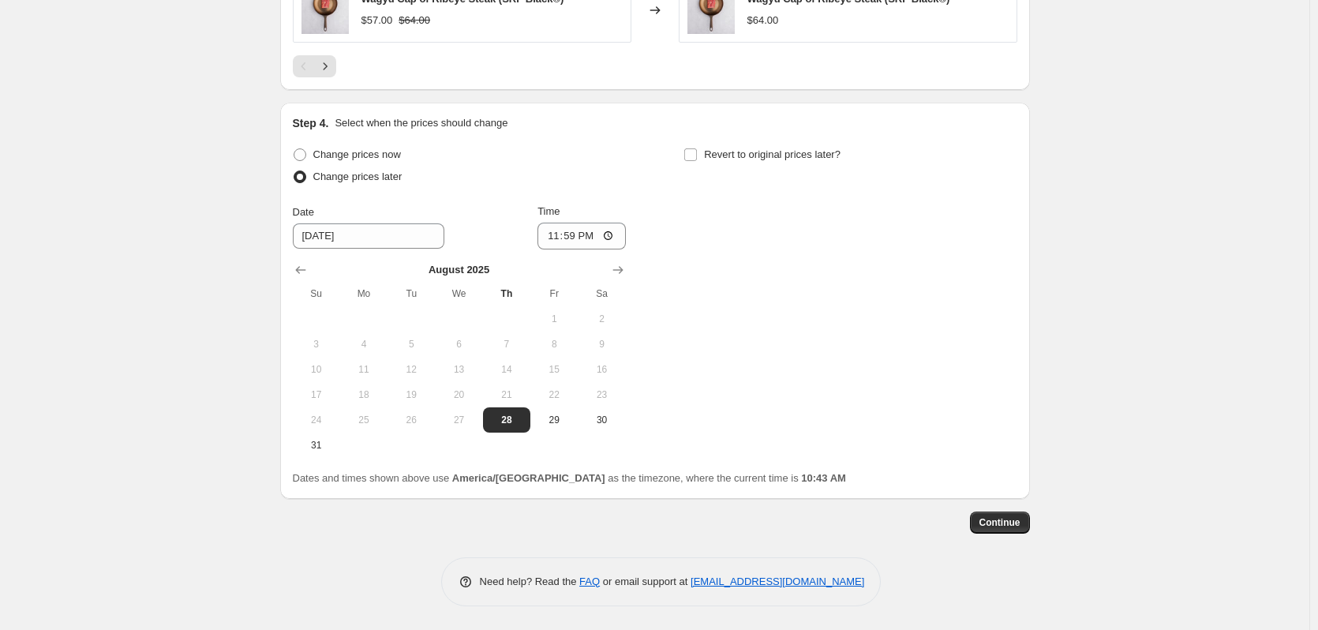
click at [817, 281] on div "Change prices now Change prices later Date 8/28/2025 Time 23:59 August 2025 Su …" at bounding box center [655, 301] width 725 height 314
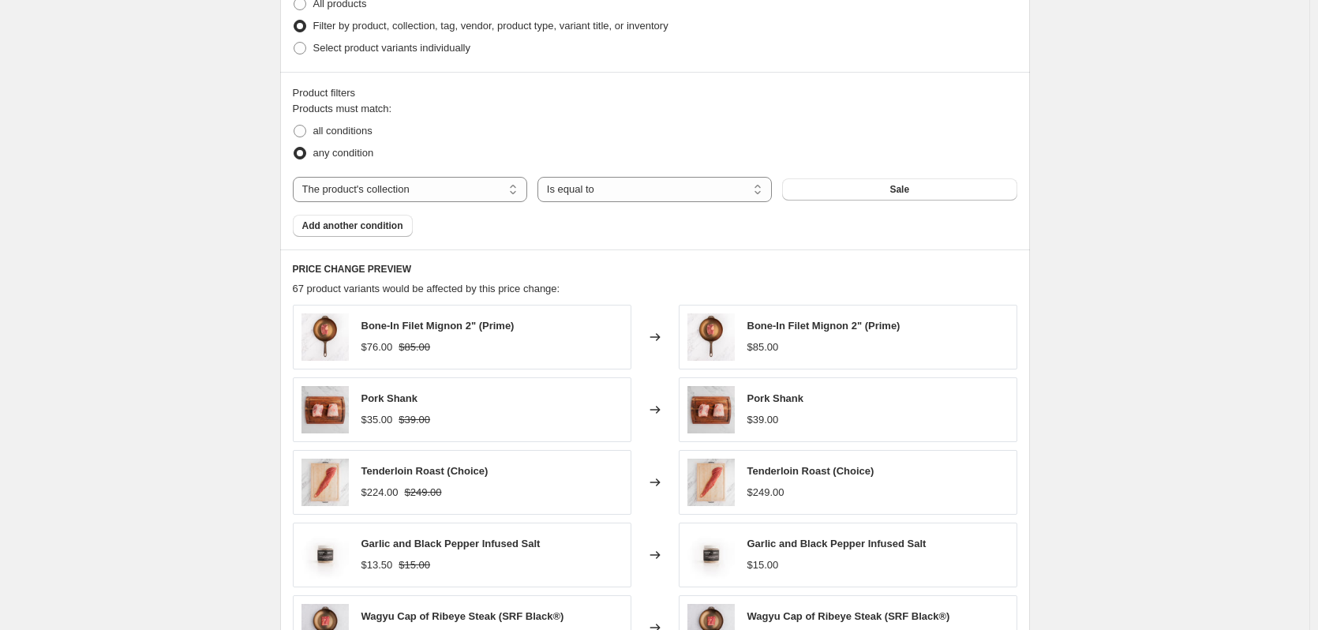
scroll to position [615, 0]
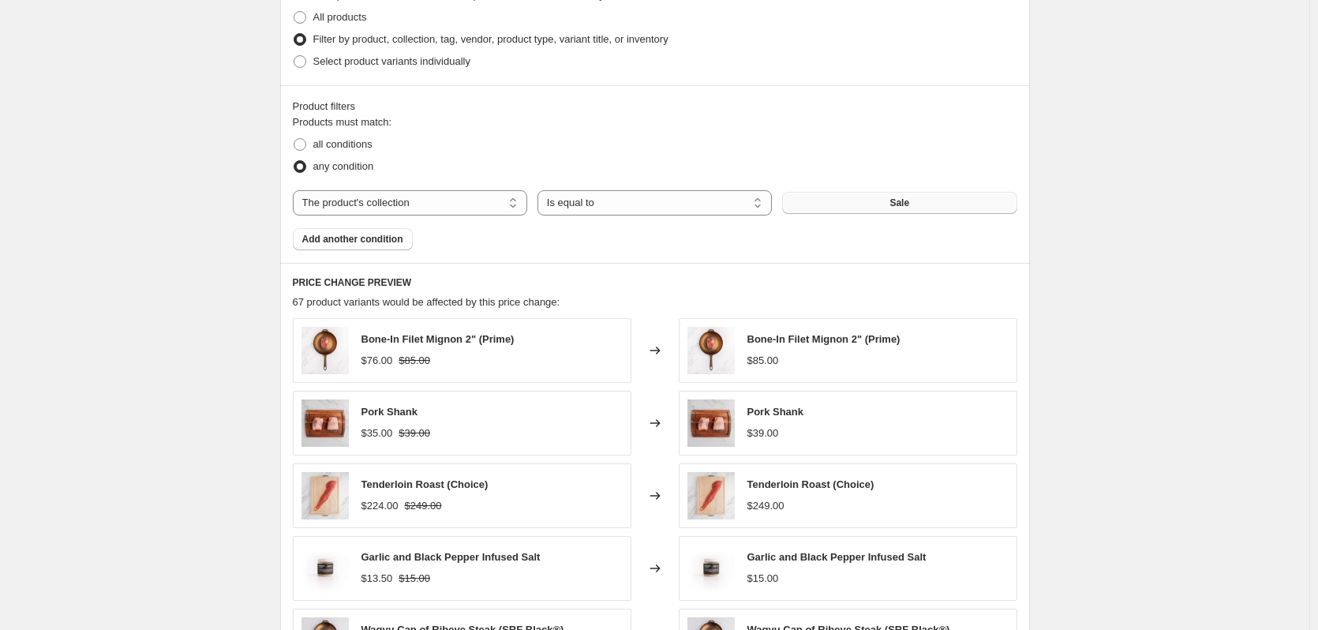
click at [859, 200] on button "Sale" at bounding box center [899, 203] width 234 height 22
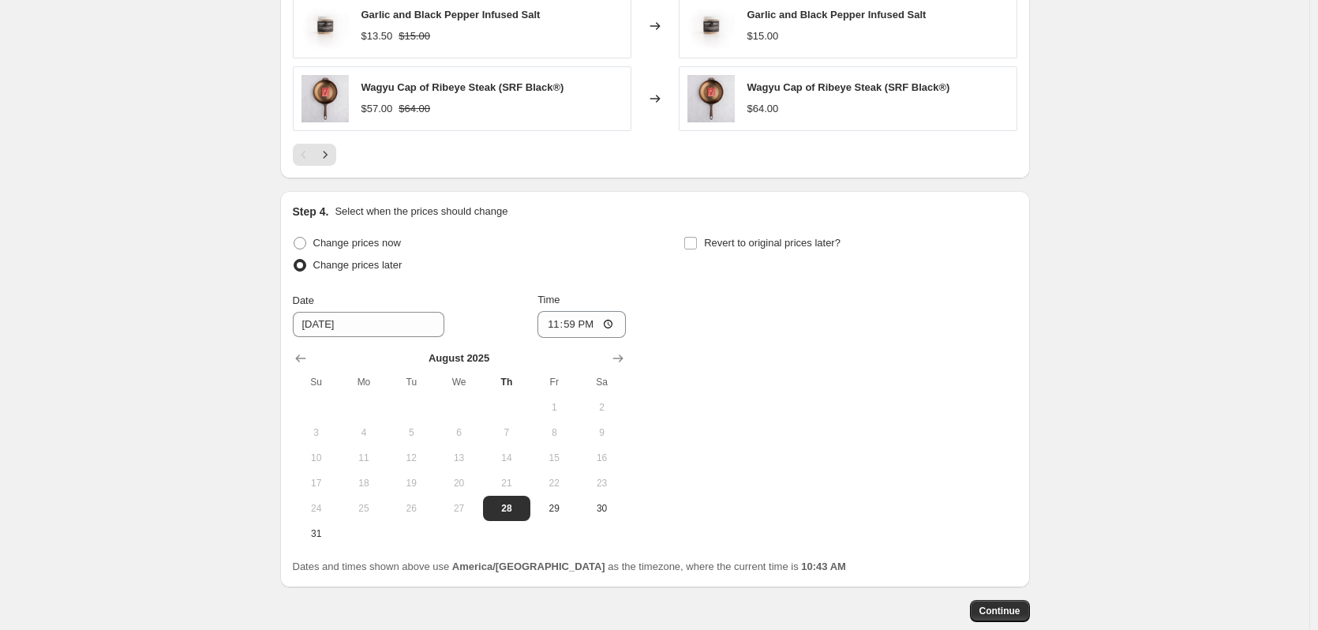
scroll to position [1246, 0]
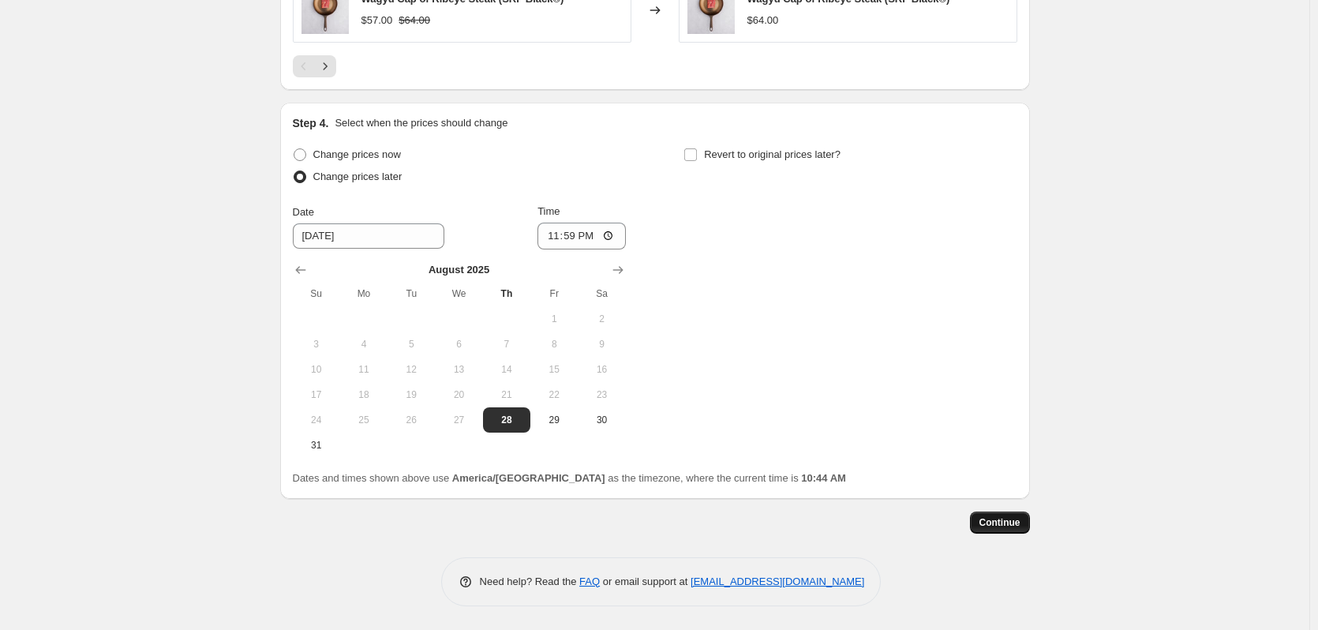
click at [1006, 524] on span "Continue" at bounding box center [1000, 522] width 41 height 13
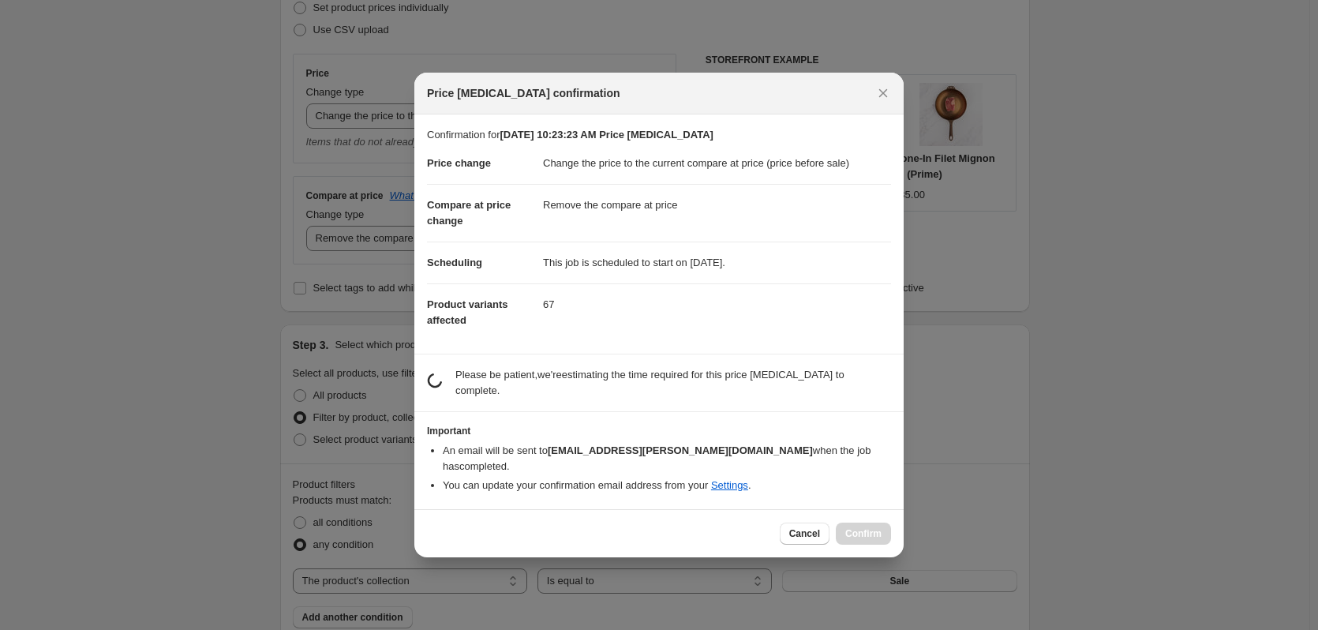
scroll to position [0, 0]
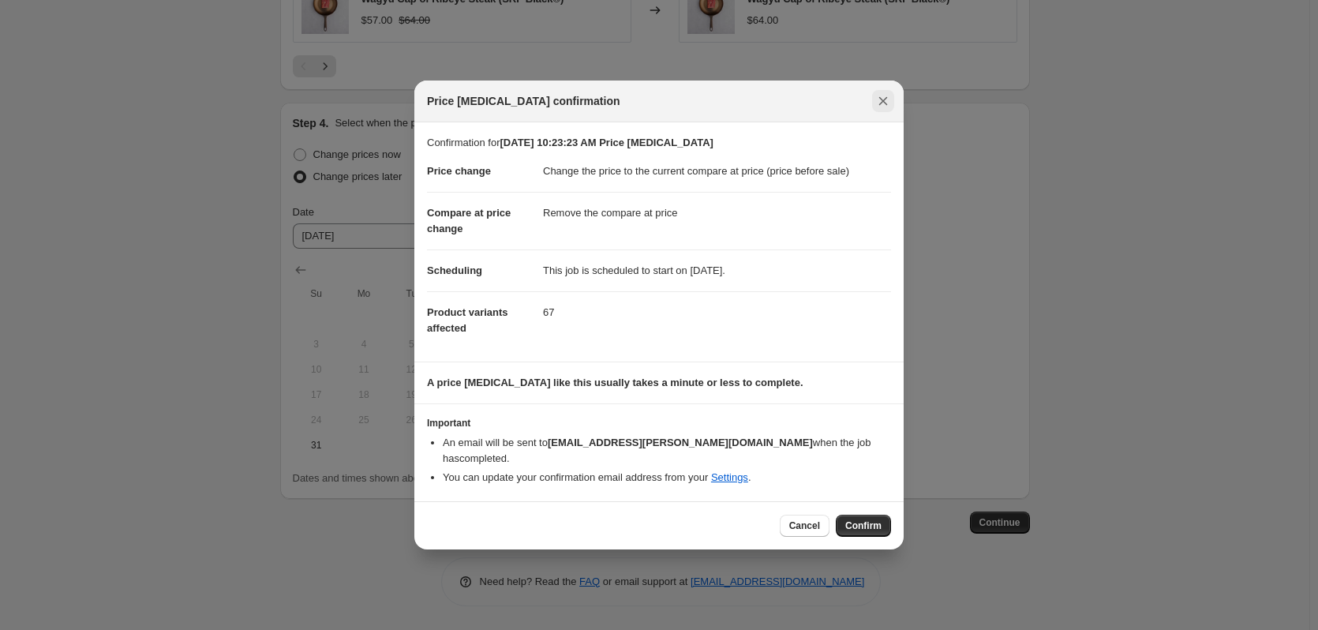
click at [881, 109] on icon "Close" at bounding box center [883, 101] width 16 height 16
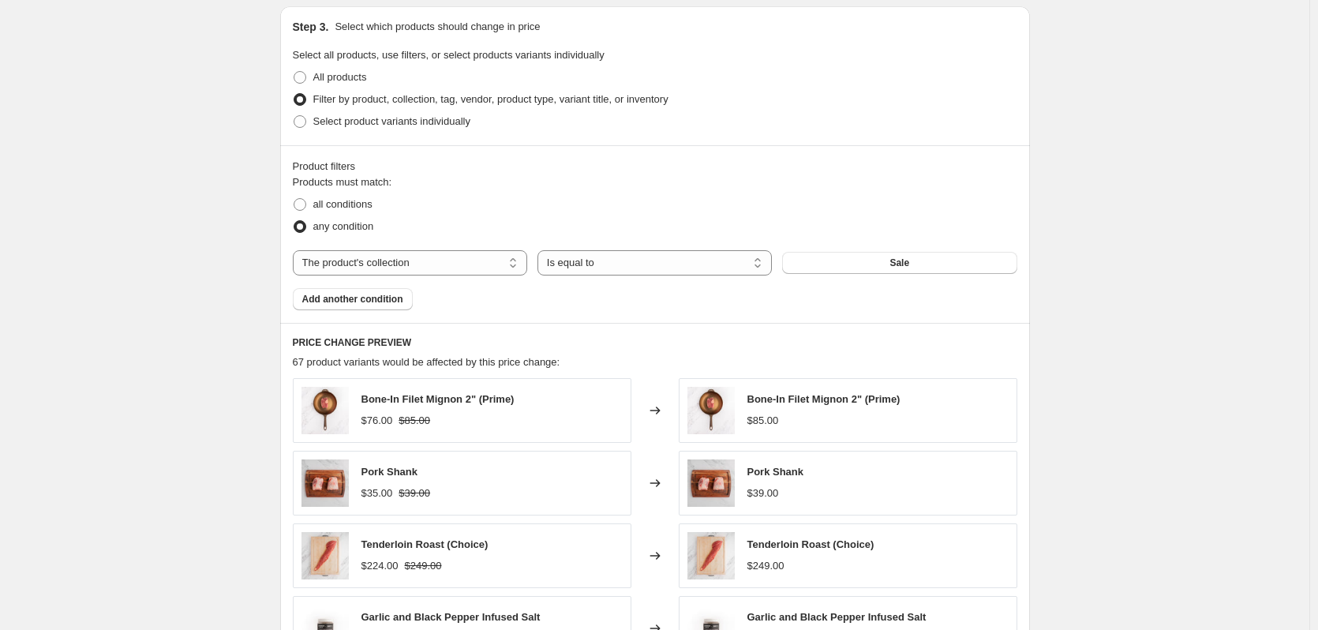
scroll to position [536, 0]
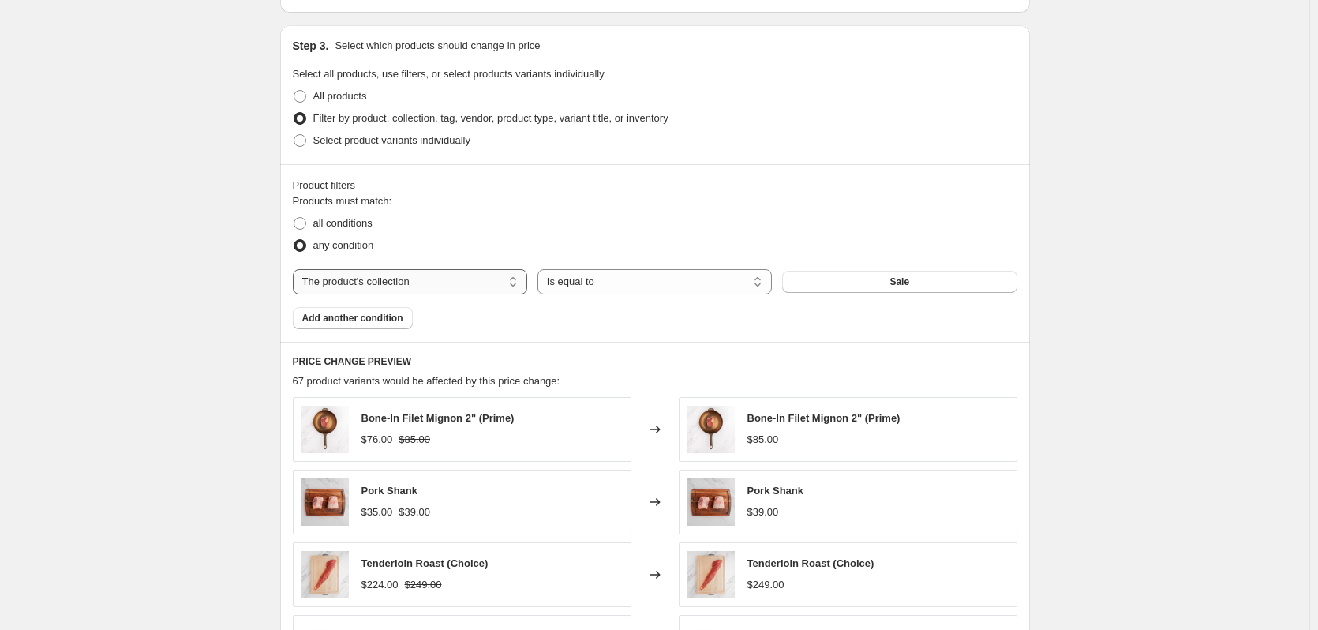
click at [423, 285] on select "The product The product's collection The product's tag The product's vendor The…" at bounding box center [410, 281] width 234 height 25
click at [605, 283] on select "Is equal to Is not equal to" at bounding box center [655, 281] width 234 height 25
click at [396, 275] on select "The product The product's collection The product's tag The product's vendor The…" at bounding box center [410, 281] width 234 height 25
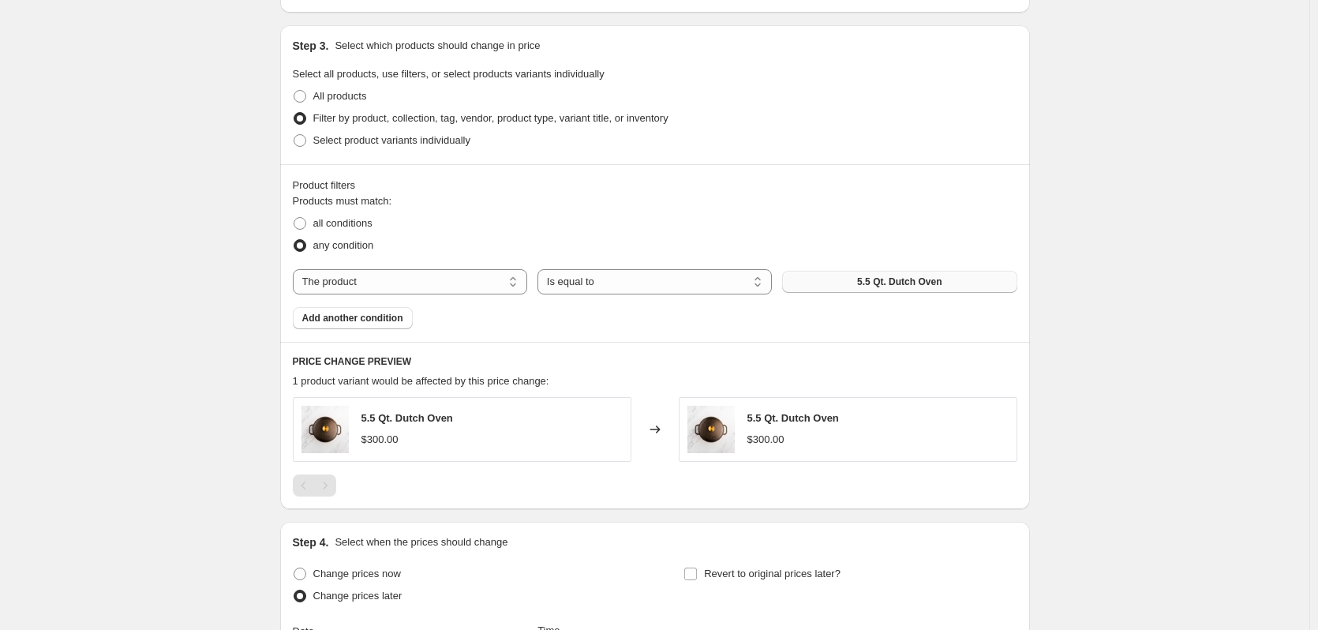
click at [888, 288] on span "5.5 Qt. Dutch Oven" at bounding box center [899, 281] width 84 height 13
click at [894, 279] on span "5.5 Qt. Dutch Oven" at bounding box center [899, 281] width 84 height 13
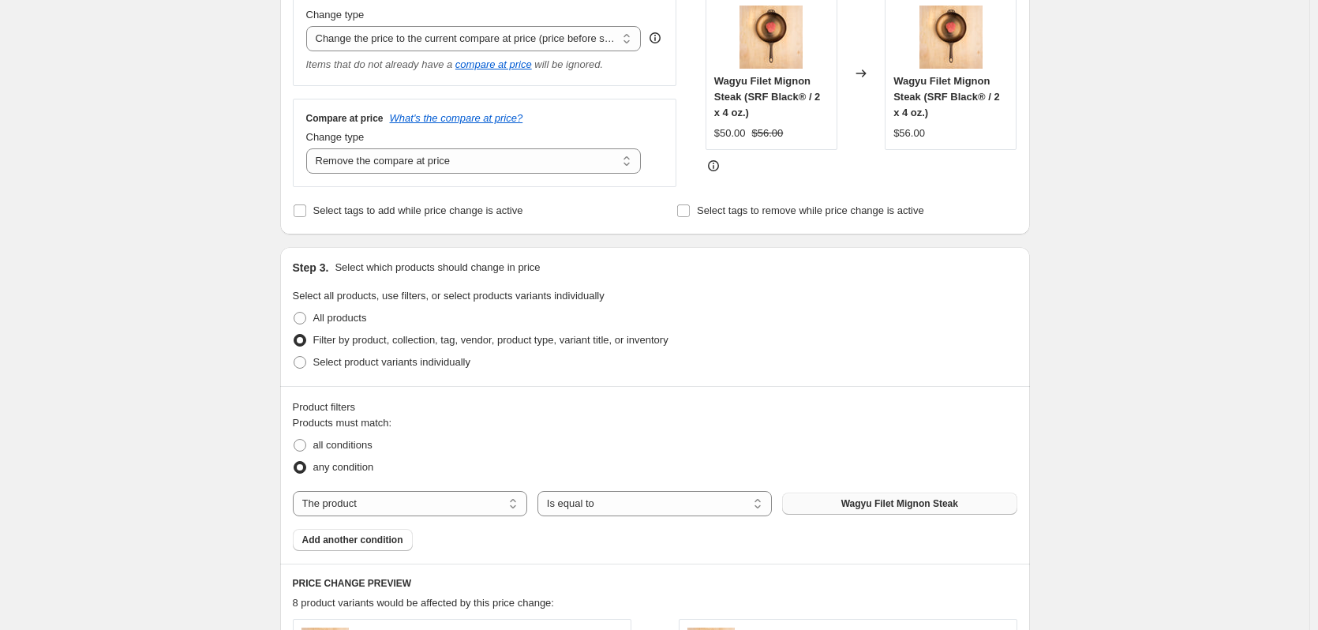
scroll to position [457, 0]
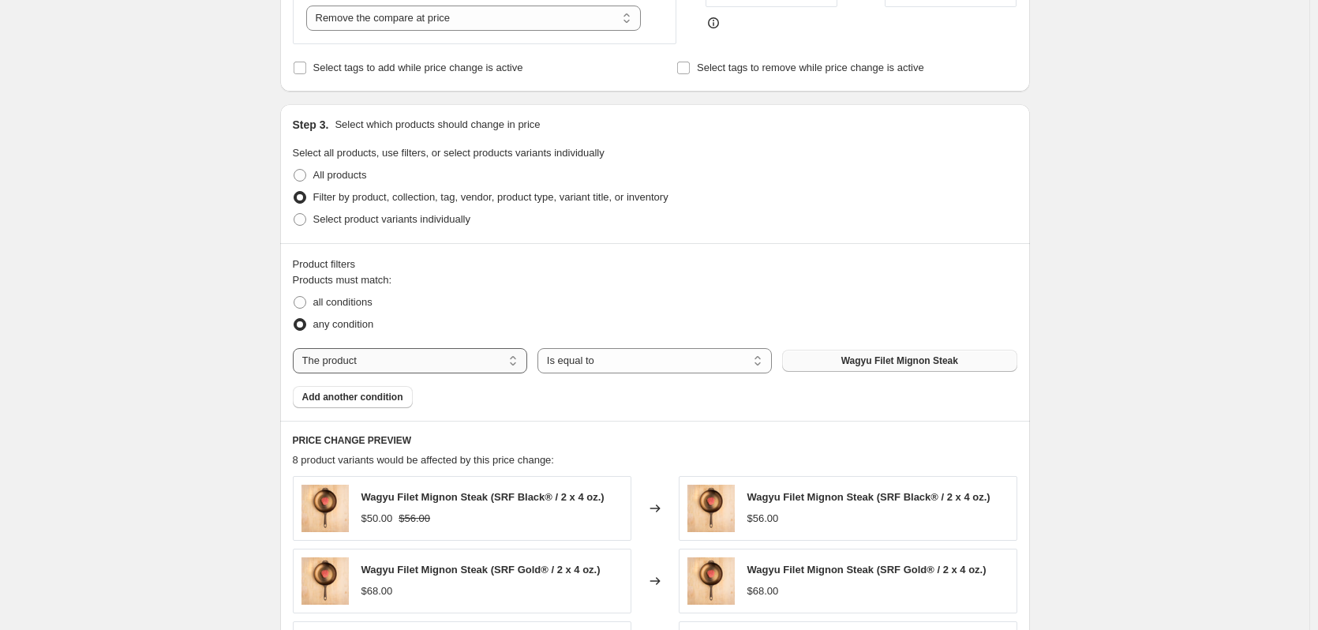
click at [428, 363] on select "The product The product's collection The product's tag The product's vendor The…" at bounding box center [410, 360] width 234 height 25
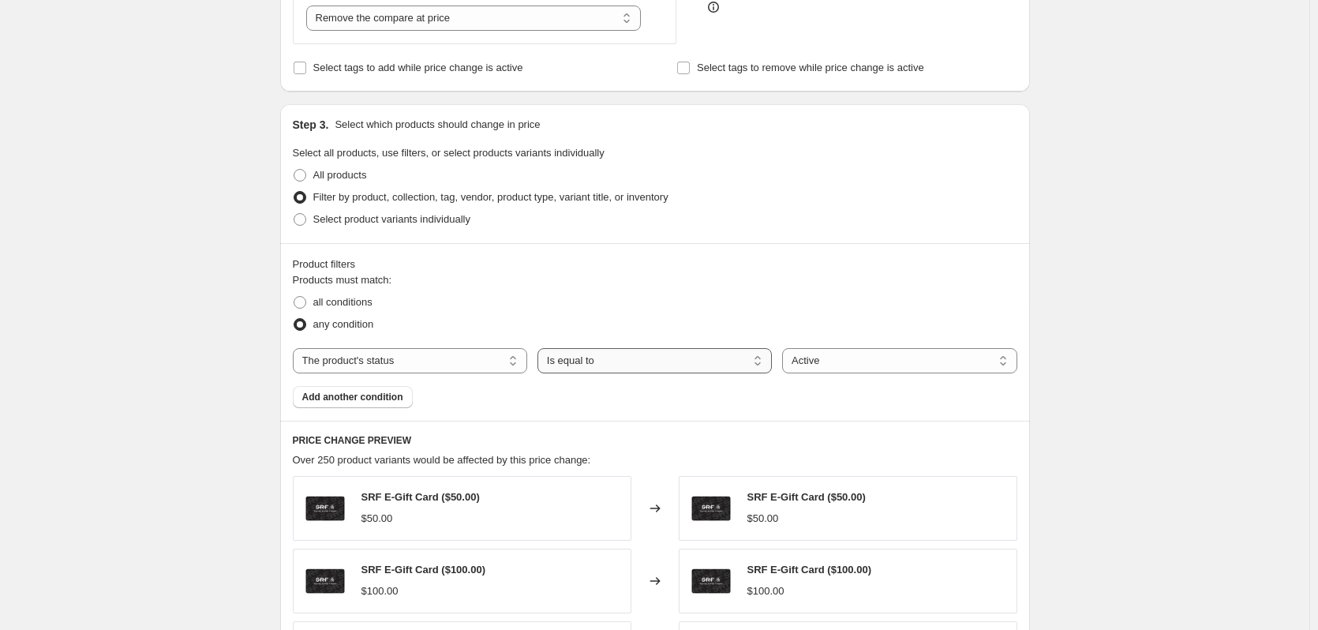
click at [675, 358] on select "Is equal to Is not equal to" at bounding box center [655, 360] width 234 height 25
click at [828, 352] on select "Active Draft Archived" at bounding box center [899, 360] width 234 height 25
click at [377, 358] on select "The product The product's collection The product's tag The product's vendor The…" at bounding box center [410, 360] width 234 height 25
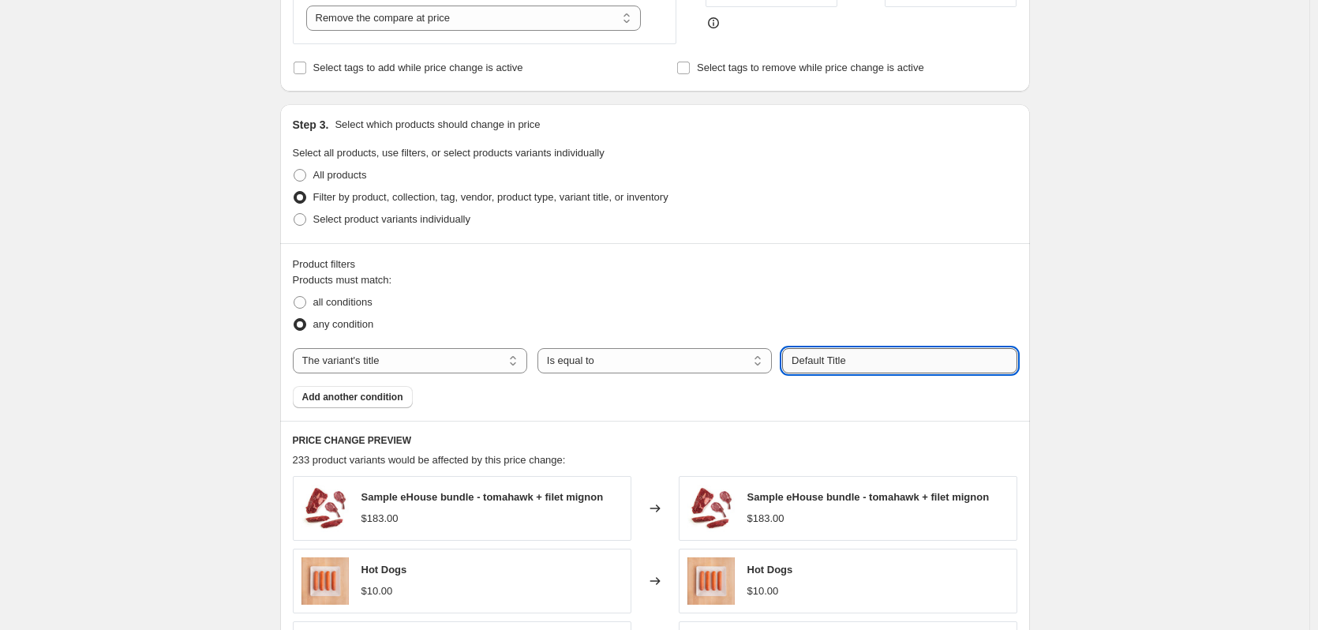
click at [842, 365] on input "Default Title" at bounding box center [899, 360] width 234 height 25
click at [721, 358] on select "Is equal to Is not equal to Contains" at bounding box center [655, 360] width 234 height 25
click at [381, 348] on div "Products must match: all conditions any condition The product The product's col…" at bounding box center [655, 340] width 725 height 136
click at [378, 355] on select "The product The product's collection The product's tag The product's vendor The…" at bounding box center [410, 360] width 234 height 25
click at [1092, 289] on div "Create new price change job. This page is ready Create new price change job Dra…" at bounding box center [654, 480] width 1309 height 1875
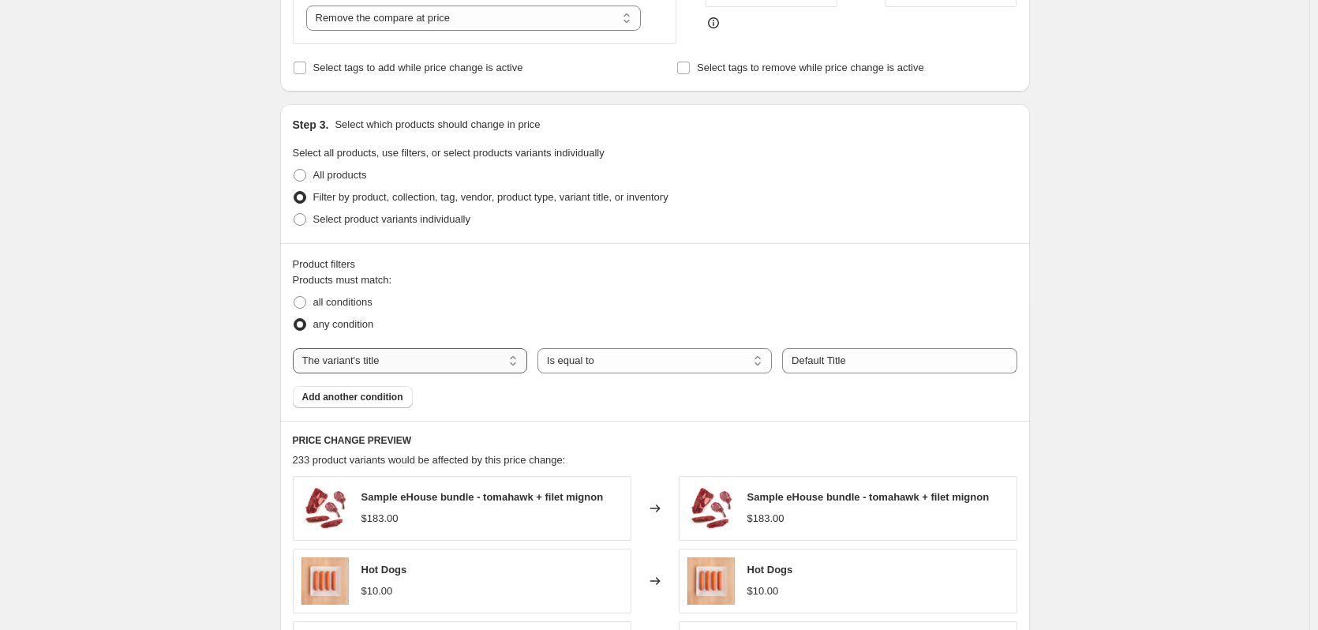
click at [459, 351] on select "The product The product's collection The product's tag The product's vendor The…" at bounding box center [410, 360] width 234 height 25
select select "inventory_quantity"
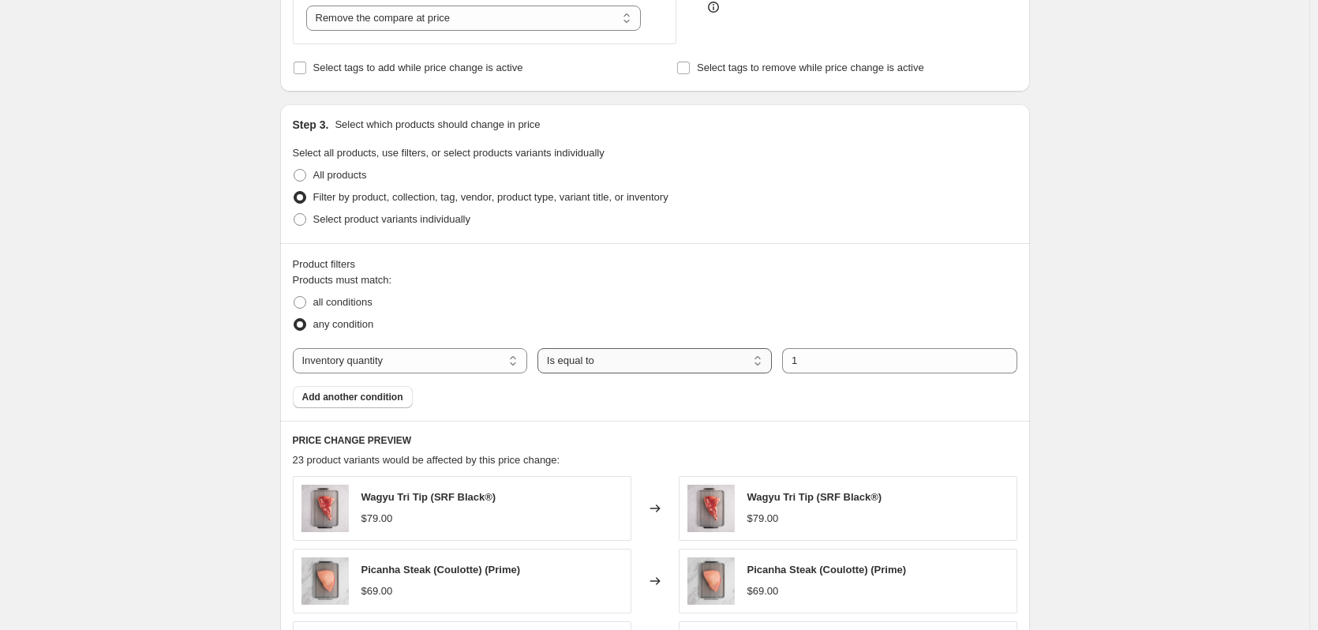
click at [627, 366] on select "Is equal to Is not equal to Is greater than Is less than" at bounding box center [655, 360] width 234 height 25
select select "<"
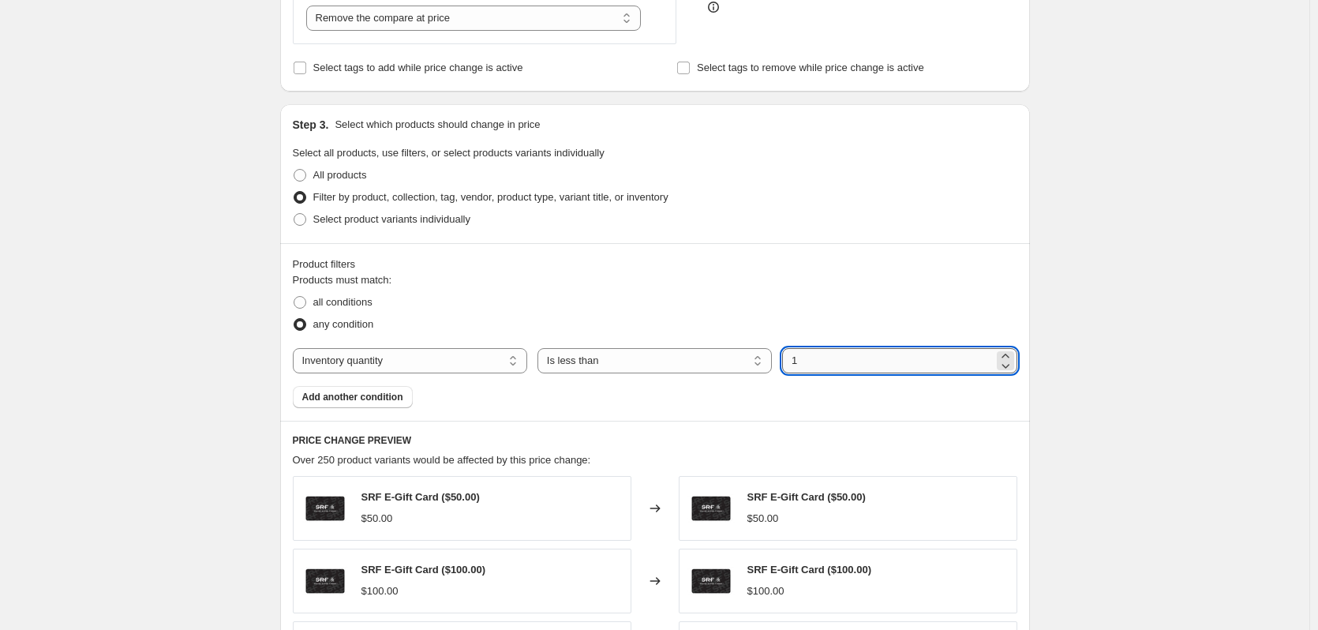
click at [830, 362] on input "1" at bounding box center [887, 360] width 211 height 25
type input "10"
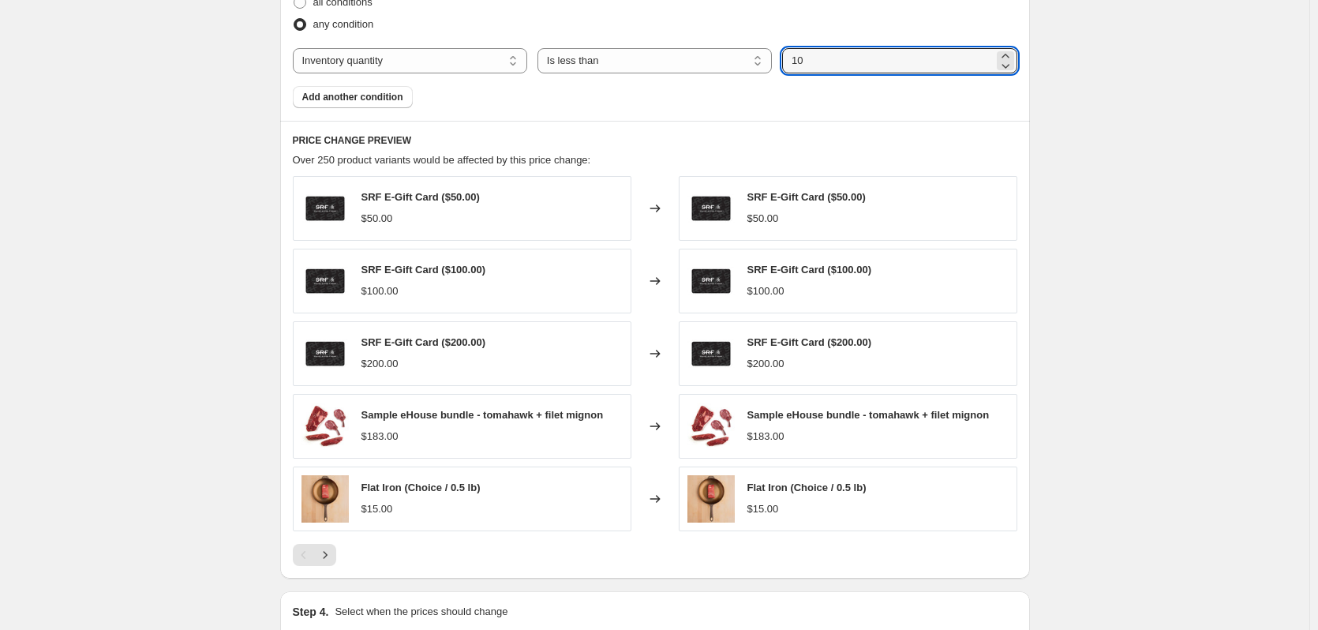
scroll to position [536, 0]
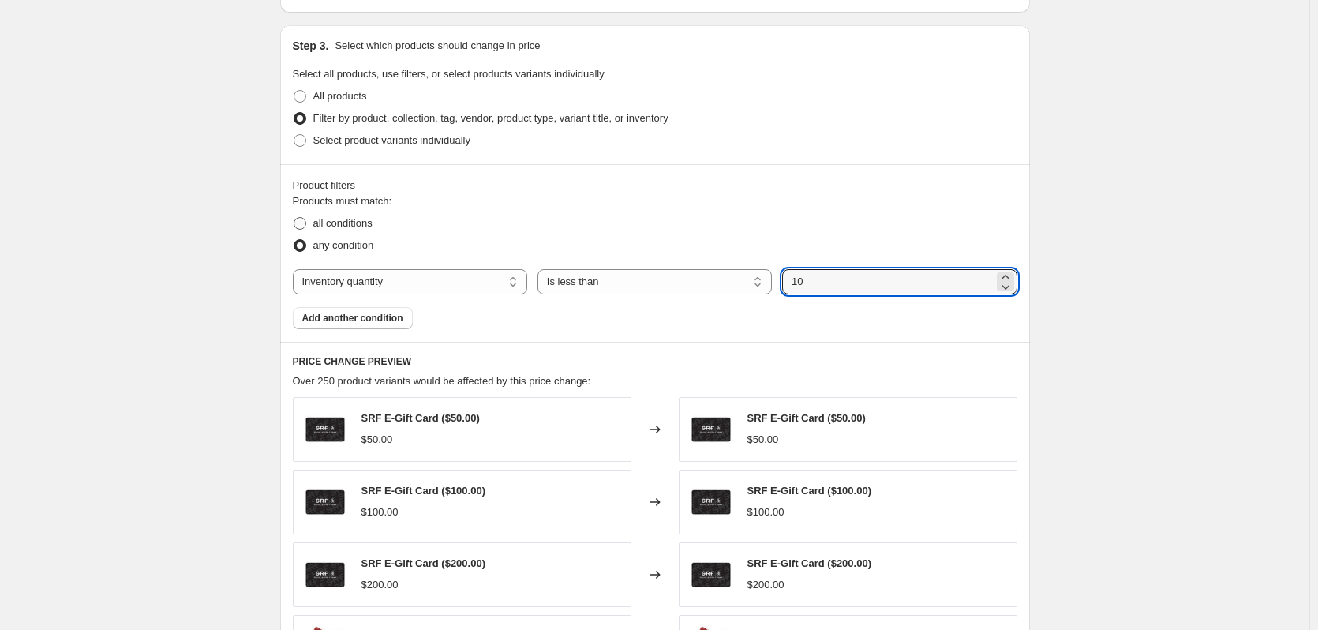
click at [305, 225] on span at bounding box center [300, 223] width 13 height 13
click at [294, 218] on input "all conditions" at bounding box center [294, 217] width 1 height 1
radio input "true"
click at [354, 323] on span "Add another condition" at bounding box center [352, 318] width 101 height 13
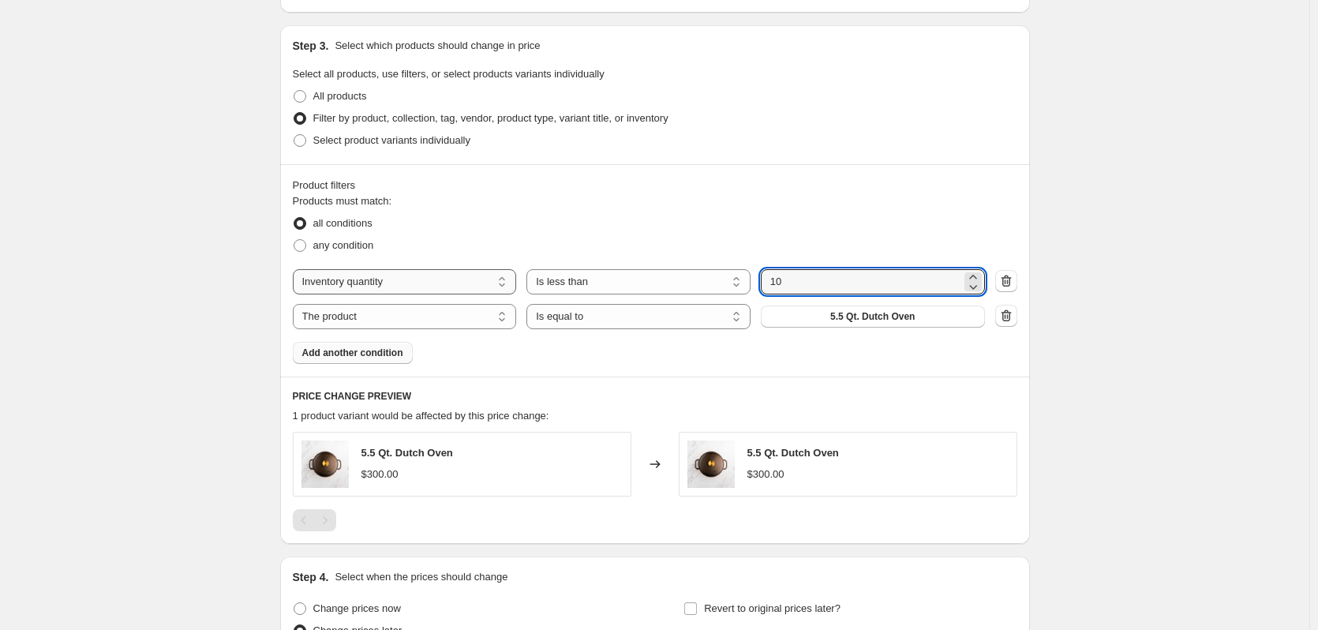
click at [380, 280] on select "The product The product's collection The product's tag The product's vendor The…" at bounding box center [405, 281] width 224 height 25
select select "product_status"
select select "equal"
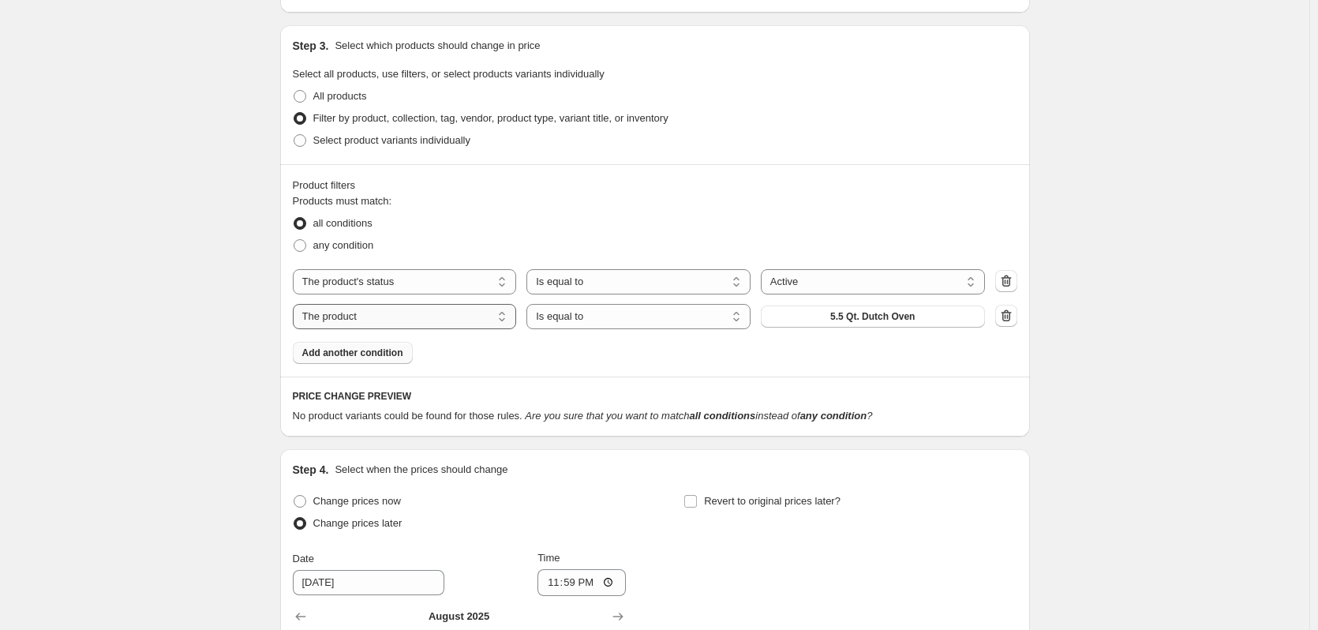
click at [346, 318] on select "The product The product's collection The product's tag The product's vendor The…" at bounding box center [405, 316] width 224 height 25
select select "inventory_quantity"
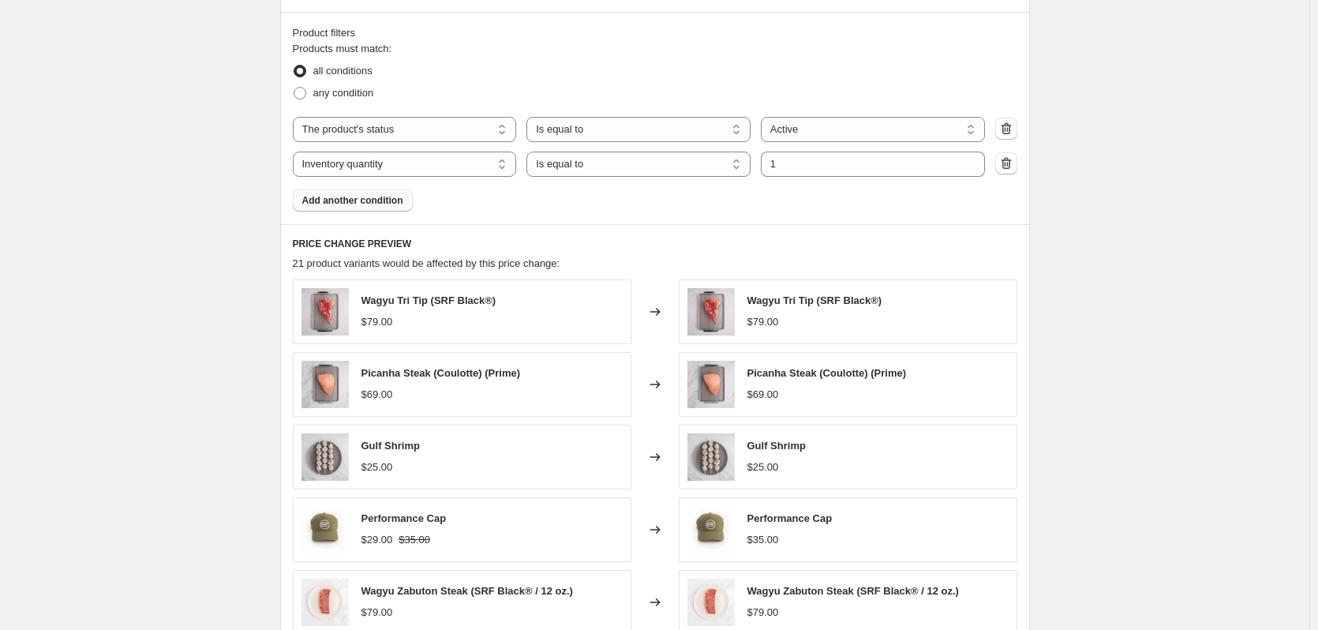
scroll to position [694, 0]
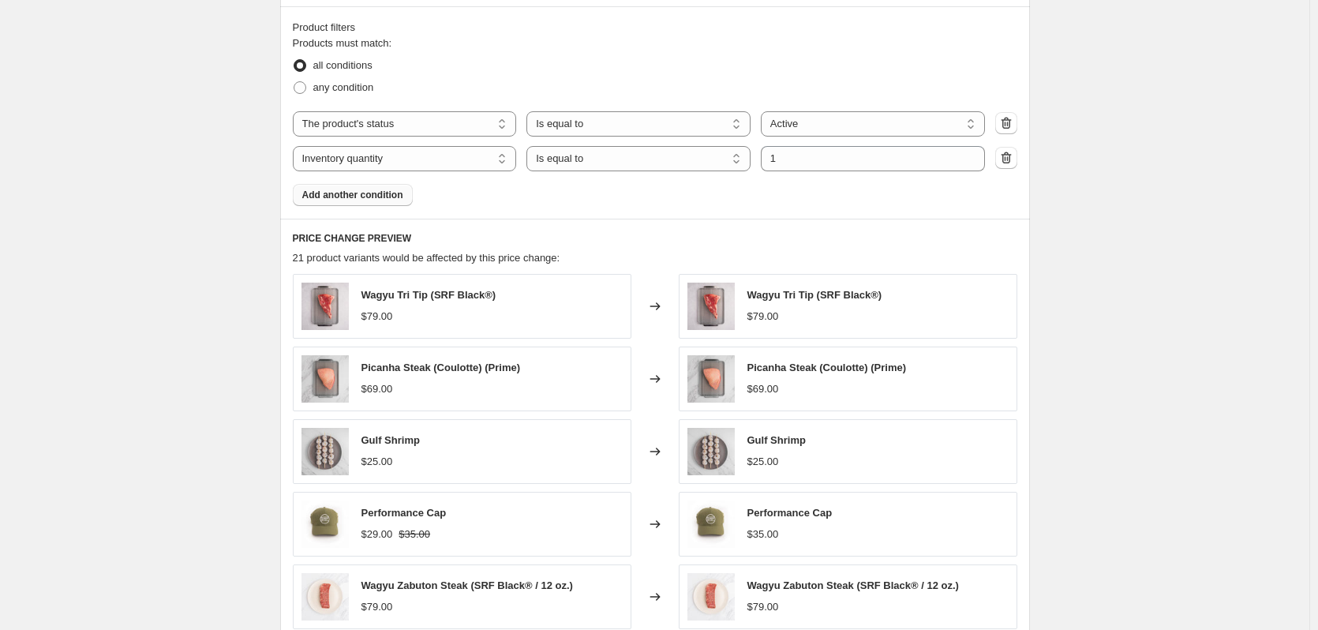
click at [376, 189] on button "Add another condition" at bounding box center [353, 195] width 120 height 22
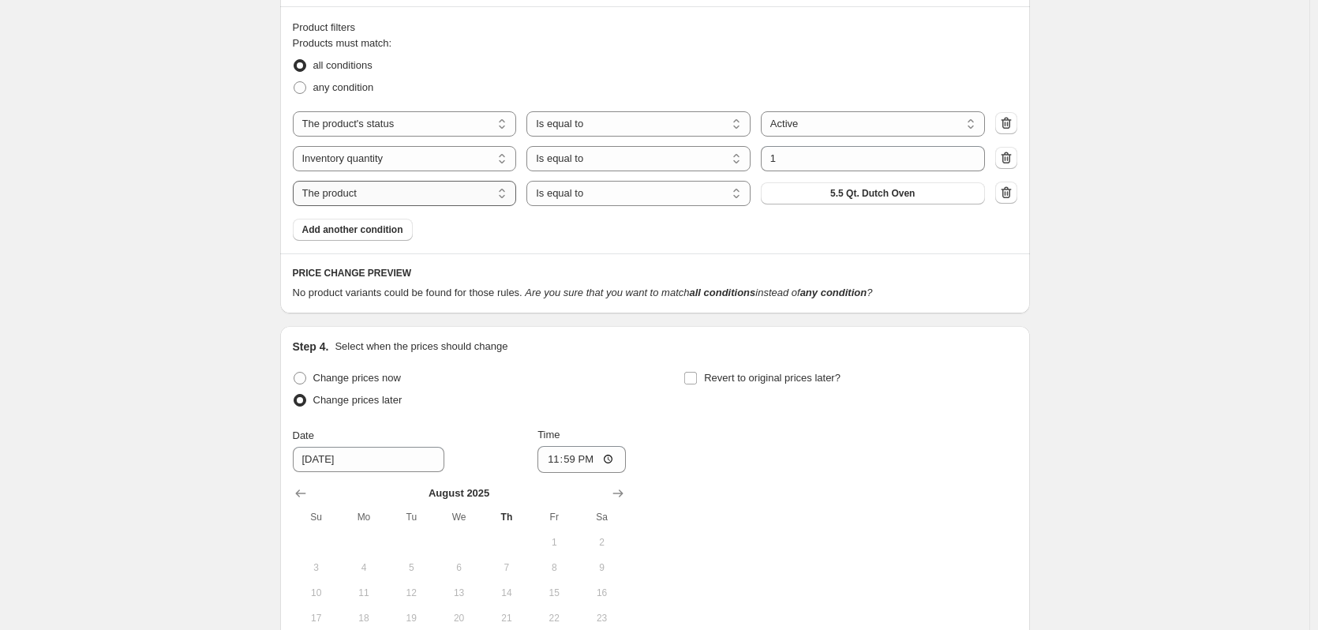
click at [361, 203] on select "The product The product's collection The product's tag The product's vendor The…" at bounding box center [405, 193] width 224 height 25
select select "product_type"
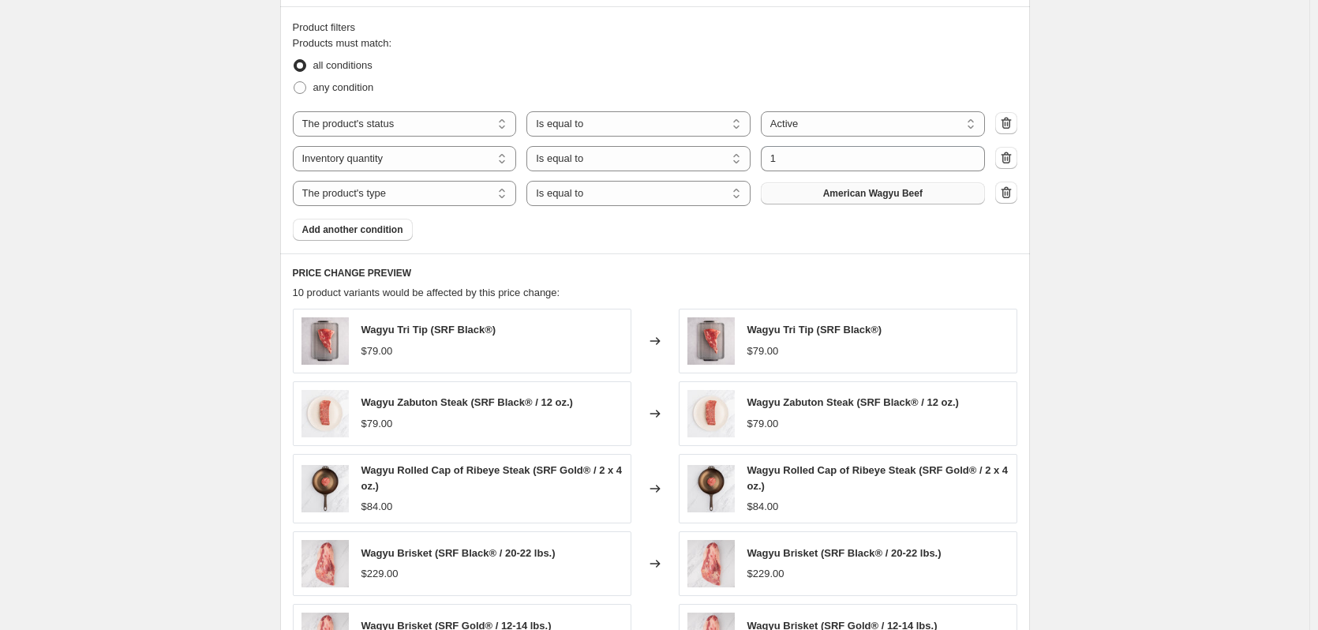
click at [852, 197] on span "American Wagyu Beef" at bounding box center [872, 193] width 99 height 13
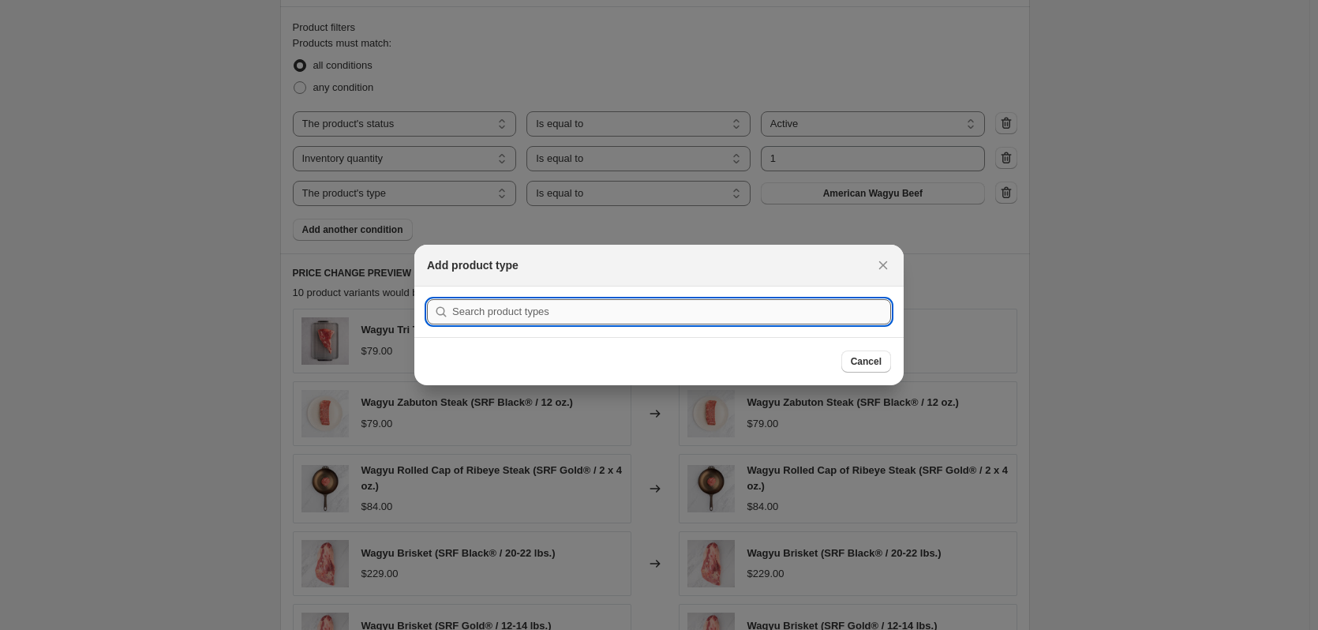
click at [654, 313] on input ":rib:" at bounding box center [671, 311] width 439 height 25
type input "u"
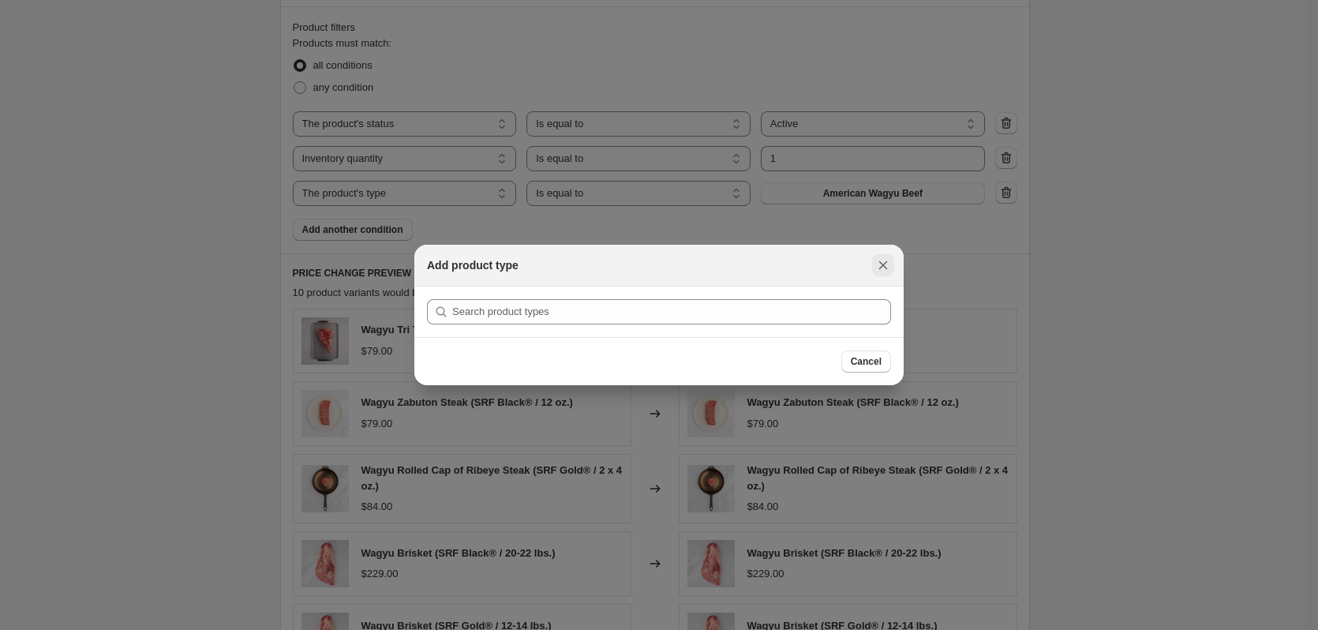
click at [878, 268] on icon "Close" at bounding box center [883, 265] width 16 height 16
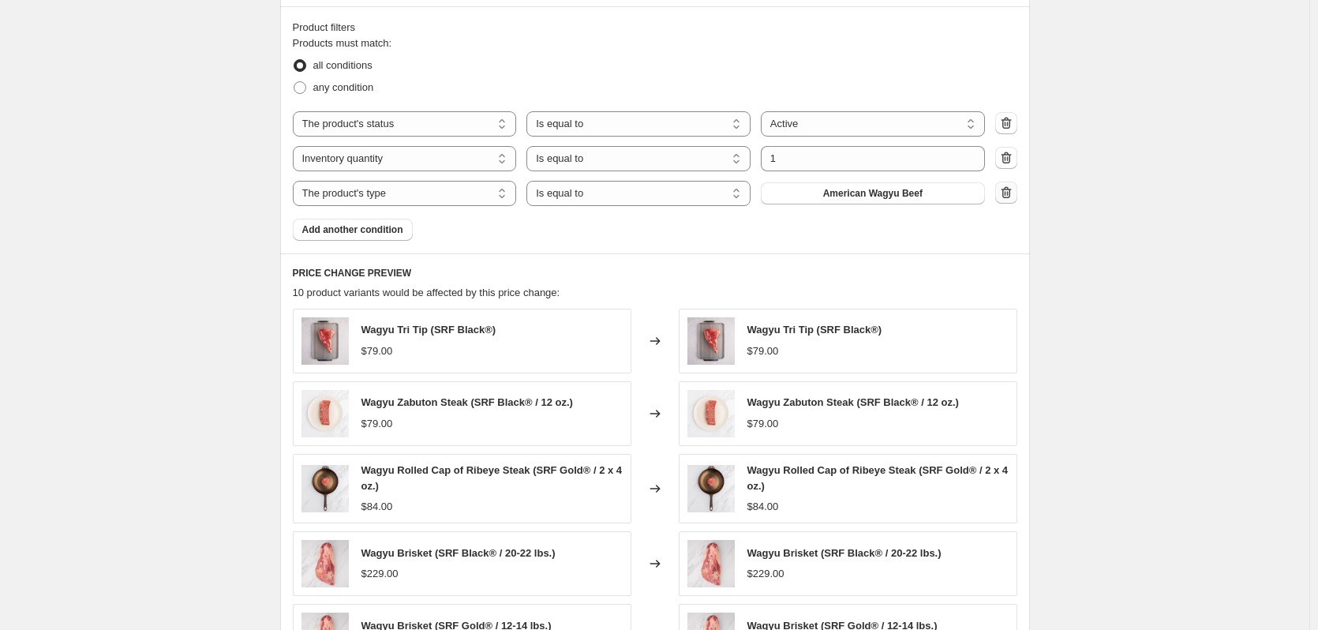
click at [1010, 192] on icon "button" at bounding box center [1006, 193] width 16 height 16
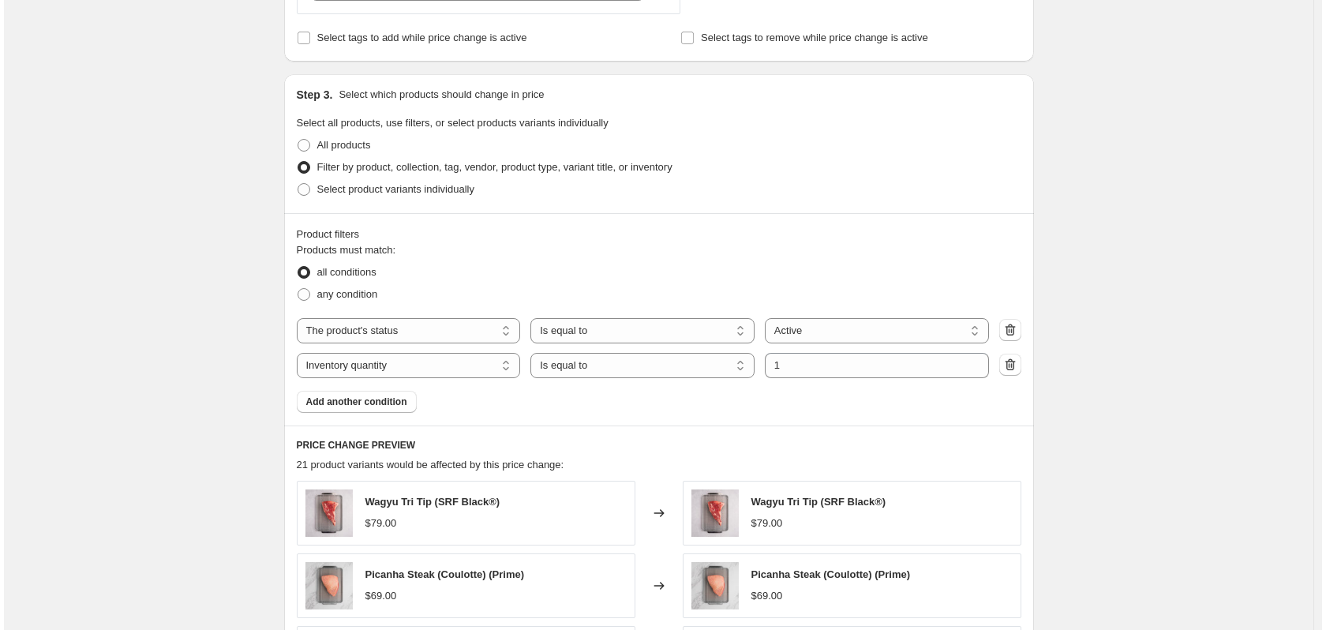
scroll to position [0, 0]
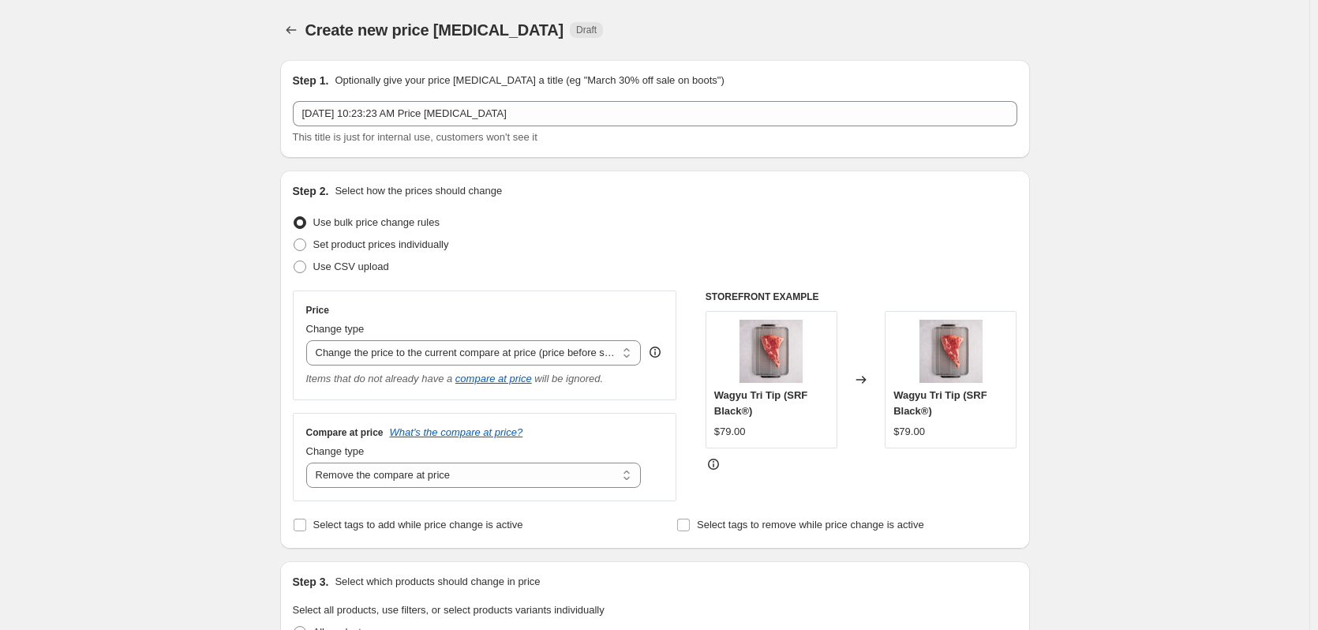
click at [299, 34] on icon "Price change jobs" at bounding box center [291, 30] width 16 height 16
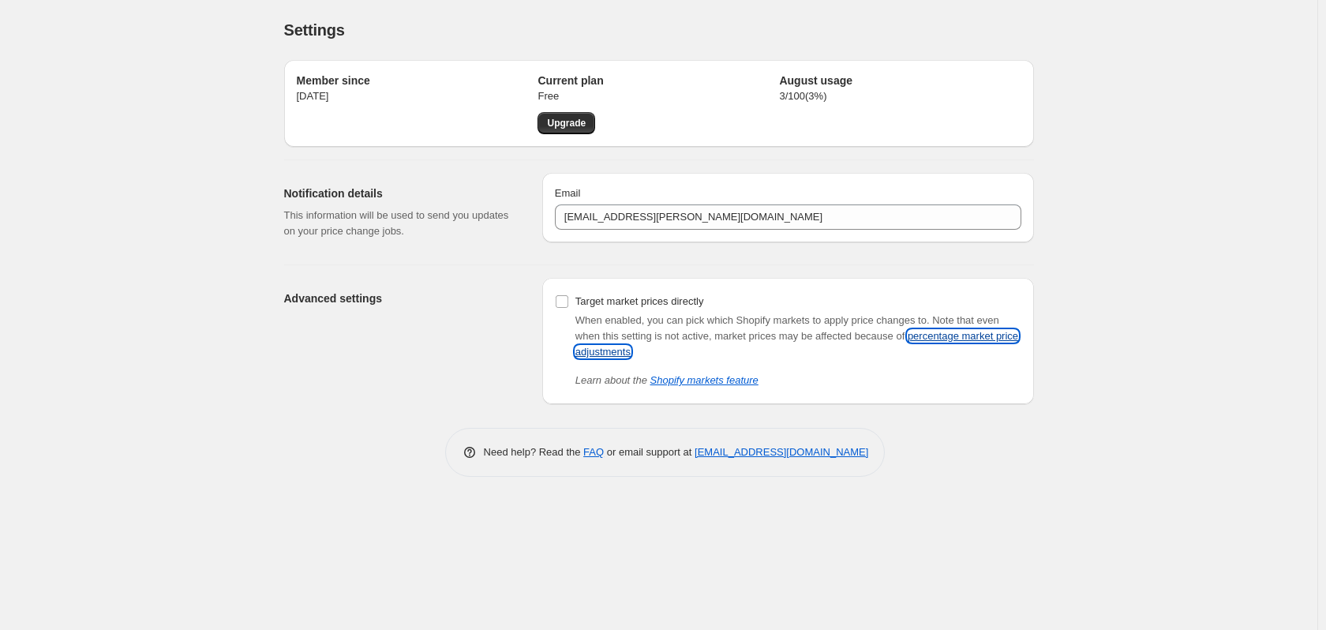
click at [978, 338] on link "percentage market price adjustments" at bounding box center [796, 344] width 443 height 28
click at [96, 272] on div "Settings. This page is ready Settings Member since [DATE] Current plan Free Upg…" at bounding box center [658, 315] width 1317 height 630
